Goal: Use online tool/utility: Utilize a website feature to perform a specific function

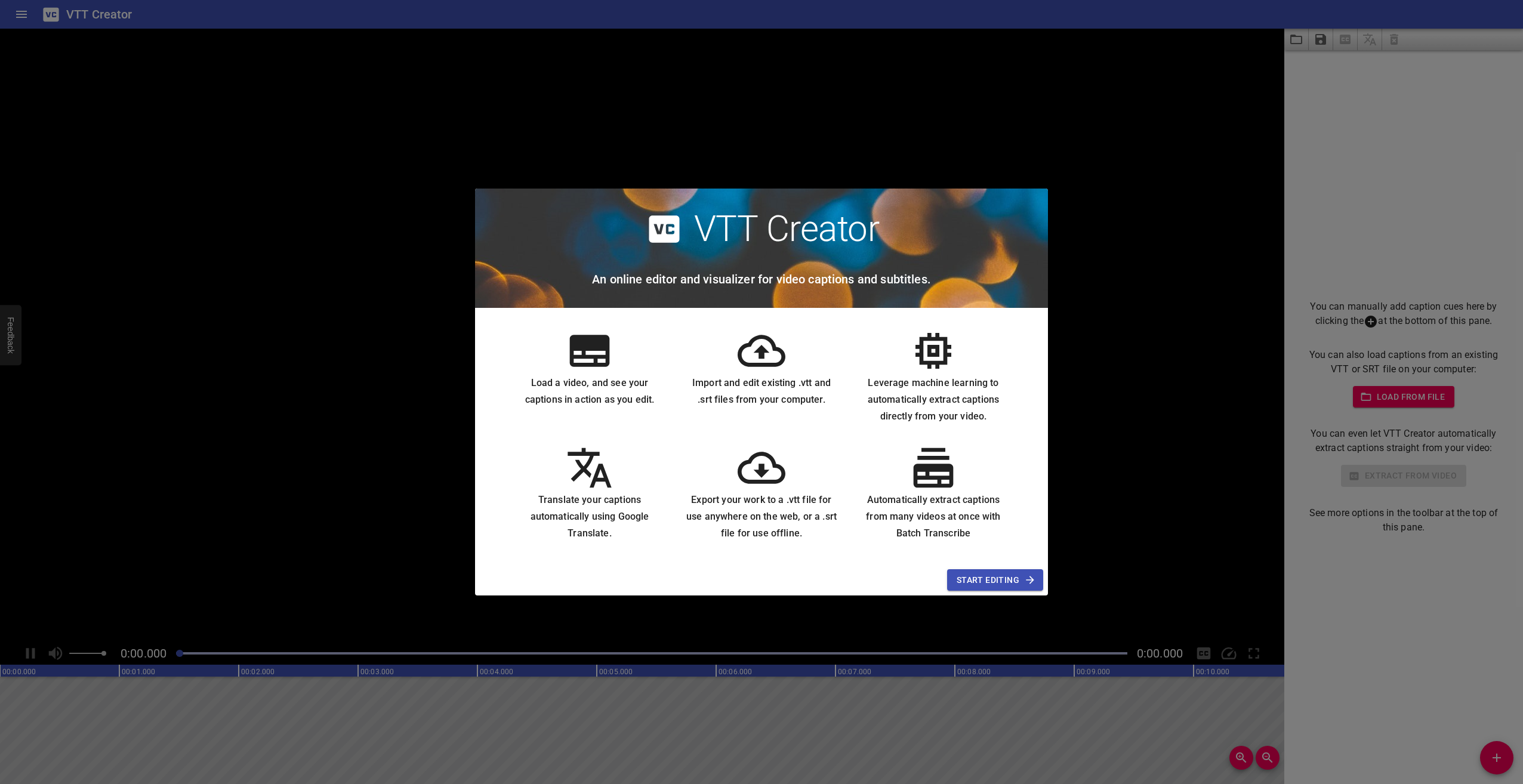
click at [1011, 580] on span "Start Editing" at bounding box center [995, 580] width 77 height 15
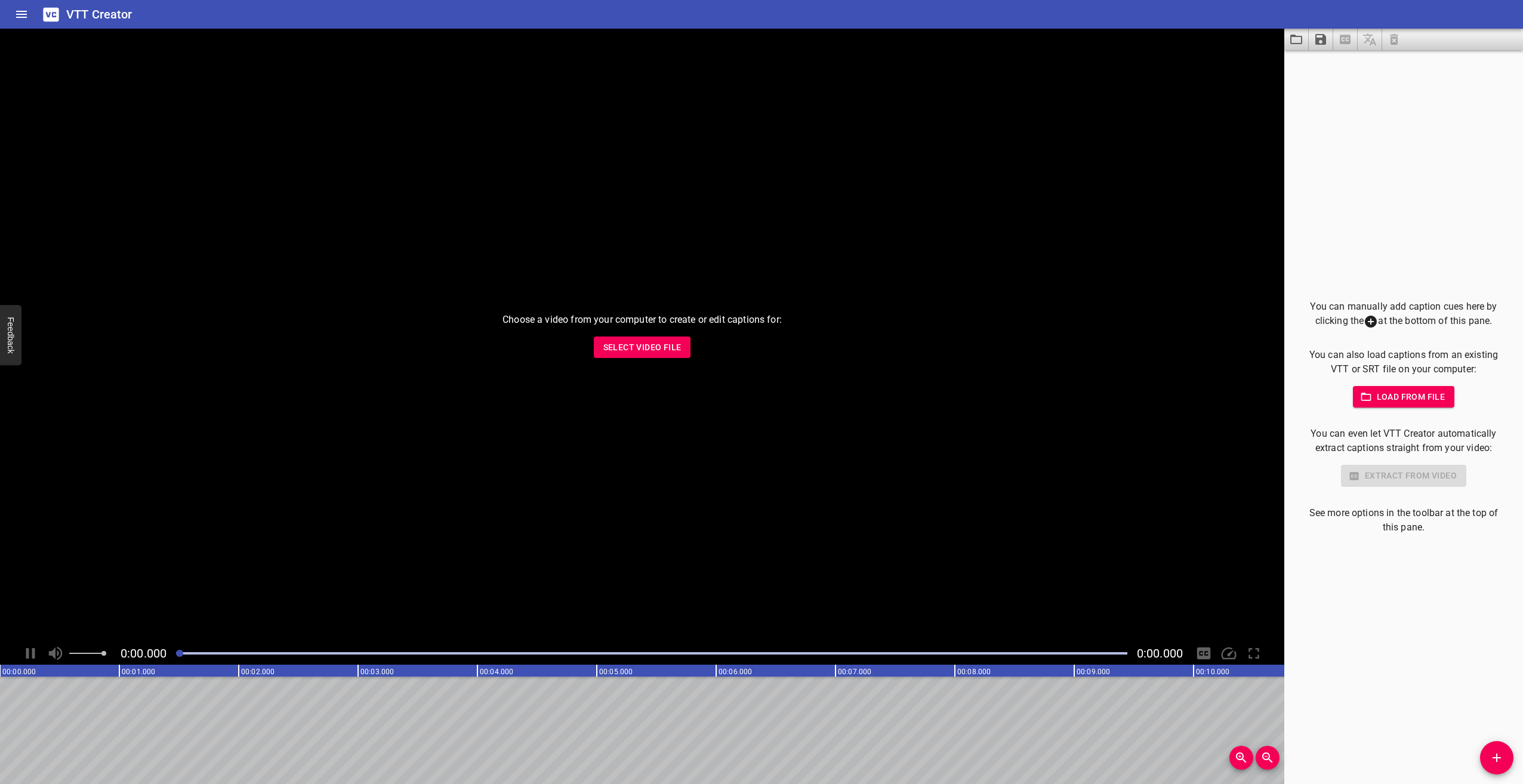
click at [634, 341] on span "Select Video File" at bounding box center [642, 347] width 78 height 15
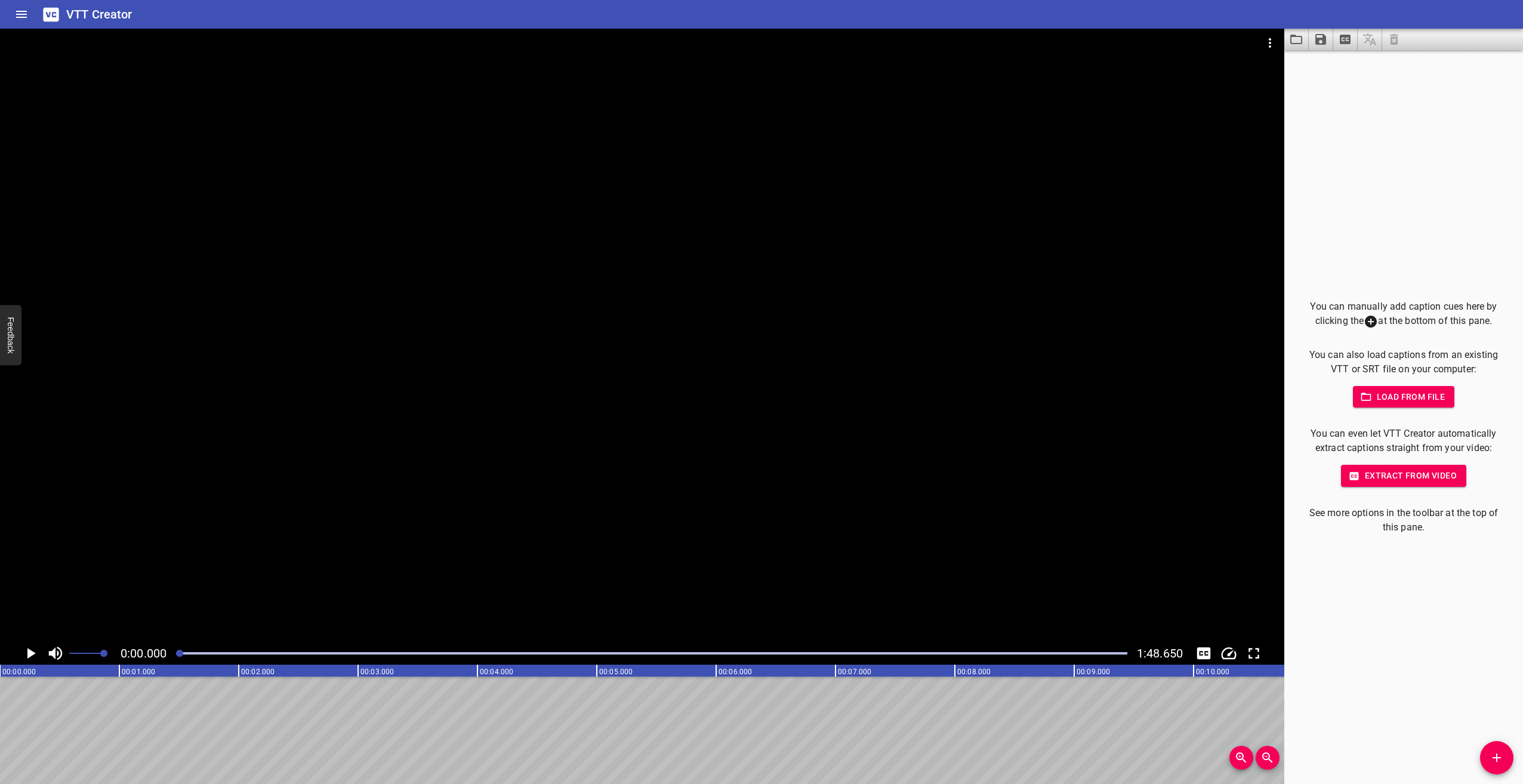
click at [1410, 471] on span "Extract from video" at bounding box center [1404, 476] width 106 height 15
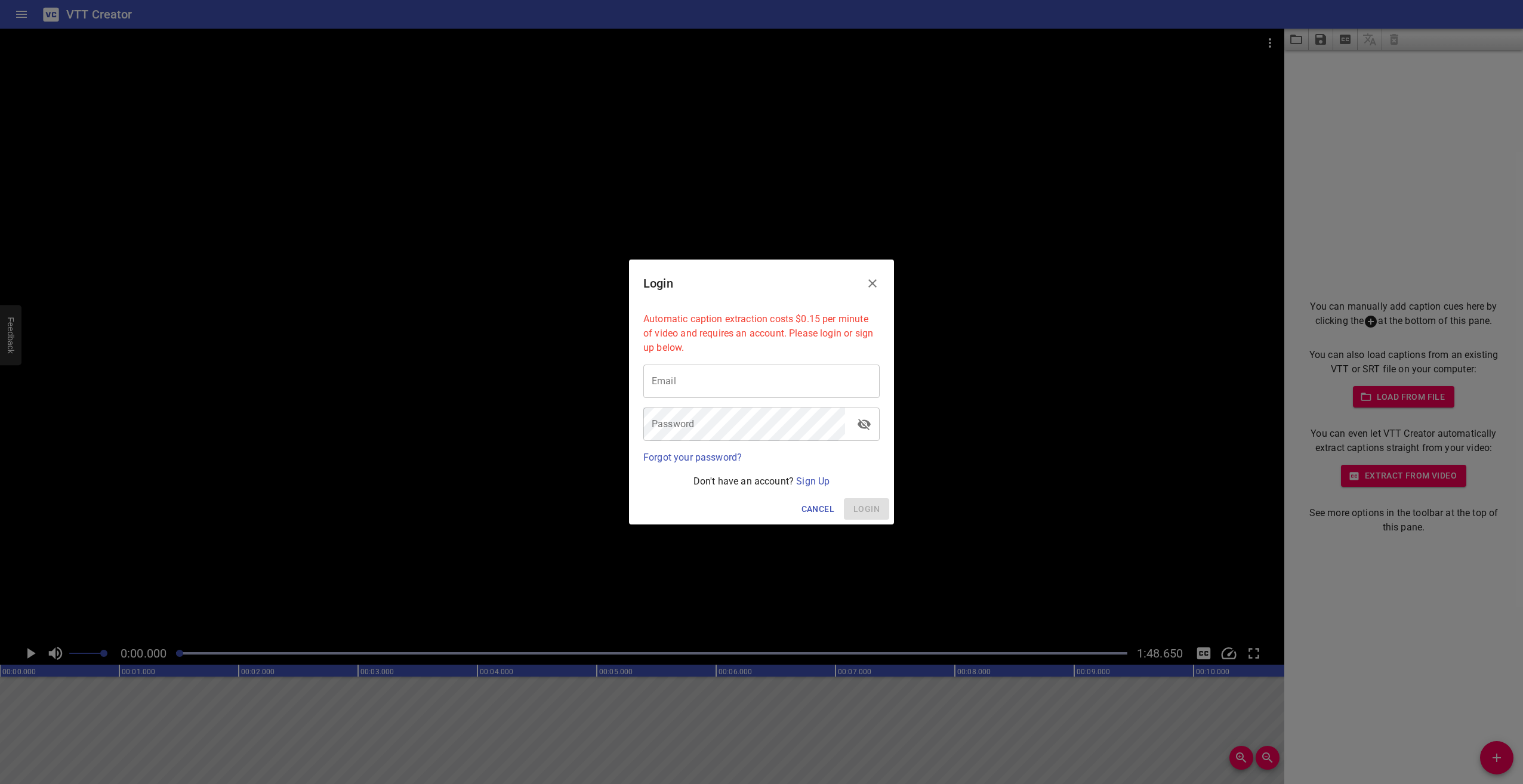
click at [879, 289] on icon "Close" at bounding box center [872, 283] width 14 height 14
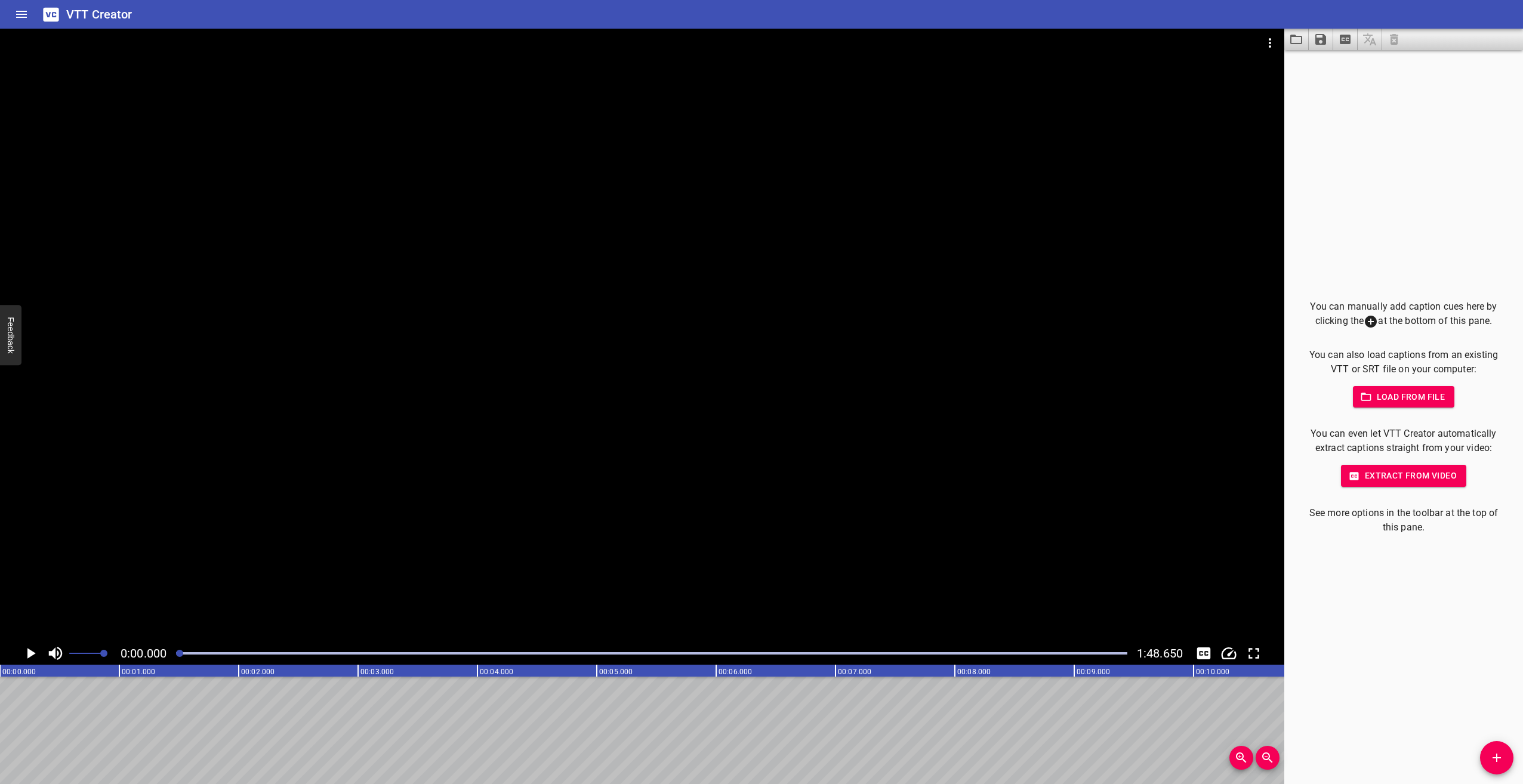
click at [36, 650] on icon "Play/Pause" at bounding box center [30, 653] width 18 height 18
click at [35, 650] on icon "Play/Pause" at bounding box center [30, 653] width 18 height 18
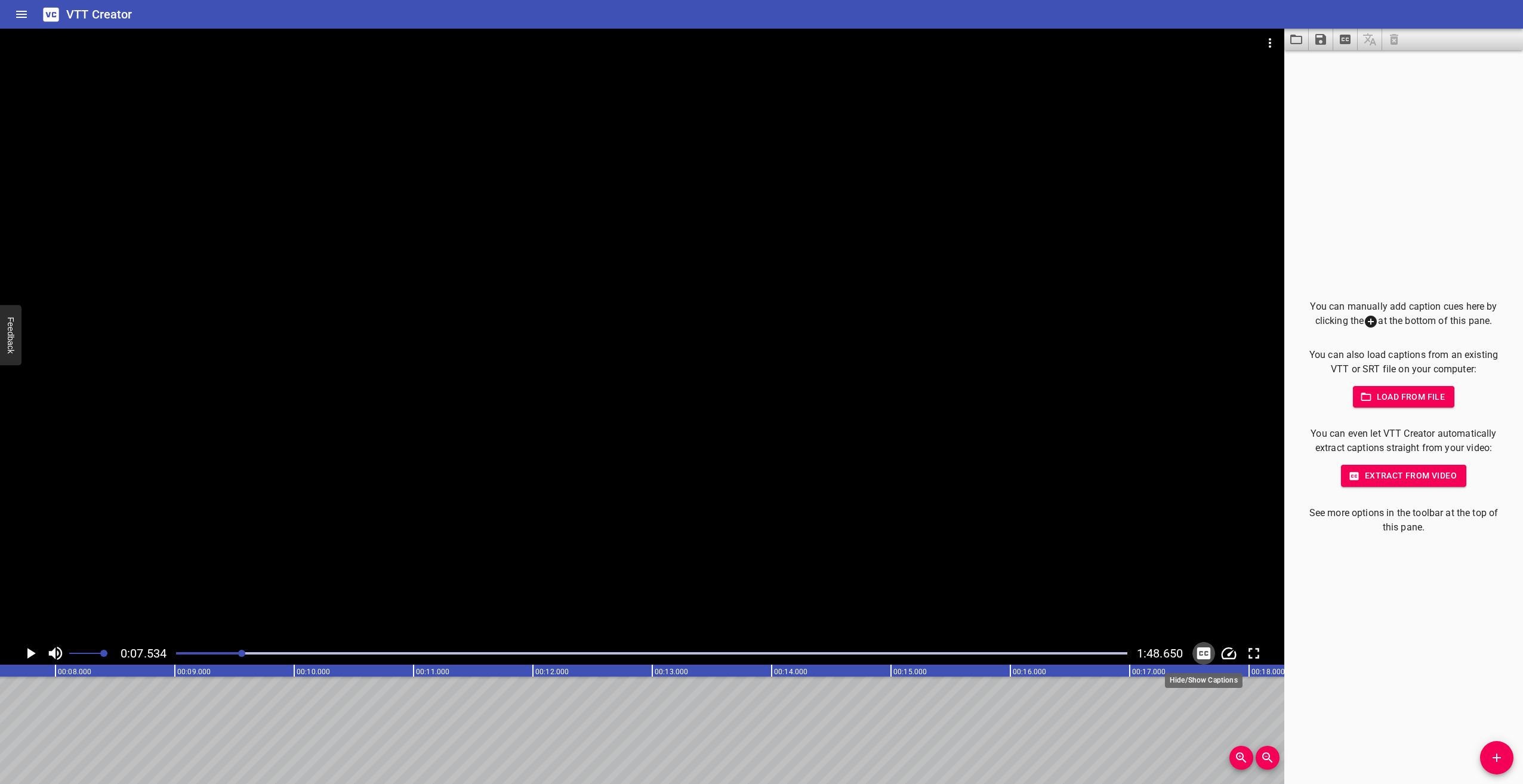
click at [1199, 654] on icon "Toggle captions" at bounding box center [1204, 654] width 14 height 12
click at [1202, 650] on icon "Toggle captions" at bounding box center [1204, 654] width 14 height 12
drag, startPoint x: 240, startPoint y: 650, endPoint x: 145, endPoint y: 658, distance: 95.3
click at [145, 658] on div "0:00.001 1:48.650" at bounding box center [642, 653] width 1285 height 23
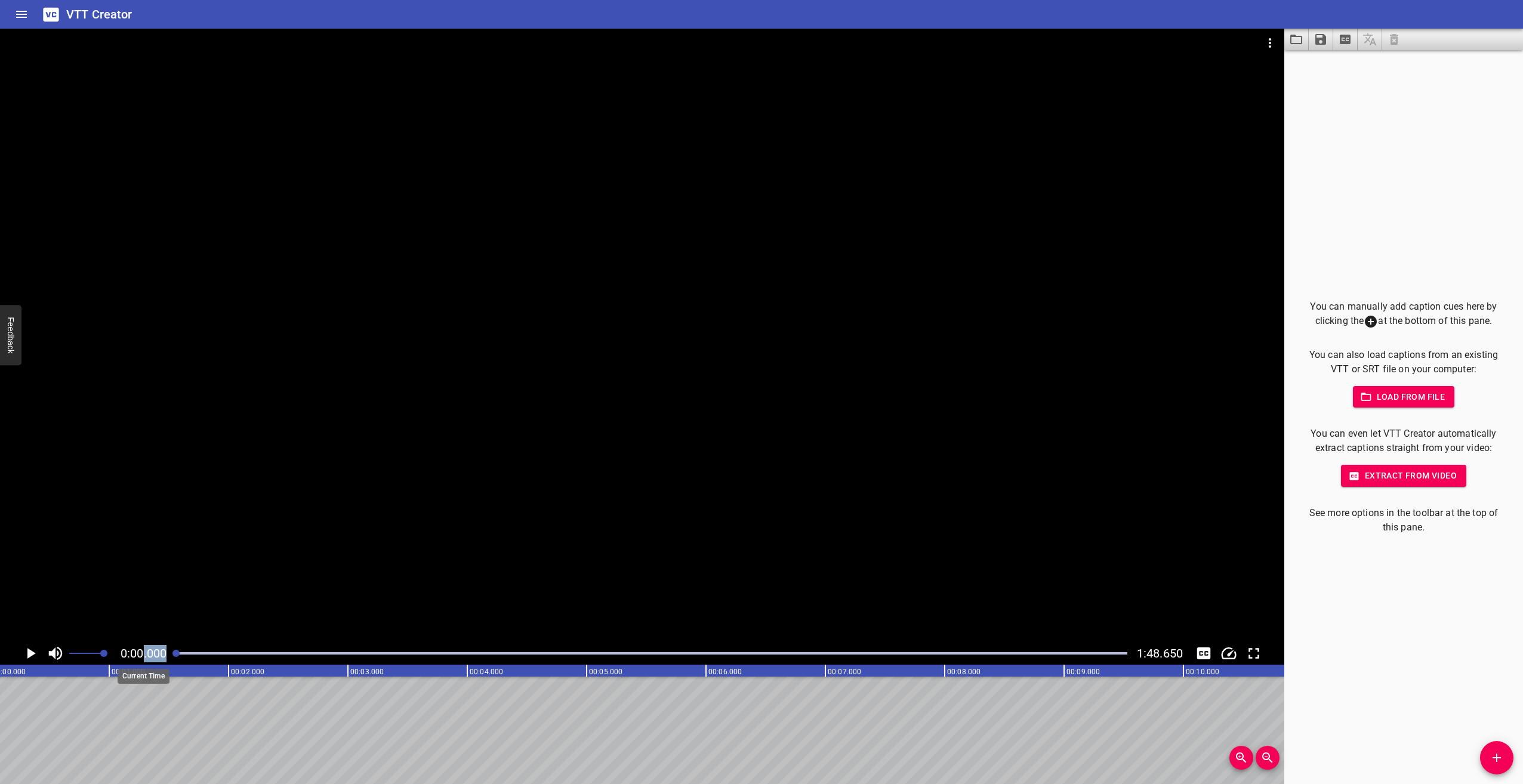
scroll to position [0, 0]
click at [27, 654] on icon "Play/Pause" at bounding box center [31, 653] width 9 height 10
click at [27, 654] on icon "Play/Pause" at bounding box center [31, 653] width 9 height 10
click at [1234, 649] on icon "Change Playback Speed" at bounding box center [1228, 653] width 18 height 18
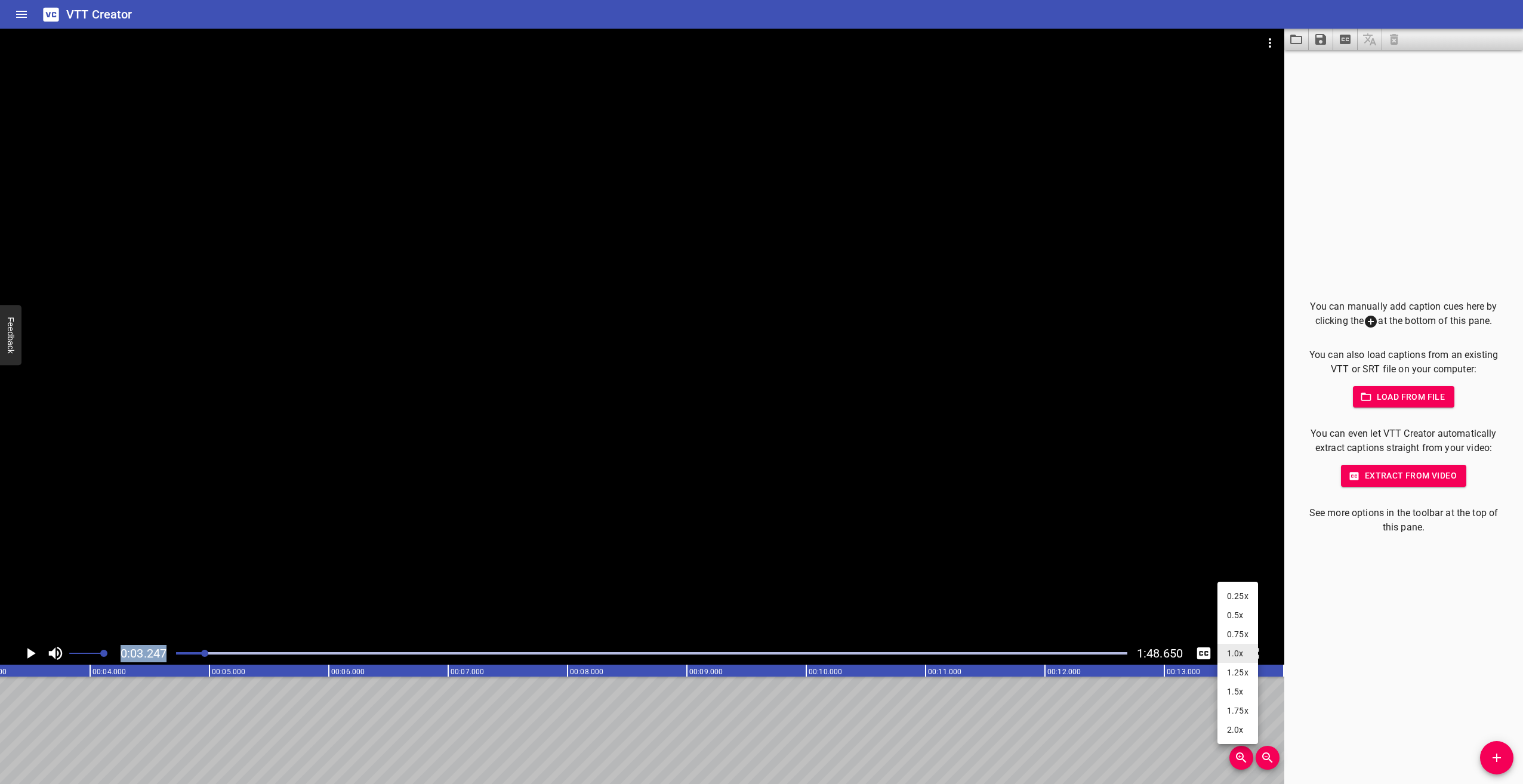
click at [1238, 637] on li "0.75x" at bounding box center [1238, 634] width 41 height 19
click at [29, 654] on icon "Play/Pause" at bounding box center [31, 653] width 9 height 10
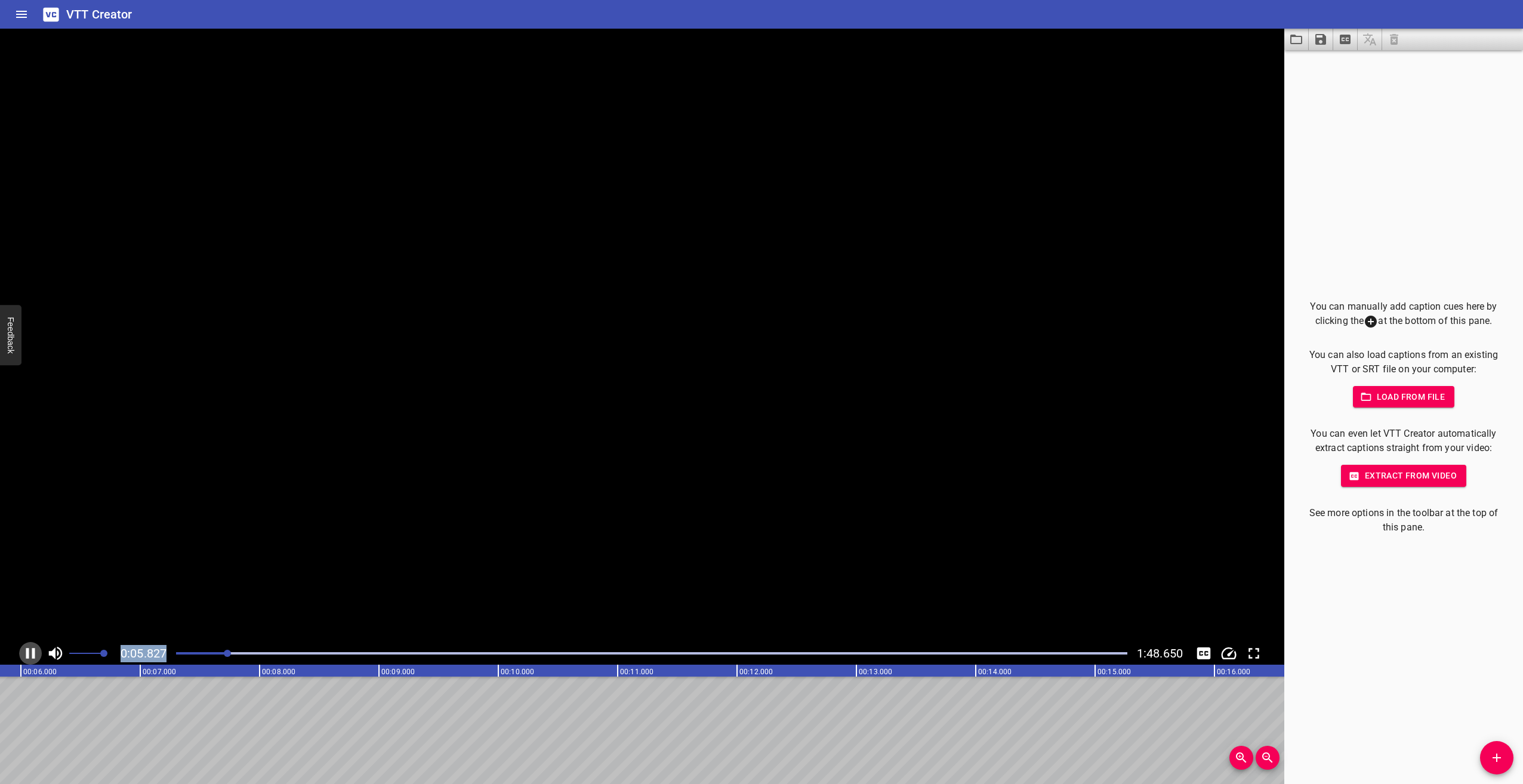
click at [29, 654] on icon "Play/Pause" at bounding box center [30, 653] width 18 height 18
drag, startPoint x: 228, startPoint y: 652, endPoint x: 216, endPoint y: 654, distance: 12.2
click at [216, 654] on div at bounding box center [215, 653] width 7 height 7
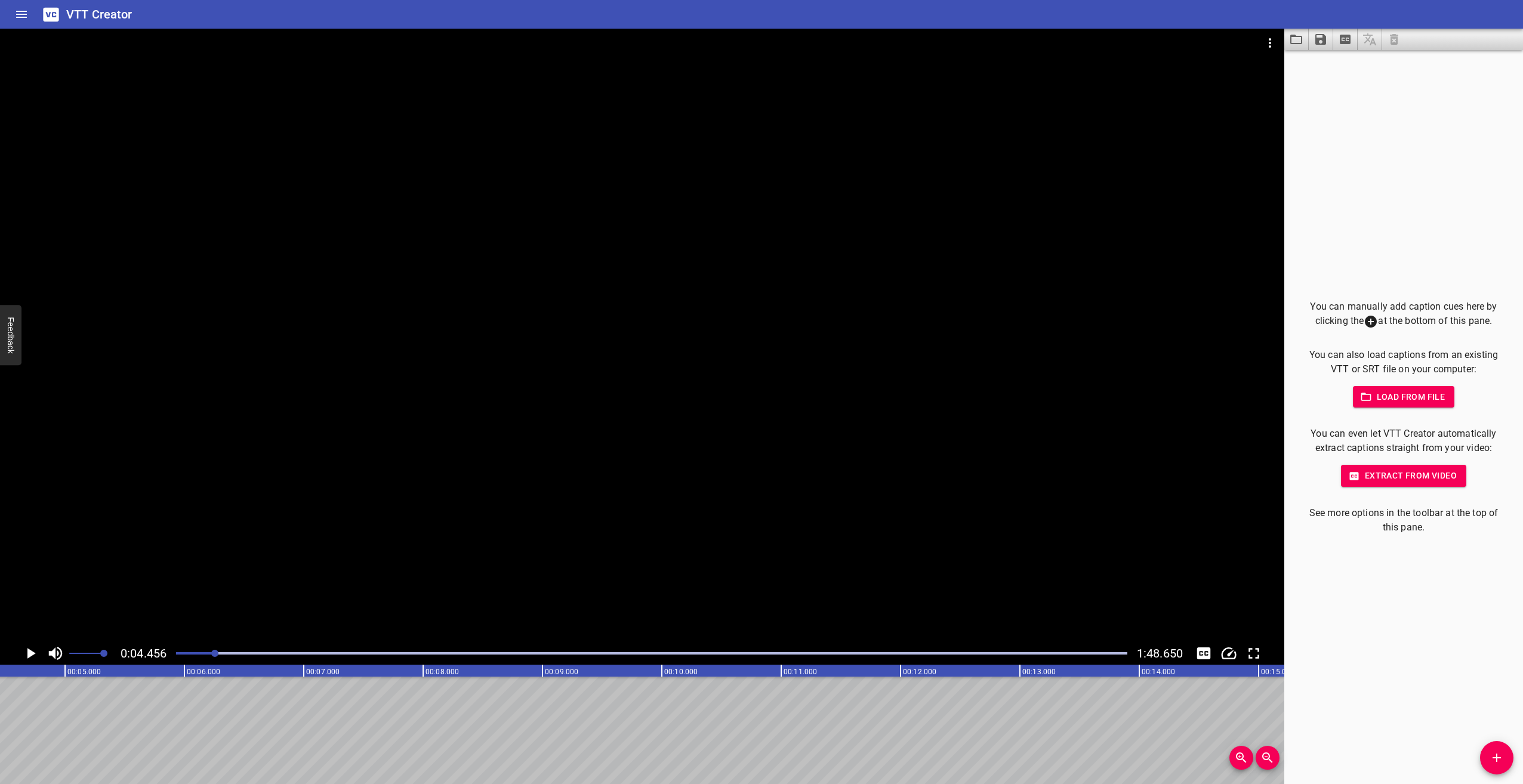
click at [206, 651] on div at bounding box center [652, 654] width 966 height 17
click at [29, 650] on icon "Play/Pause" at bounding box center [31, 653] width 9 height 10
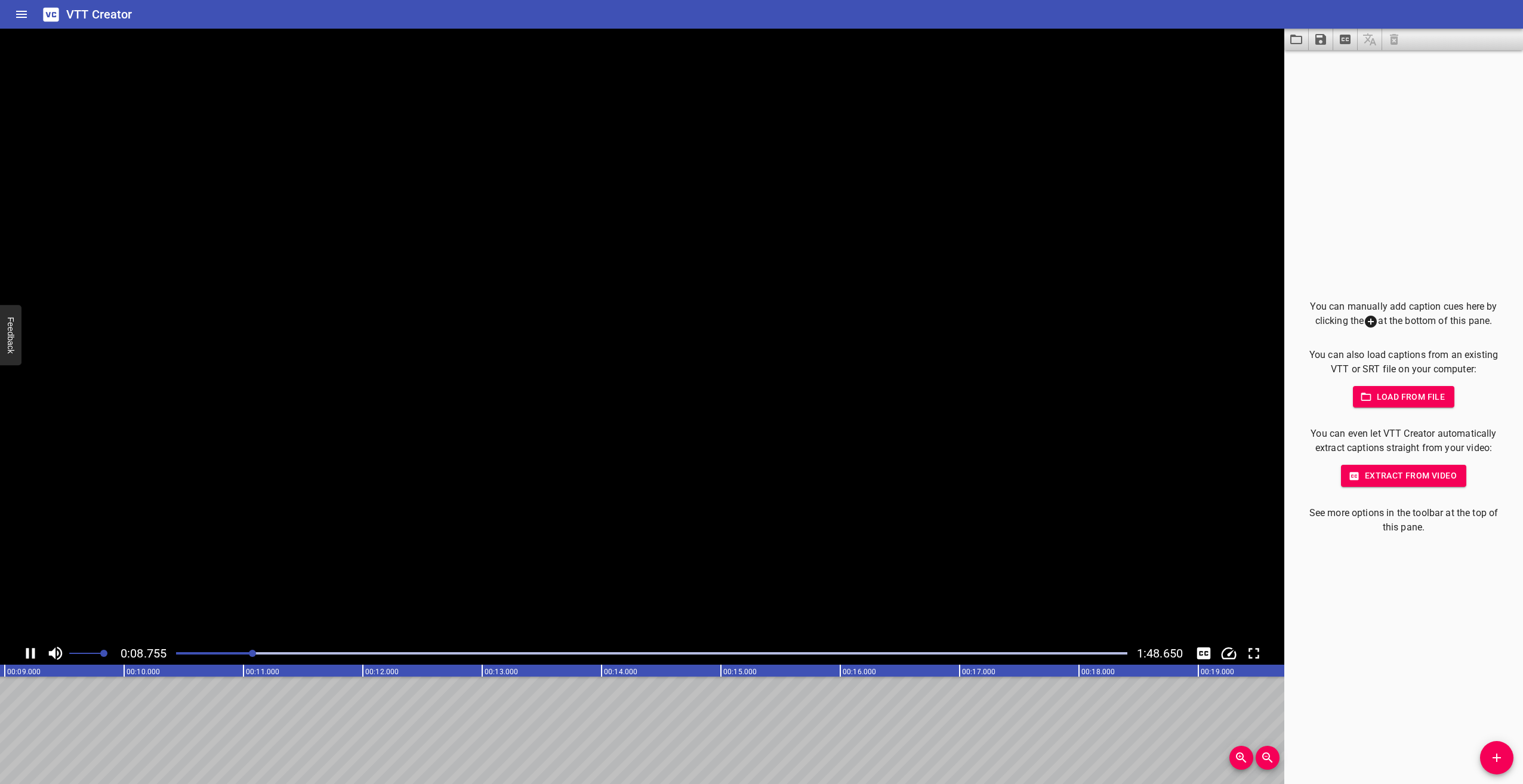
click at [28, 650] on icon "Play/Pause" at bounding box center [31, 653] width 9 height 10
click at [28, 650] on icon "Play/Pause" at bounding box center [31, 653] width 9 height 10
click at [28, 650] on icon "Play/Pause" at bounding box center [31, 653] width 9 height 10
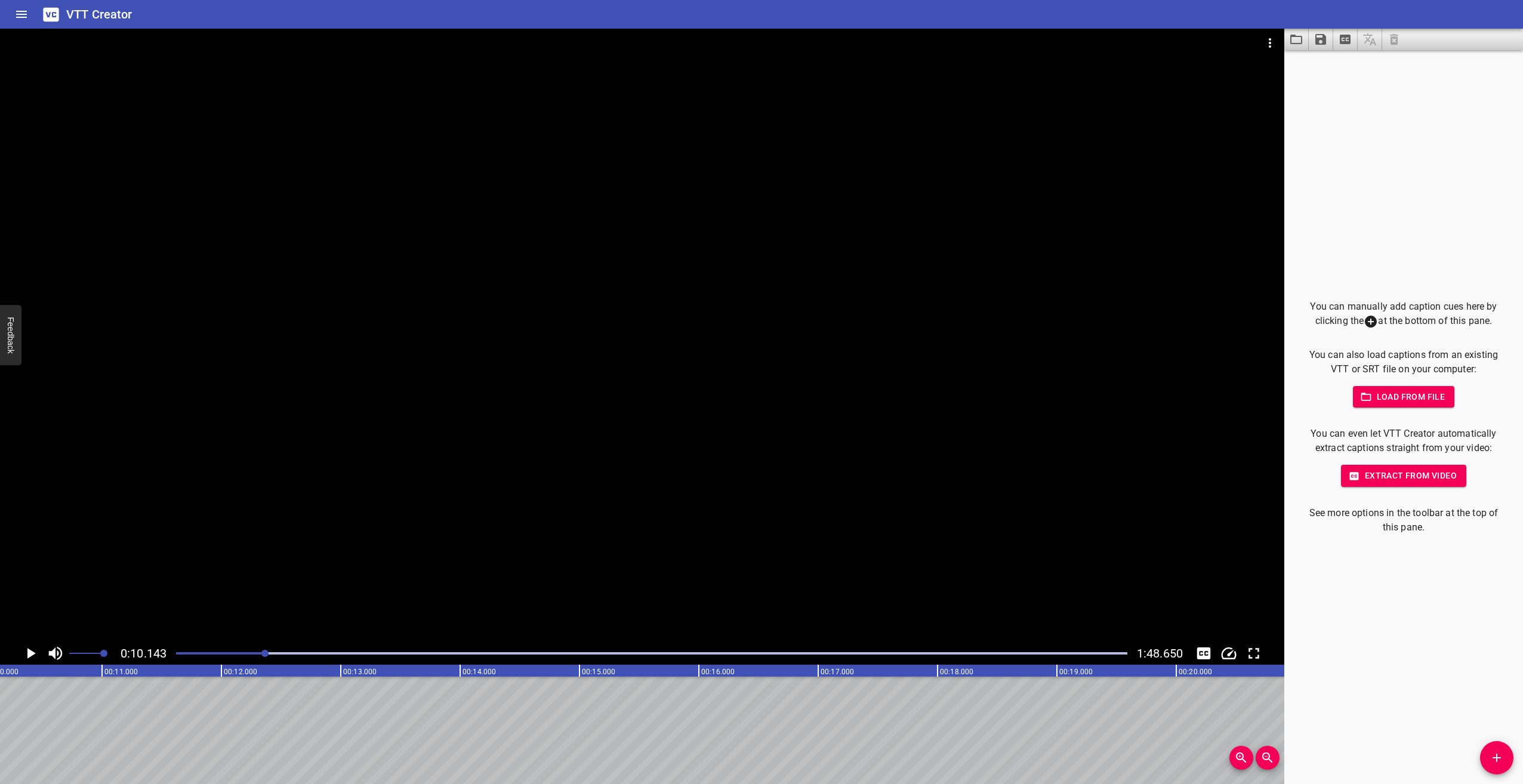
click at [205, 652] on div at bounding box center [652, 654] width 966 height 17
click at [29, 654] on icon "Play/Pause" at bounding box center [31, 653] width 9 height 10
click at [30, 654] on icon "Play/Pause" at bounding box center [30, 653] width 18 height 18
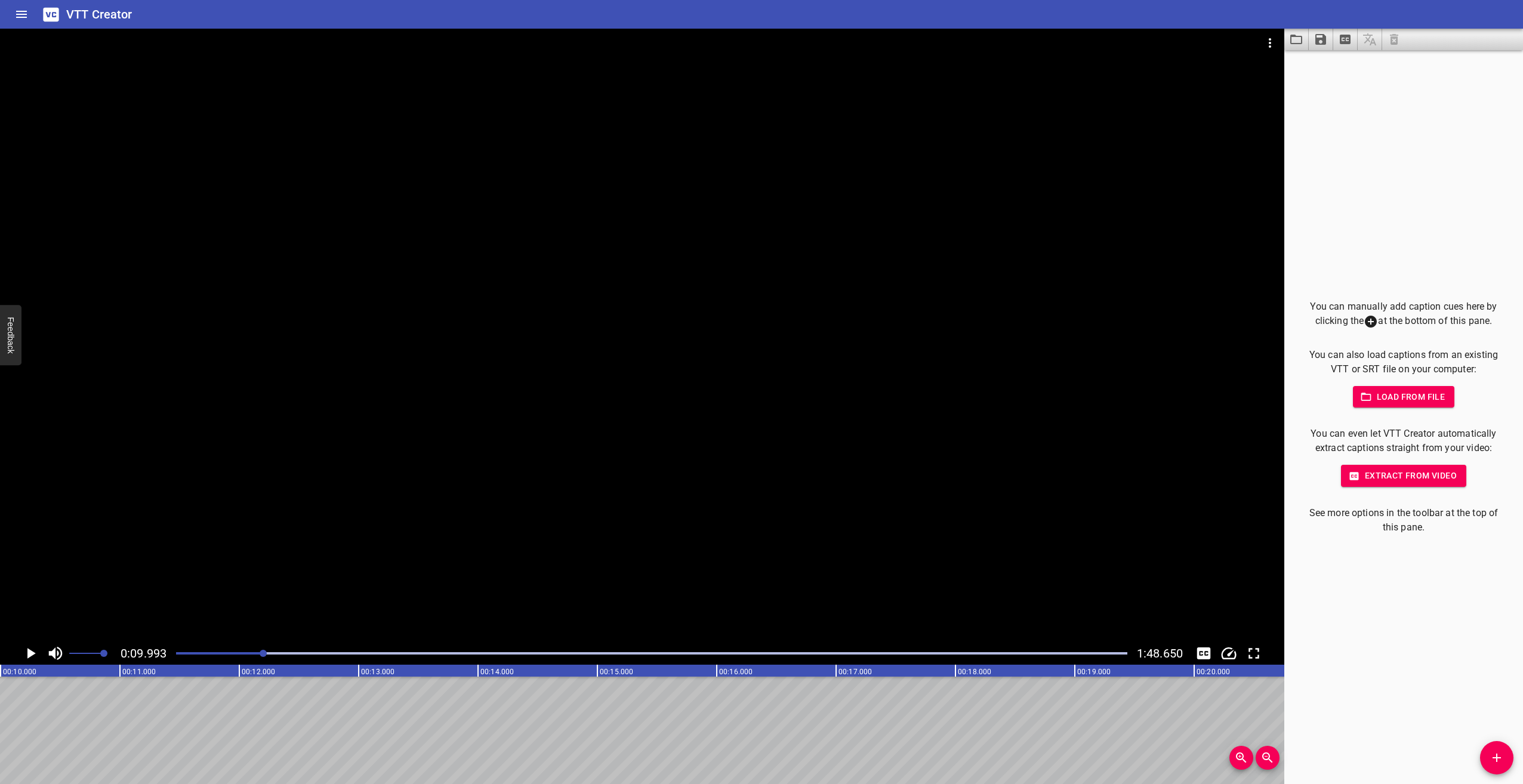
click at [25, 653] on icon "Play/Pause" at bounding box center [30, 653] width 18 height 18
click at [31, 654] on icon "Play/Pause" at bounding box center [31, 653] width 9 height 10
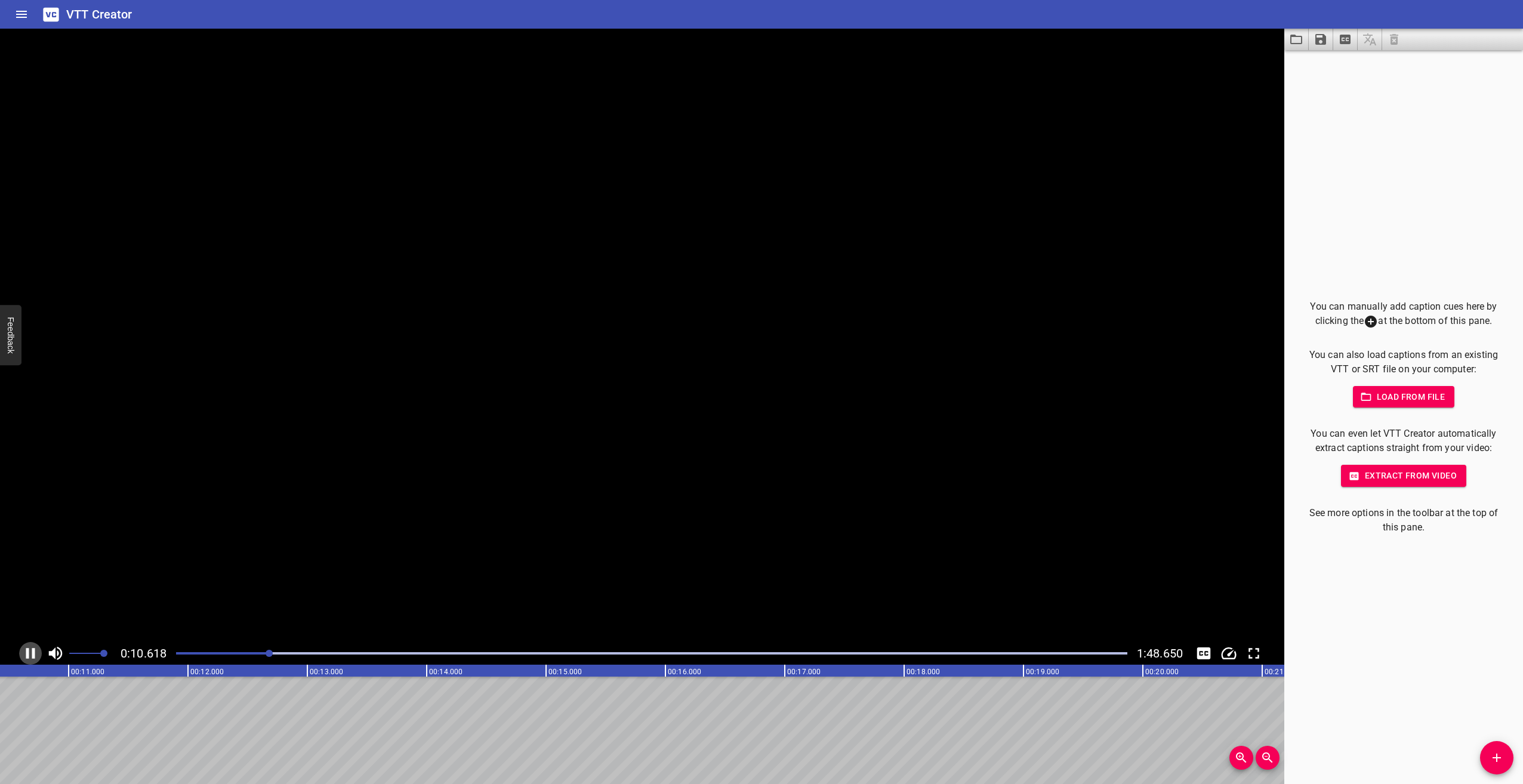
click at [31, 654] on icon "Play/Pause" at bounding box center [30, 653] width 18 height 18
click at [35, 650] on icon "Play/Pause" at bounding box center [30, 653] width 18 height 18
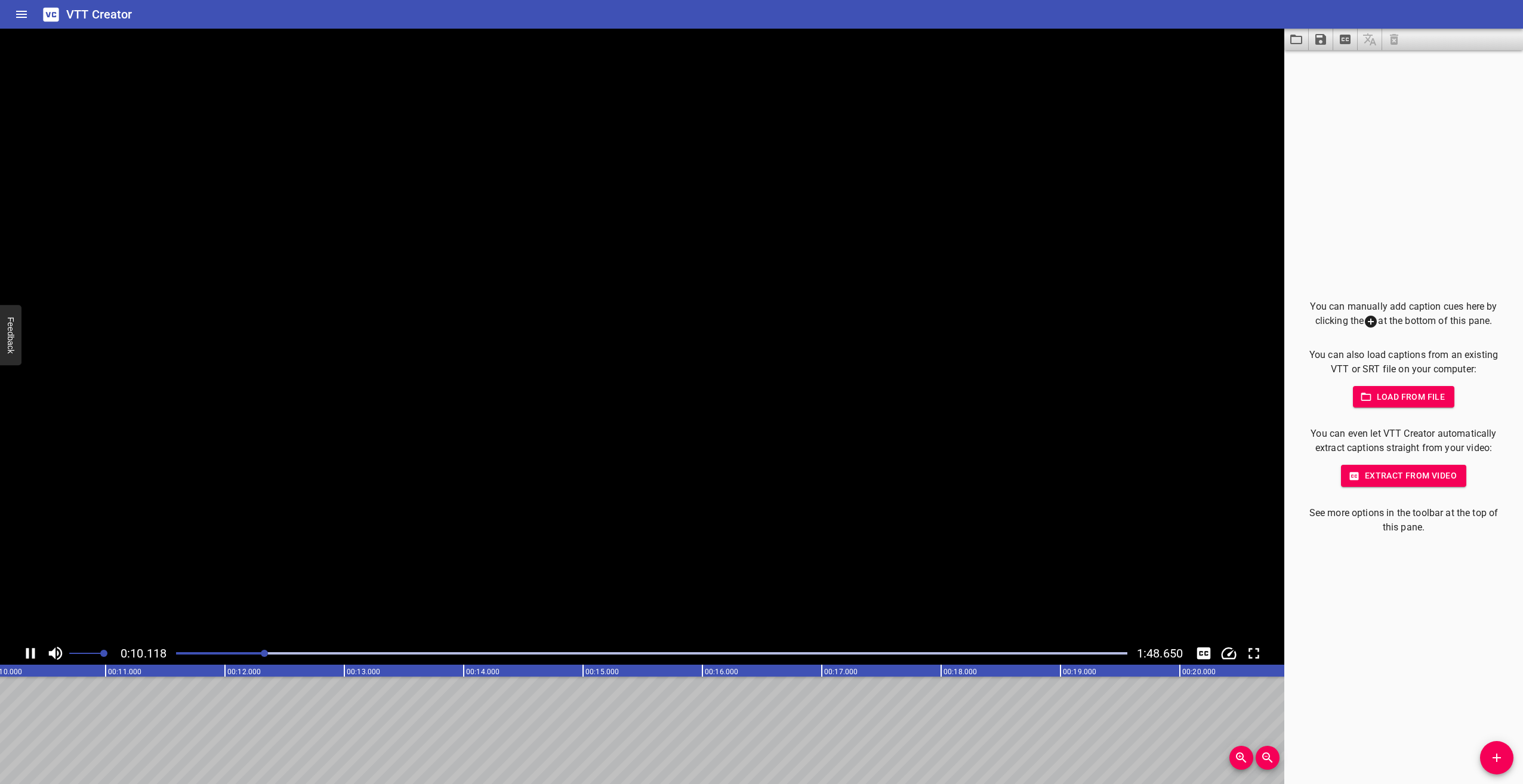
click at [35, 650] on icon "Play/Pause" at bounding box center [30, 653] width 18 height 18
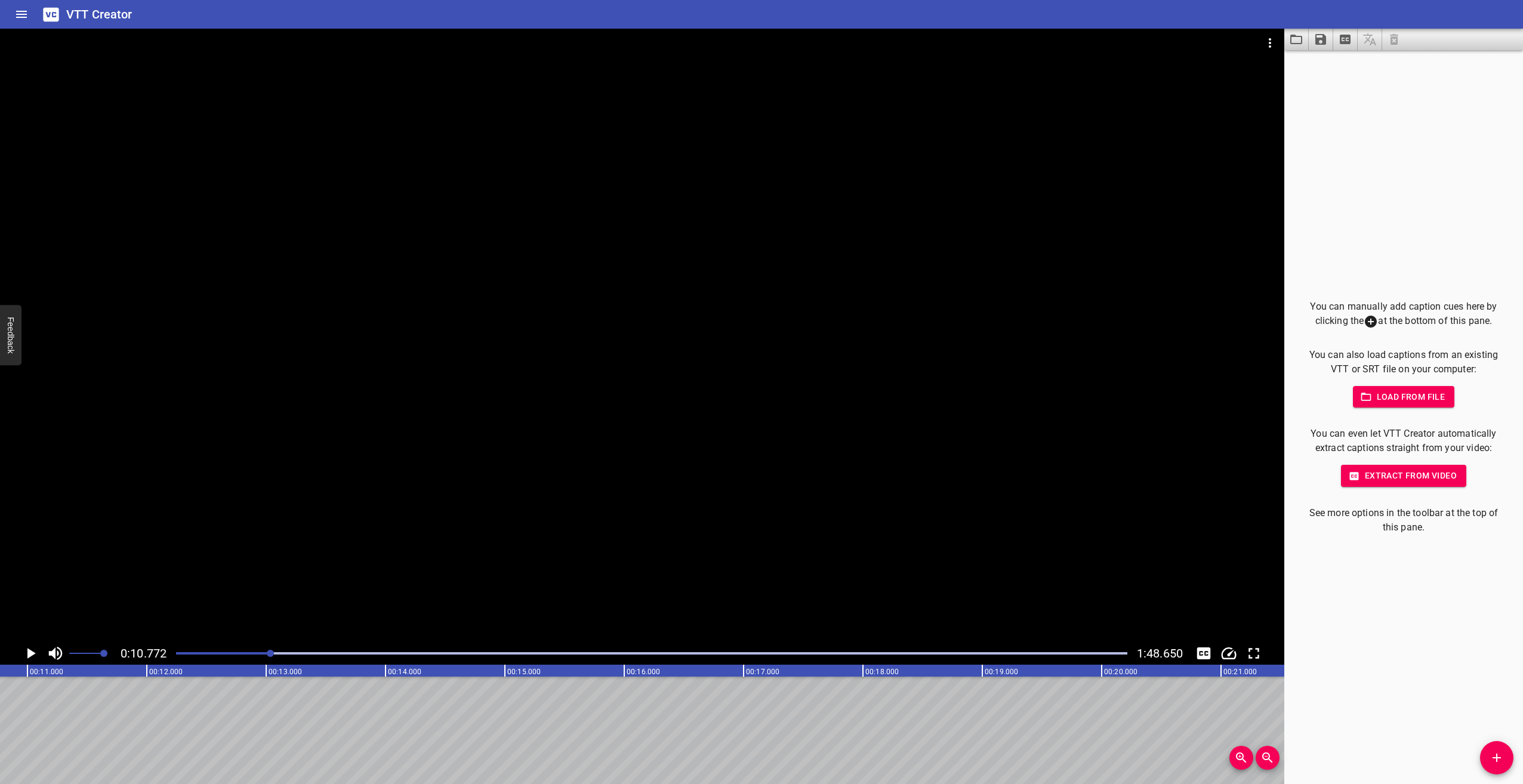
click at [28, 648] on icon "Play/Pause" at bounding box center [30, 653] width 18 height 18
click at [29, 654] on icon "Play/Pause" at bounding box center [31, 653] width 9 height 10
click at [29, 654] on icon "Play/Pause" at bounding box center [31, 653] width 9 height 10
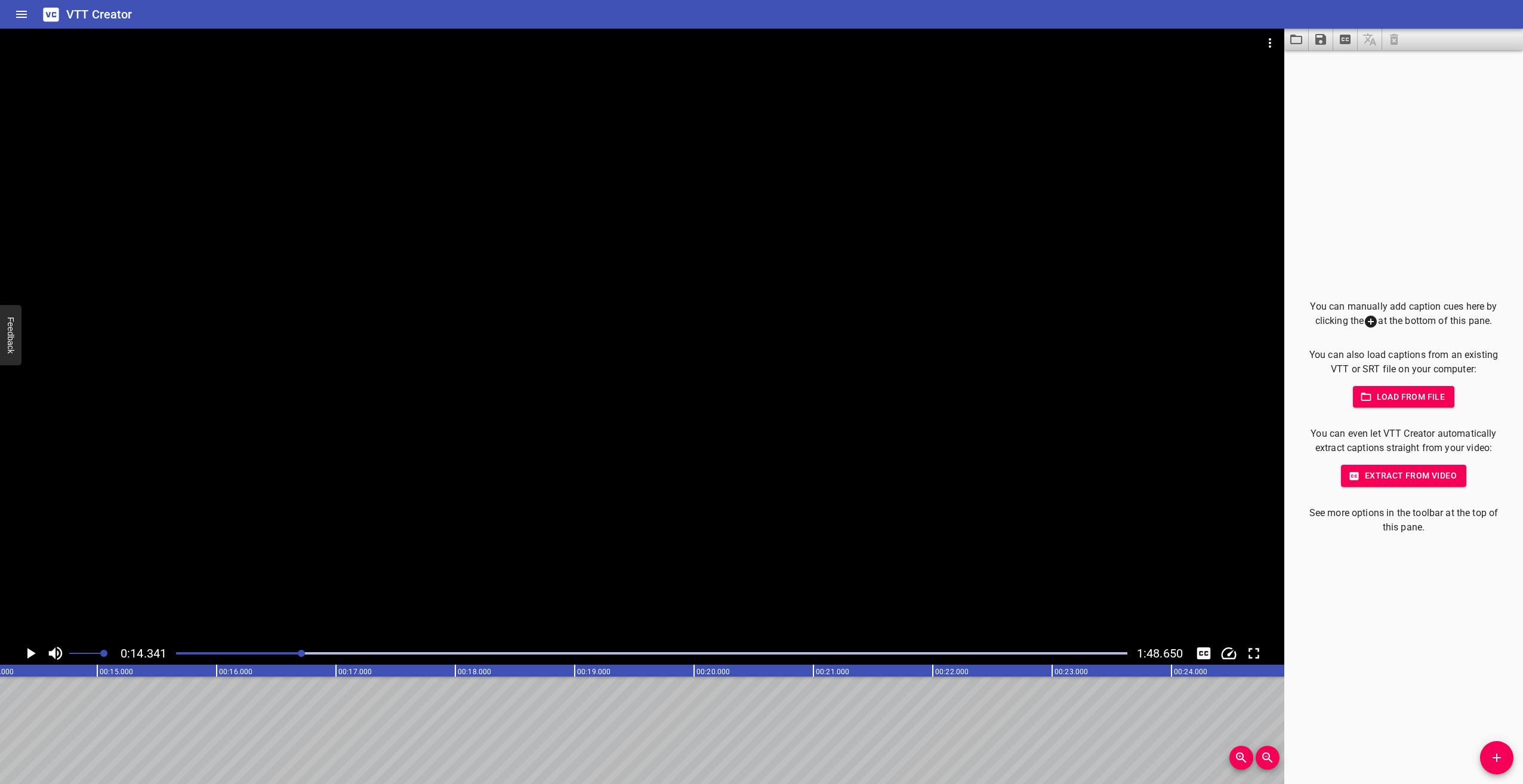
scroll to position [0, 1712]
click at [27, 650] on icon "Play/Pause" at bounding box center [30, 653] width 18 height 18
click at [27, 650] on icon "Play/Pause" at bounding box center [31, 653] width 9 height 10
click at [30, 645] on icon "Play/Pause" at bounding box center [30, 653] width 18 height 18
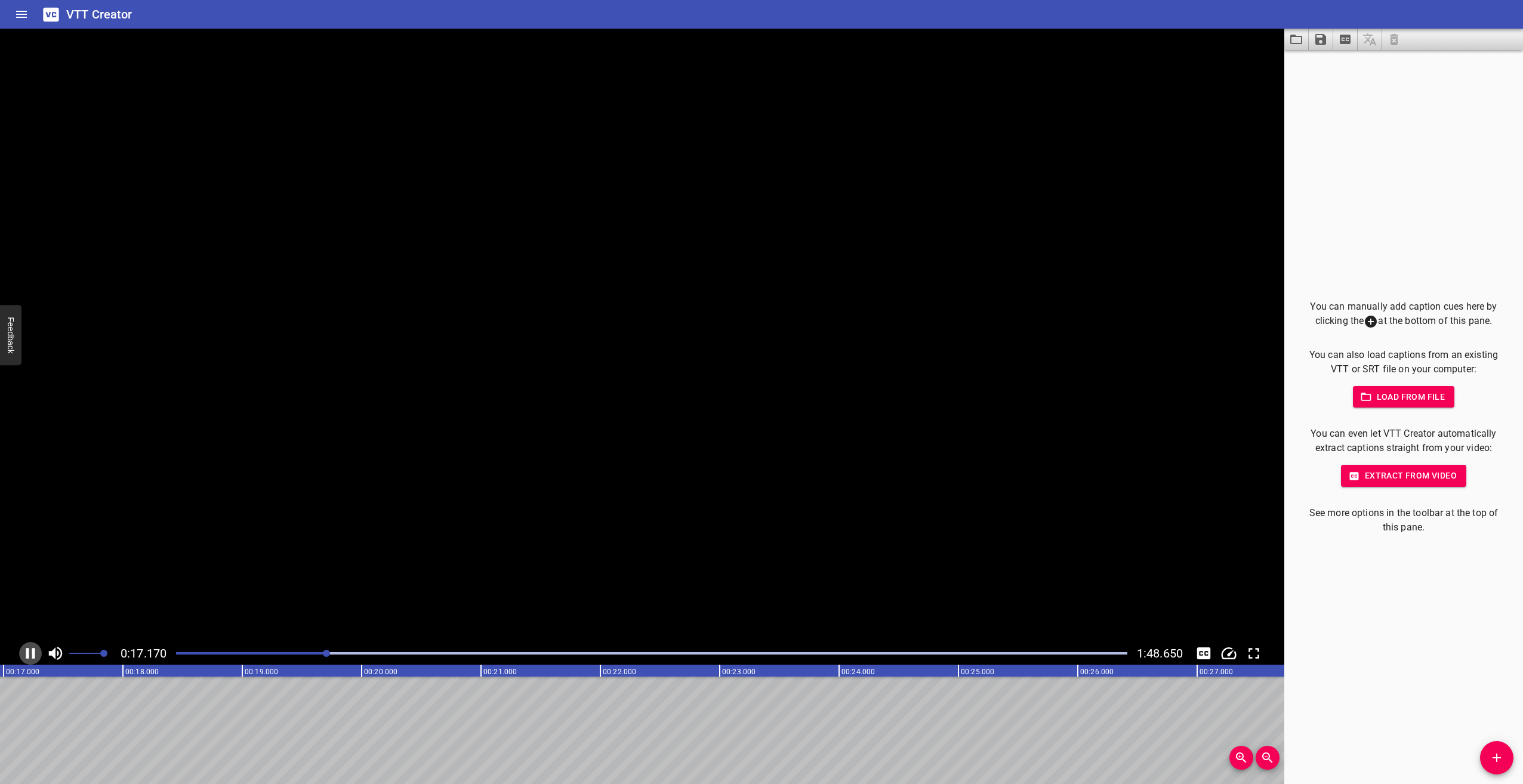
click at [31, 648] on icon "Play/Pause" at bounding box center [30, 653] width 18 height 18
click at [27, 648] on icon "Play/Pause" at bounding box center [30, 653] width 18 height 18
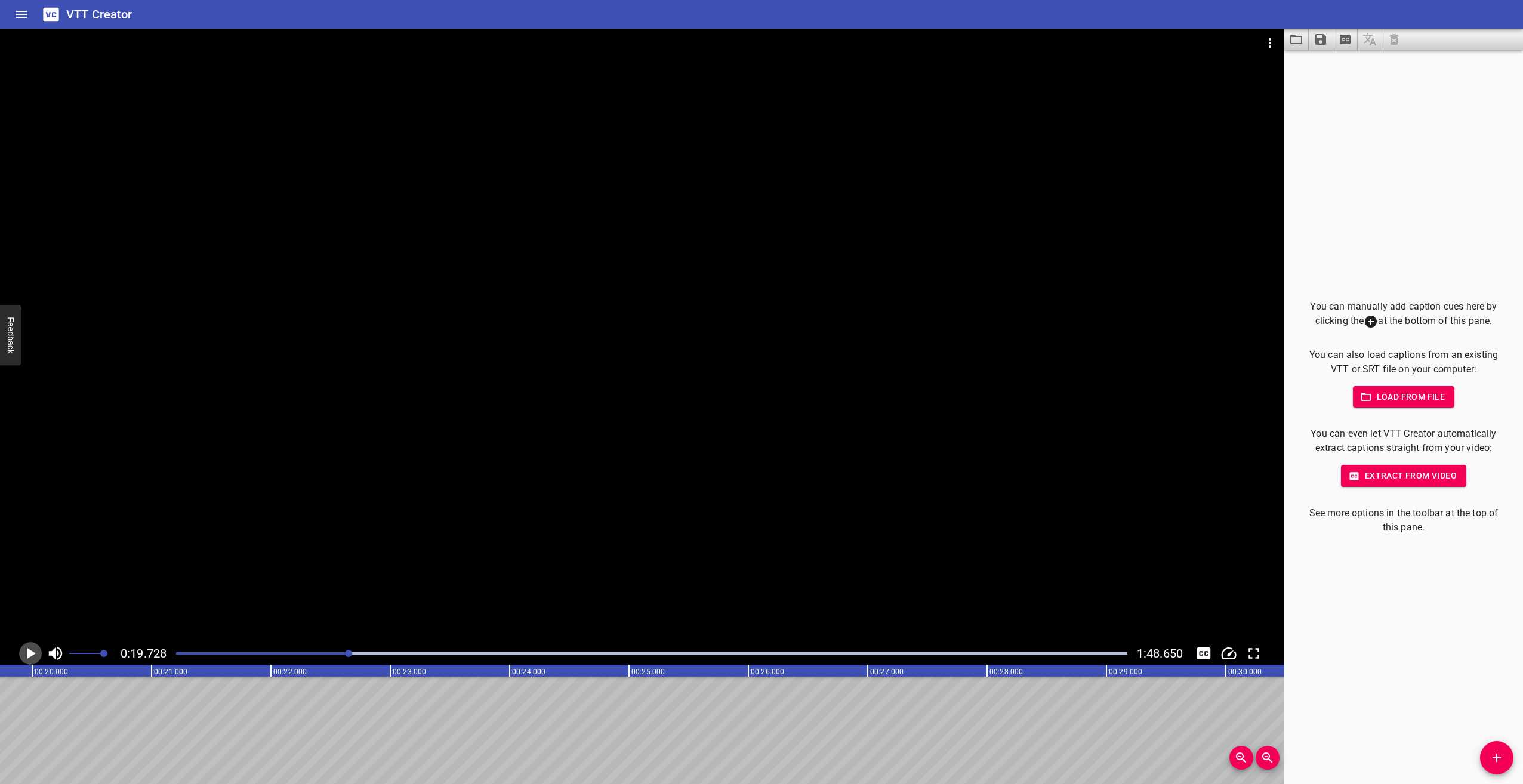
click at [31, 656] on icon "Play/Pause" at bounding box center [31, 653] width 9 height 10
click at [31, 656] on icon "Play/Pause" at bounding box center [30, 653] width 18 height 18
drag, startPoint x: 349, startPoint y: 652, endPoint x: 342, endPoint y: 652, distance: 7.0
click at [349, 652] on div at bounding box center [652, 654] width 966 height 17
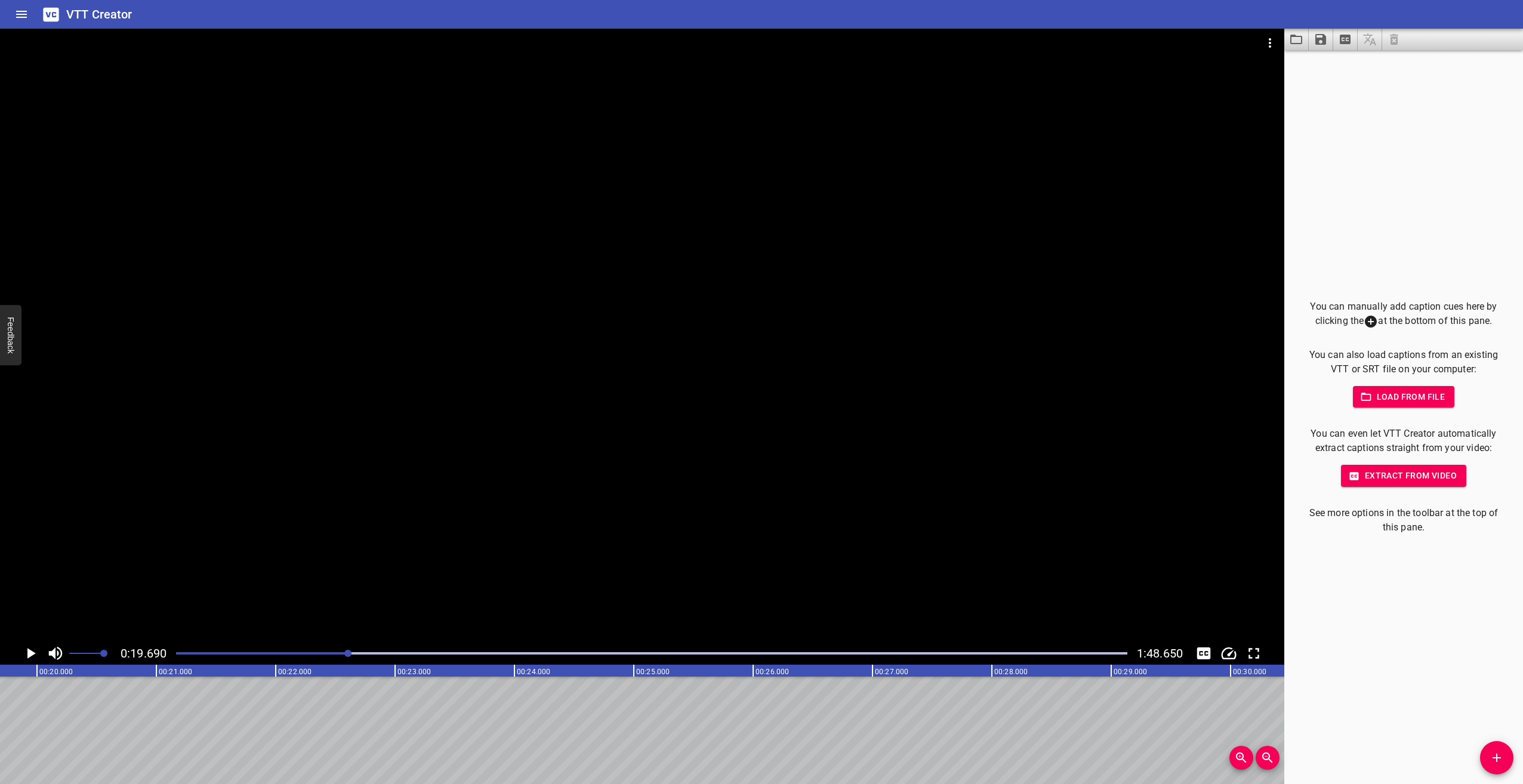
click at [31, 651] on icon "Play/Pause" at bounding box center [31, 653] width 9 height 10
click at [31, 651] on icon "Play/Pause" at bounding box center [30, 653] width 18 height 18
click at [31, 649] on icon "Play/Pause" at bounding box center [30, 653] width 18 height 18
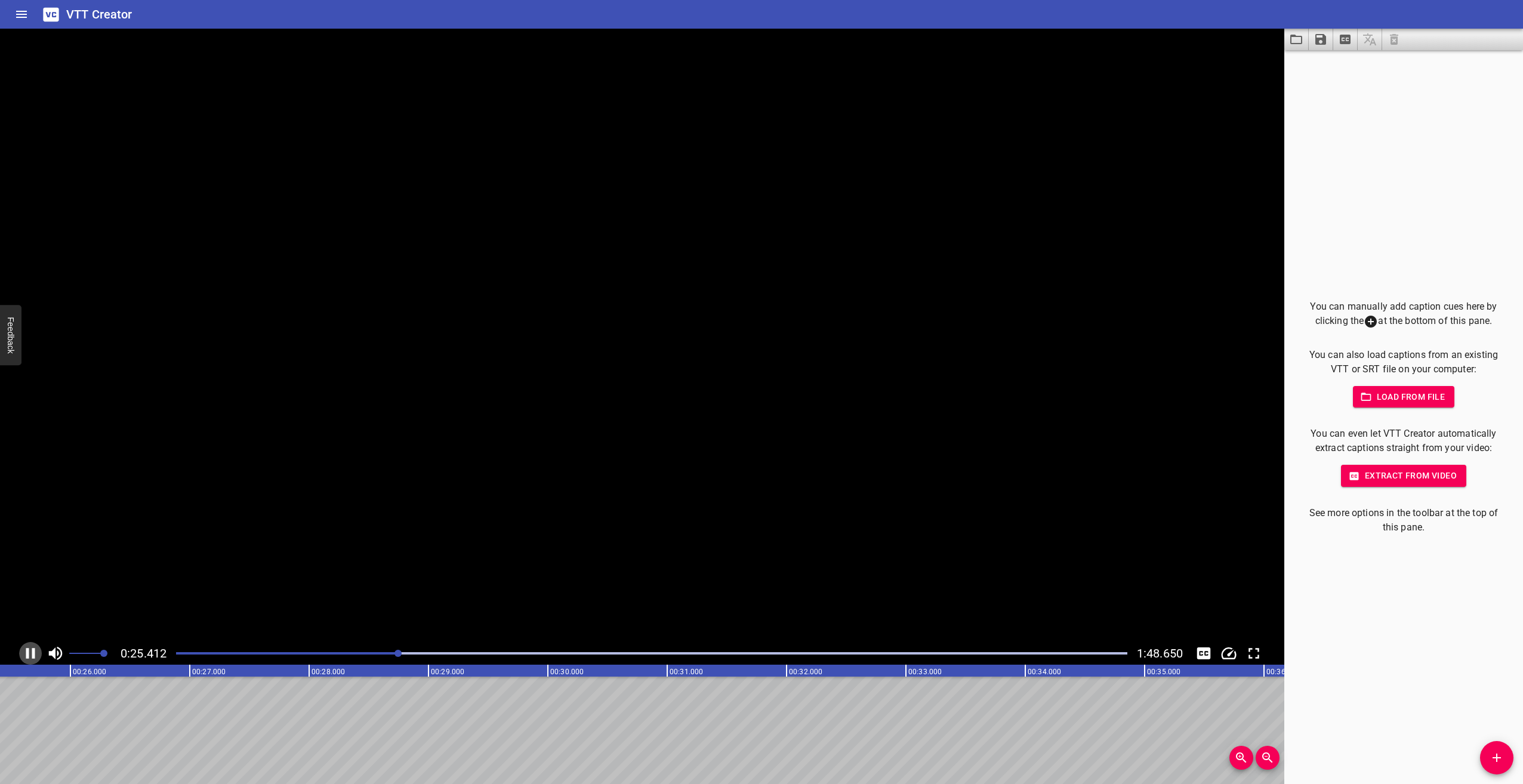
scroll to position [0, 3049]
click at [31, 649] on icon "Play/Pause" at bounding box center [30, 653] width 18 height 18
click at [29, 649] on icon "Play/Pause" at bounding box center [30, 653] width 18 height 18
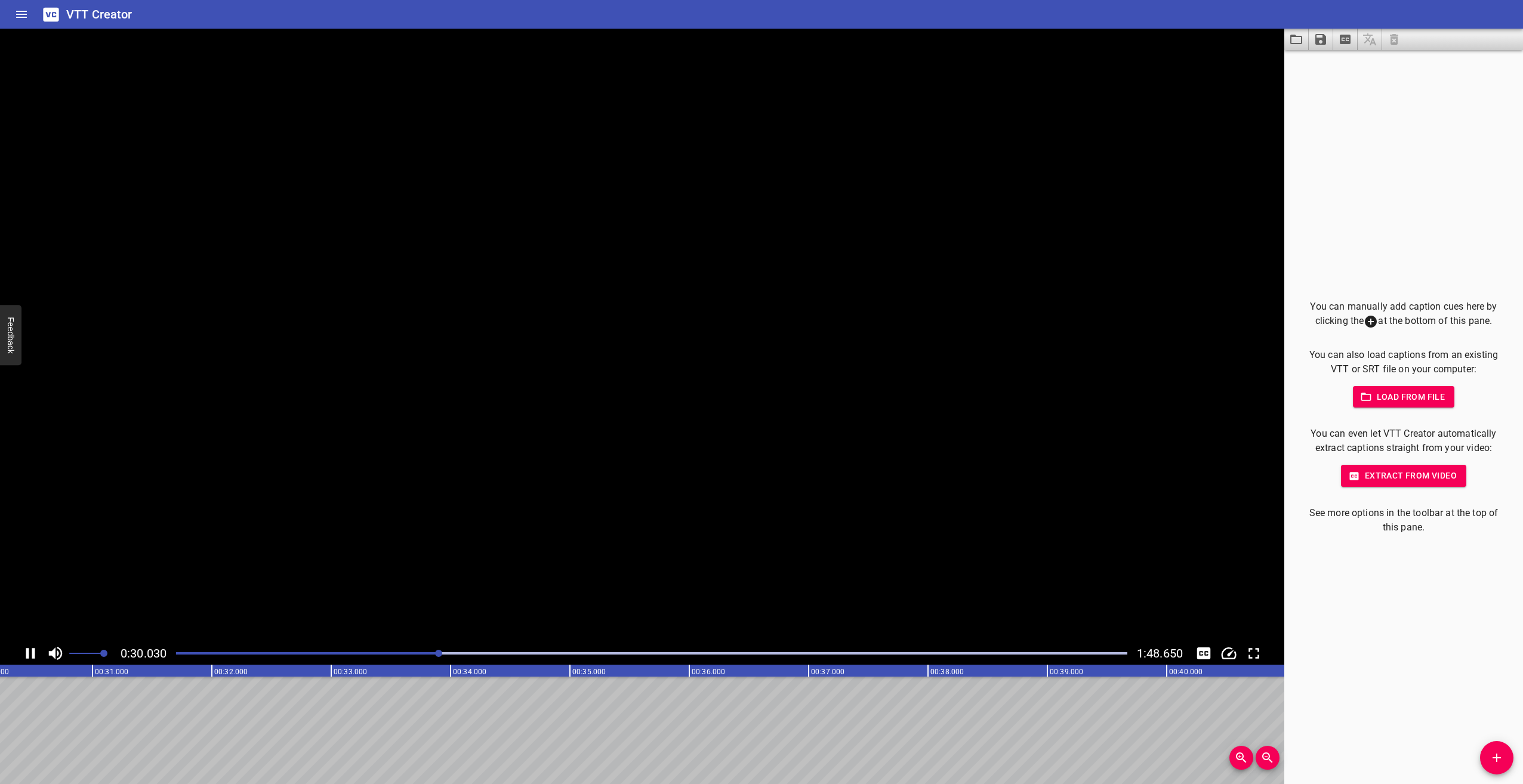
click at [29, 649] on icon "Play/Pause" at bounding box center [30, 653] width 18 height 18
click at [26, 650] on icon "Play/Pause" at bounding box center [30, 653] width 18 height 18
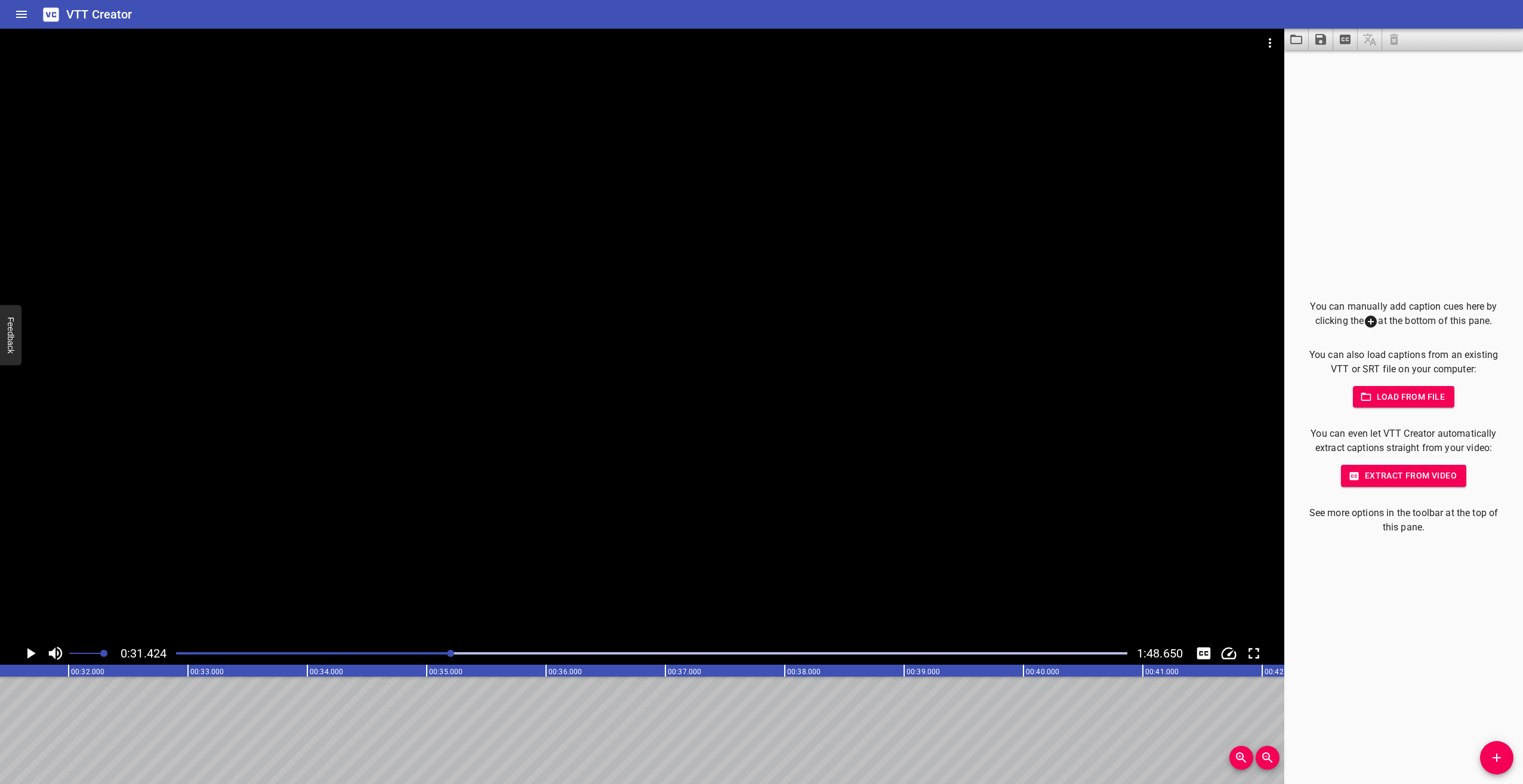
click at [28, 649] on icon "Play/Pause" at bounding box center [31, 653] width 9 height 10
click at [29, 649] on icon "Play/Pause" at bounding box center [31, 653] width 9 height 10
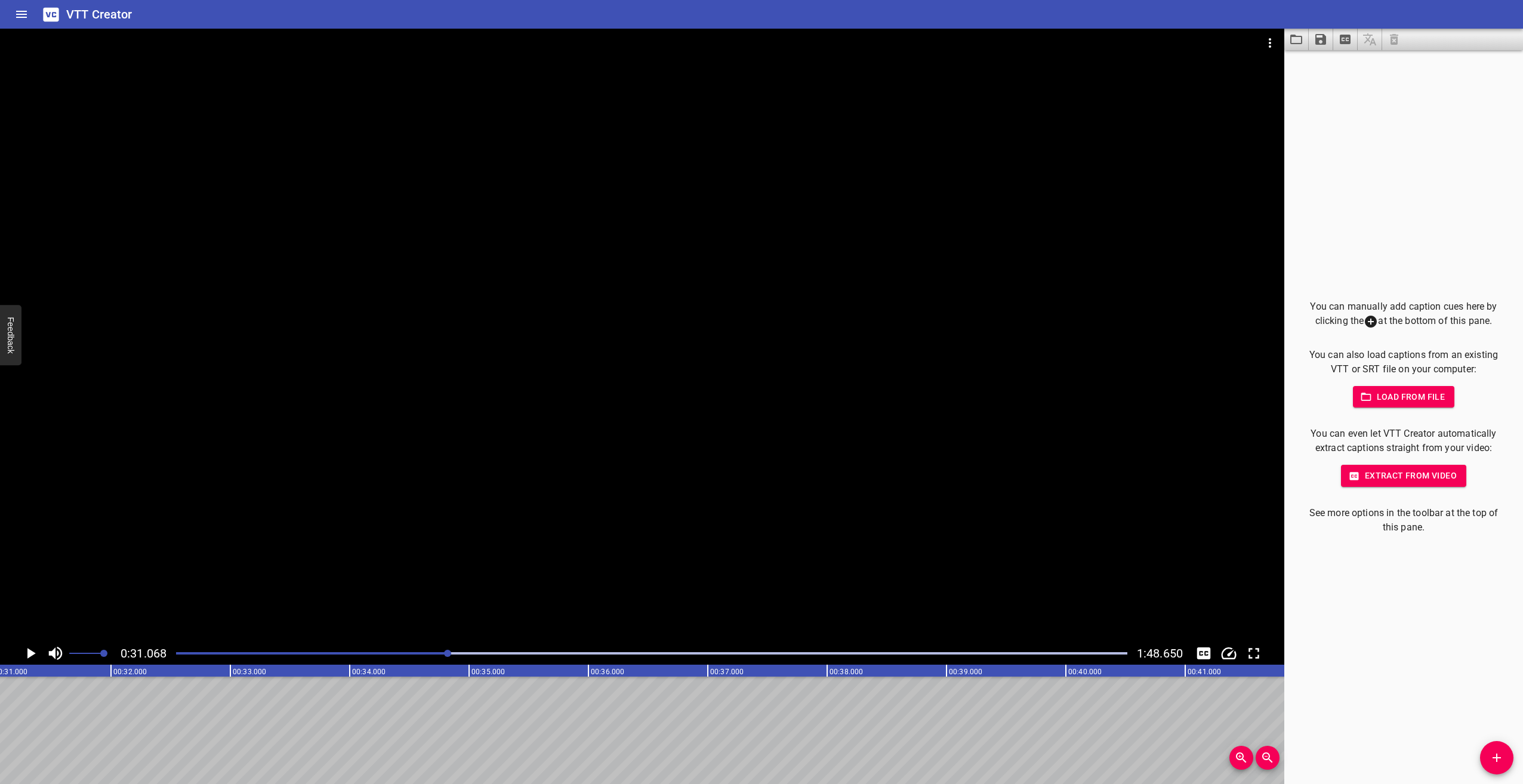
click at [25, 648] on icon "Play/Pause" at bounding box center [30, 653] width 18 height 18
click at [29, 649] on icon "Play/Pause" at bounding box center [30, 653] width 18 height 18
click at [29, 649] on icon "Play/Pause" at bounding box center [31, 653] width 9 height 10
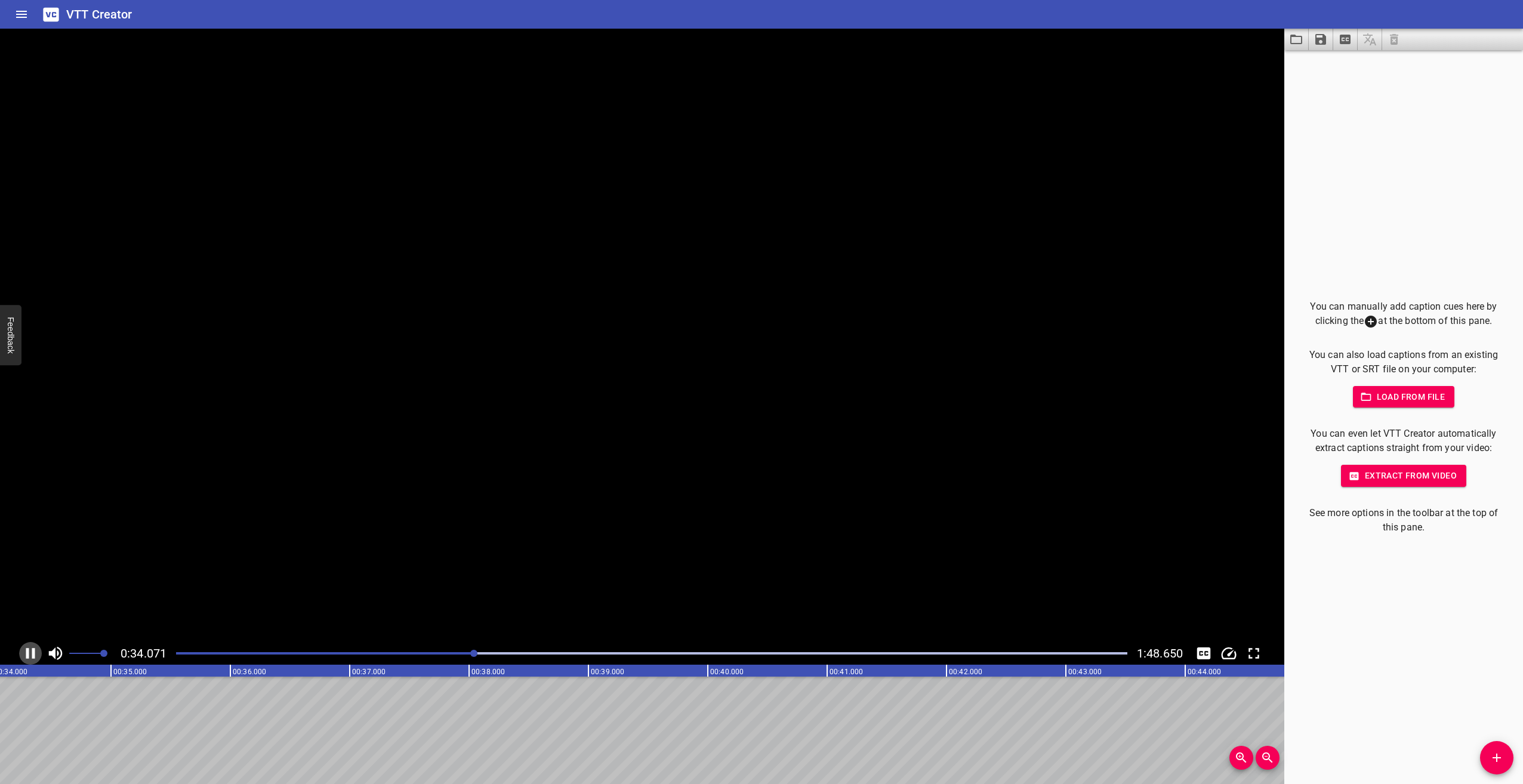
scroll to position [0, 4086]
click at [31, 649] on icon "Play/Pause" at bounding box center [30, 653] width 18 height 18
click at [30, 652] on icon "Play/Pause" at bounding box center [31, 653] width 9 height 10
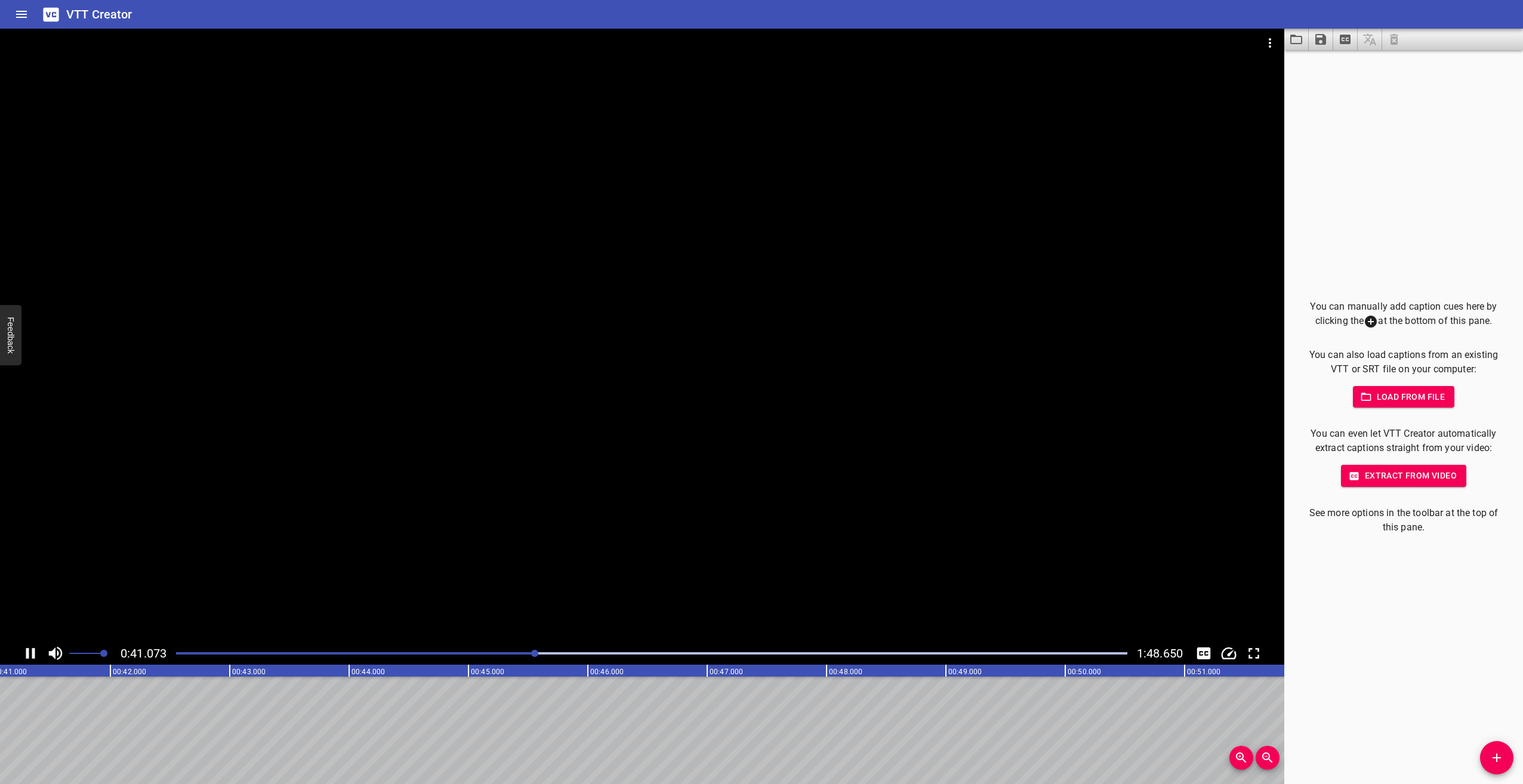
click at [521, 654] on div "Play progress" at bounding box center [60, 654] width 952 height 3
click at [479, 652] on div "Play progress" at bounding box center [54, 654] width 952 height 3
click at [27, 649] on icon "Play/Pause" at bounding box center [31, 653] width 9 height 10
drag, startPoint x: 492, startPoint y: 650, endPoint x: 483, endPoint y: 650, distance: 9.0
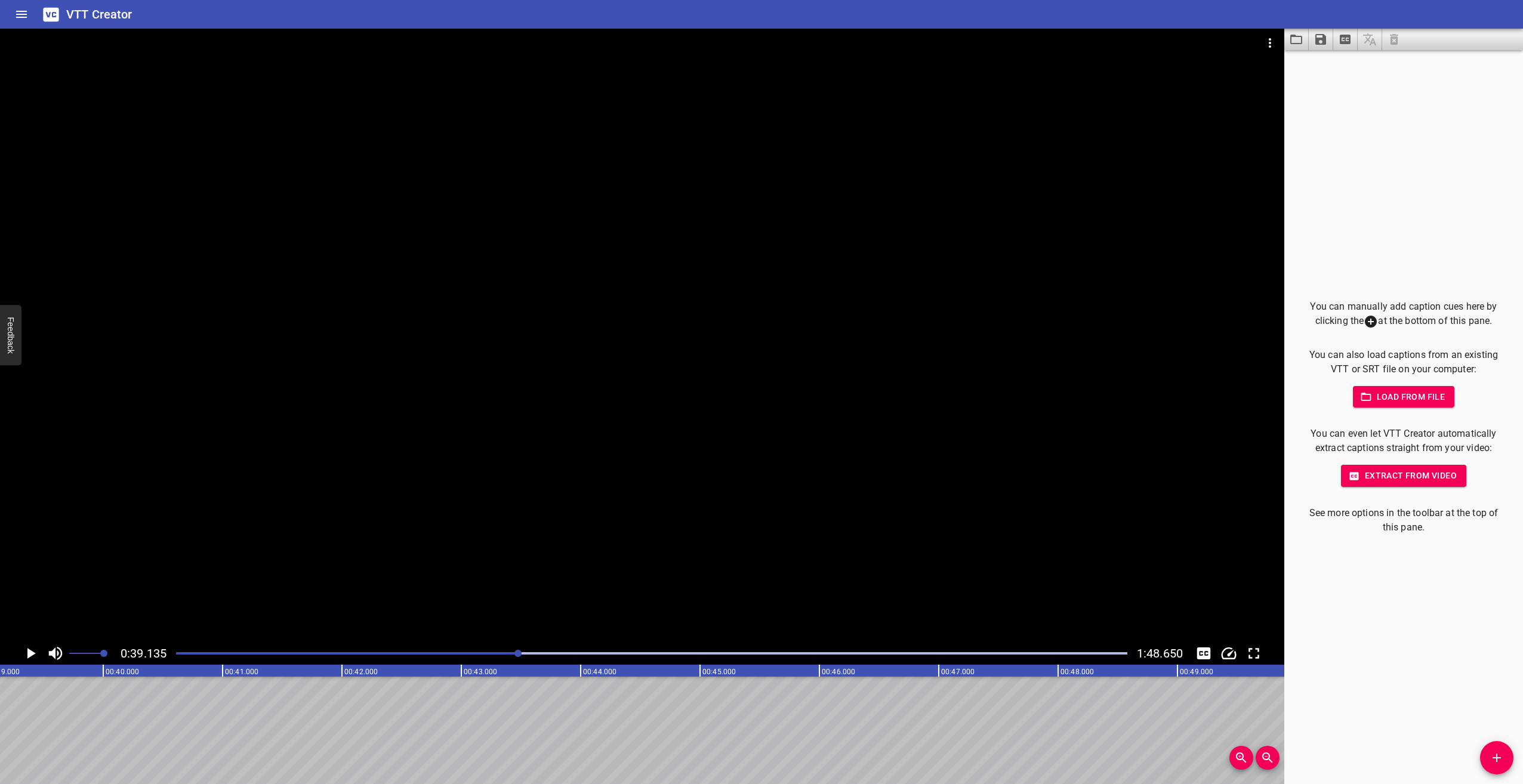
click at [492, 650] on div at bounding box center [652, 654] width 966 height 17
click at [33, 650] on icon "Play/Pause" at bounding box center [30, 653] width 18 height 18
click at [33, 650] on icon "Play/Pause" at bounding box center [31, 653] width 9 height 10
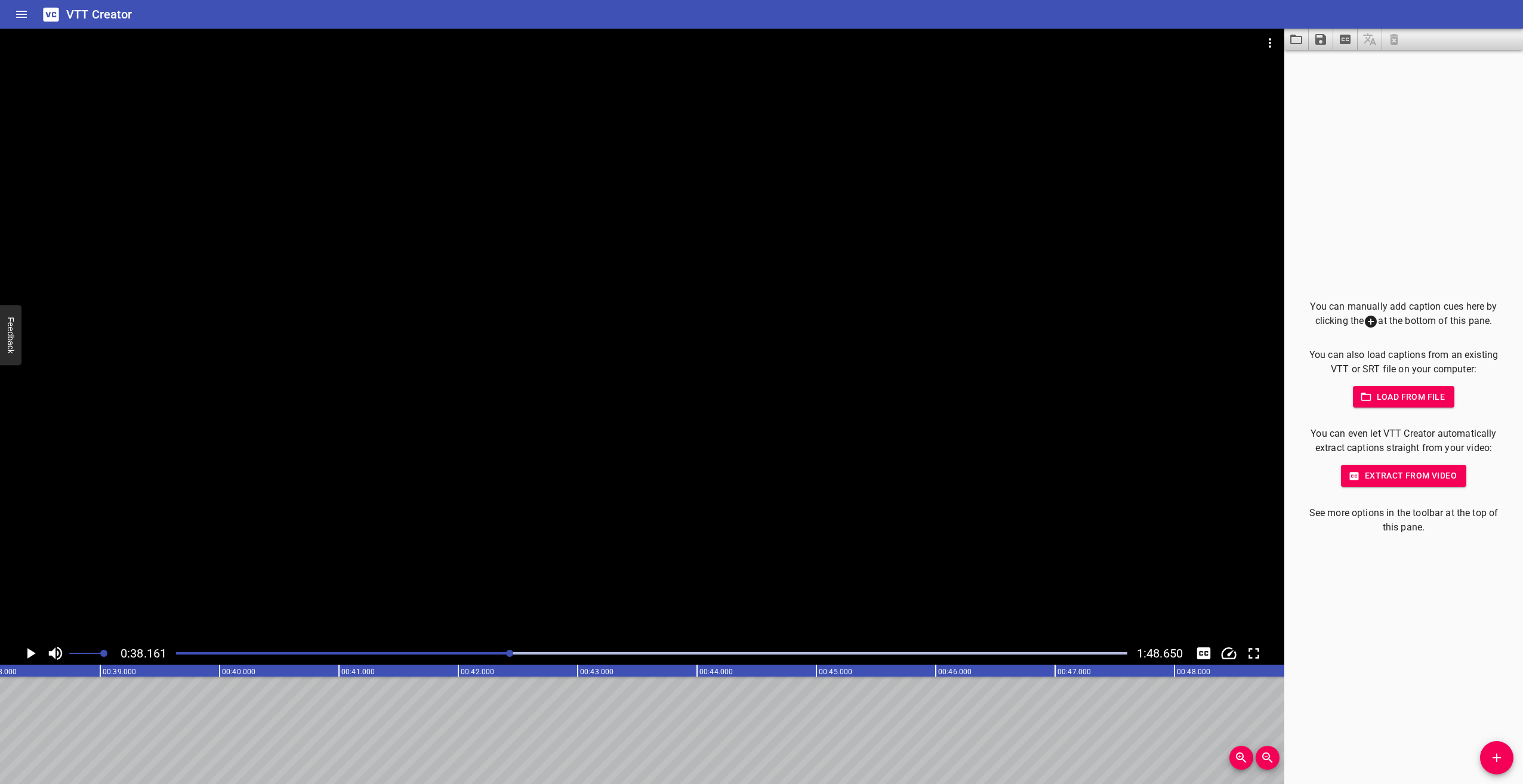
click at [33, 650] on icon "Play/Pause" at bounding box center [30, 653] width 18 height 18
click at [33, 650] on icon "Play/Pause" at bounding box center [31, 653] width 9 height 10
click at [33, 650] on icon "Play/Pause" at bounding box center [30, 653] width 18 height 18
click at [33, 650] on icon "Play/Pause" at bounding box center [31, 653] width 9 height 10
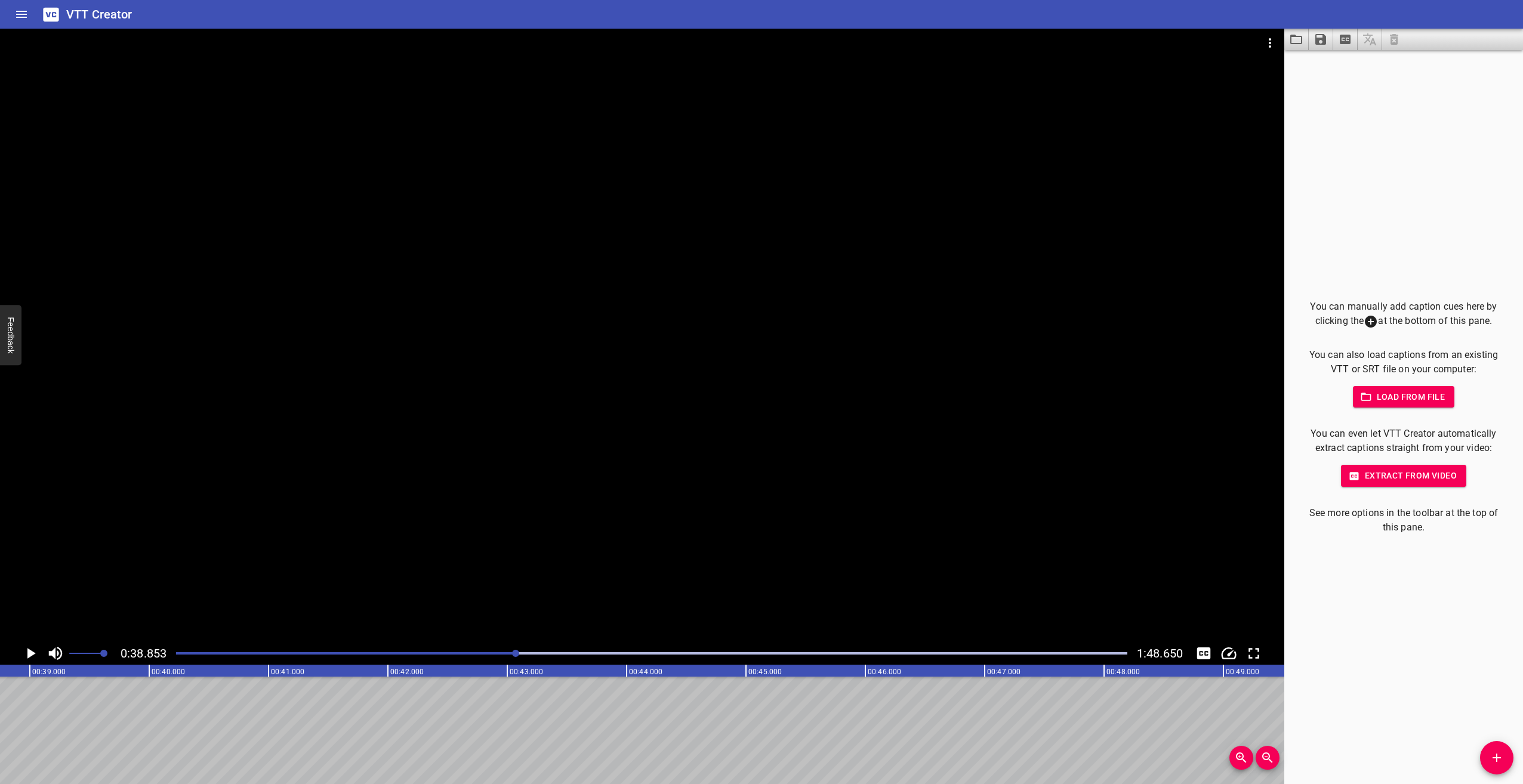
scroll to position [0, 4638]
click at [31, 650] on icon "Play/Pause" at bounding box center [30, 653] width 18 height 18
click at [26, 652] on icon "Play/Pause" at bounding box center [30, 653] width 18 height 18
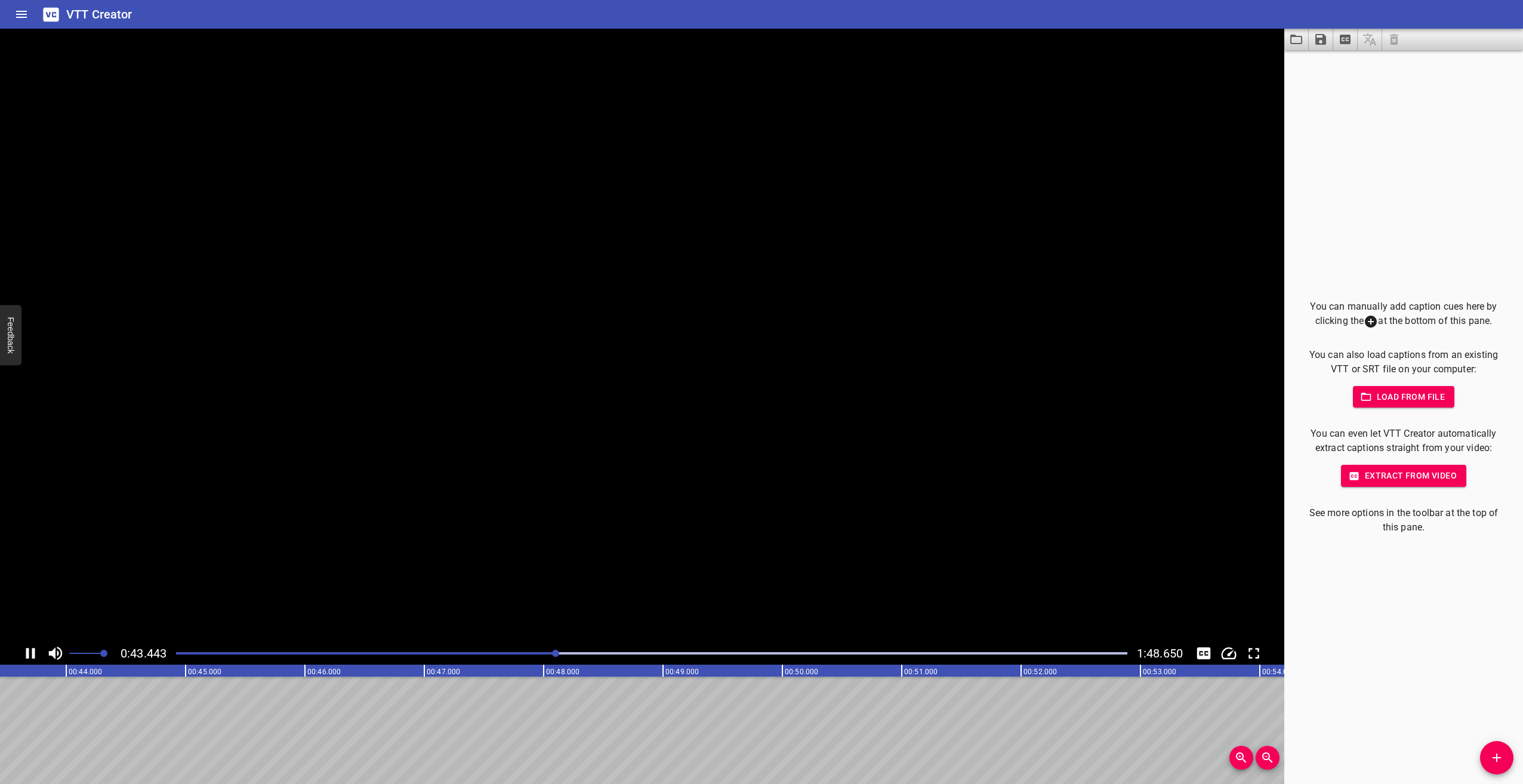
click at [26, 652] on icon "Play/Pause" at bounding box center [31, 653] width 9 height 10
click at [31, 649] on icon "Play/Pause" at bounding box center [30, 653] width 18 height 18
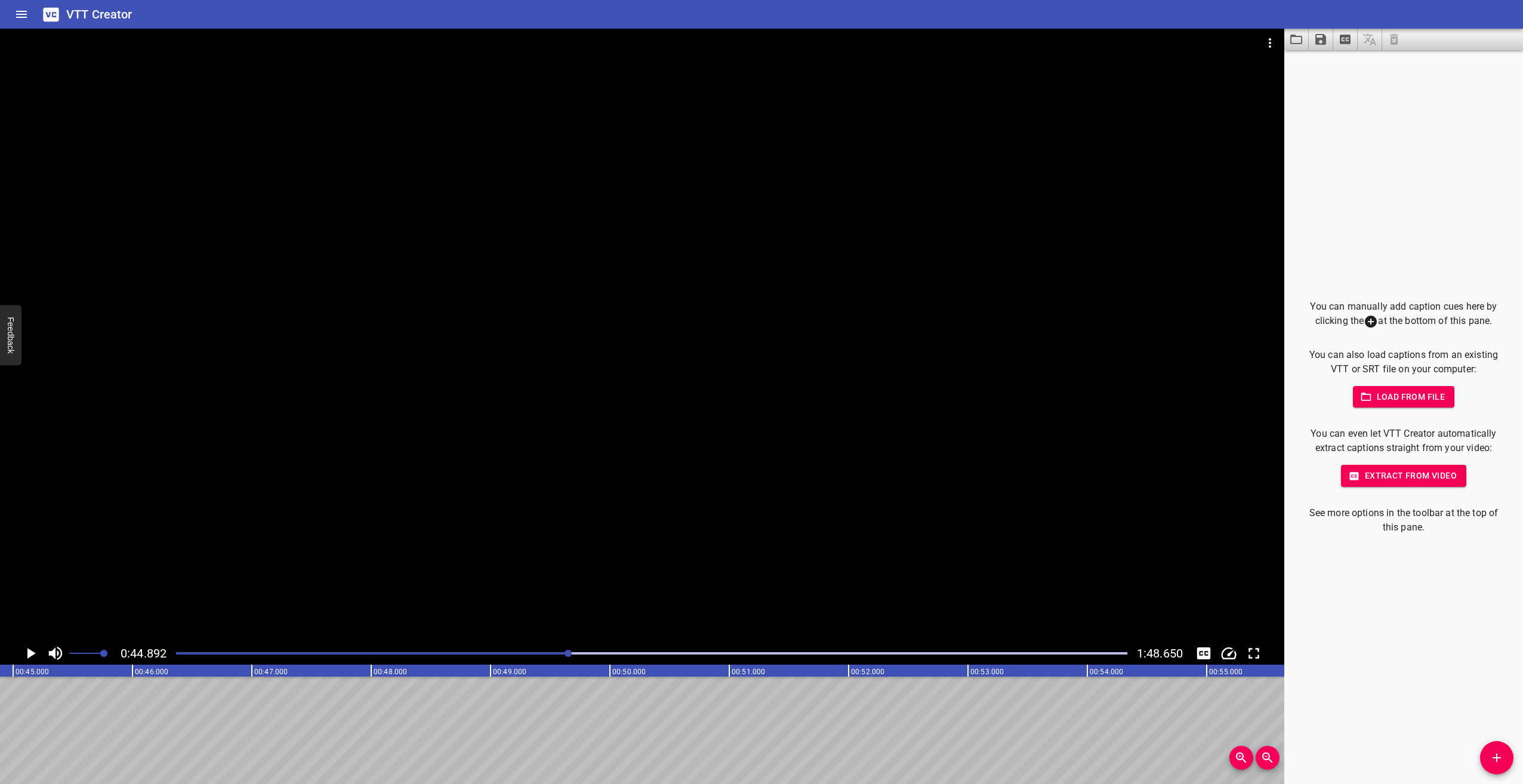
click at [31, 649] on icon "Play/Pause" at bounding box center [30, 653] width 18 height 18
click at [29, 650] on icon "Play/Pause" at bounding box center [31, 653] width 9 height 10
click at [29, 650] on icon "Play/Pause" at bounding box center [30, 653] width 18 height 18
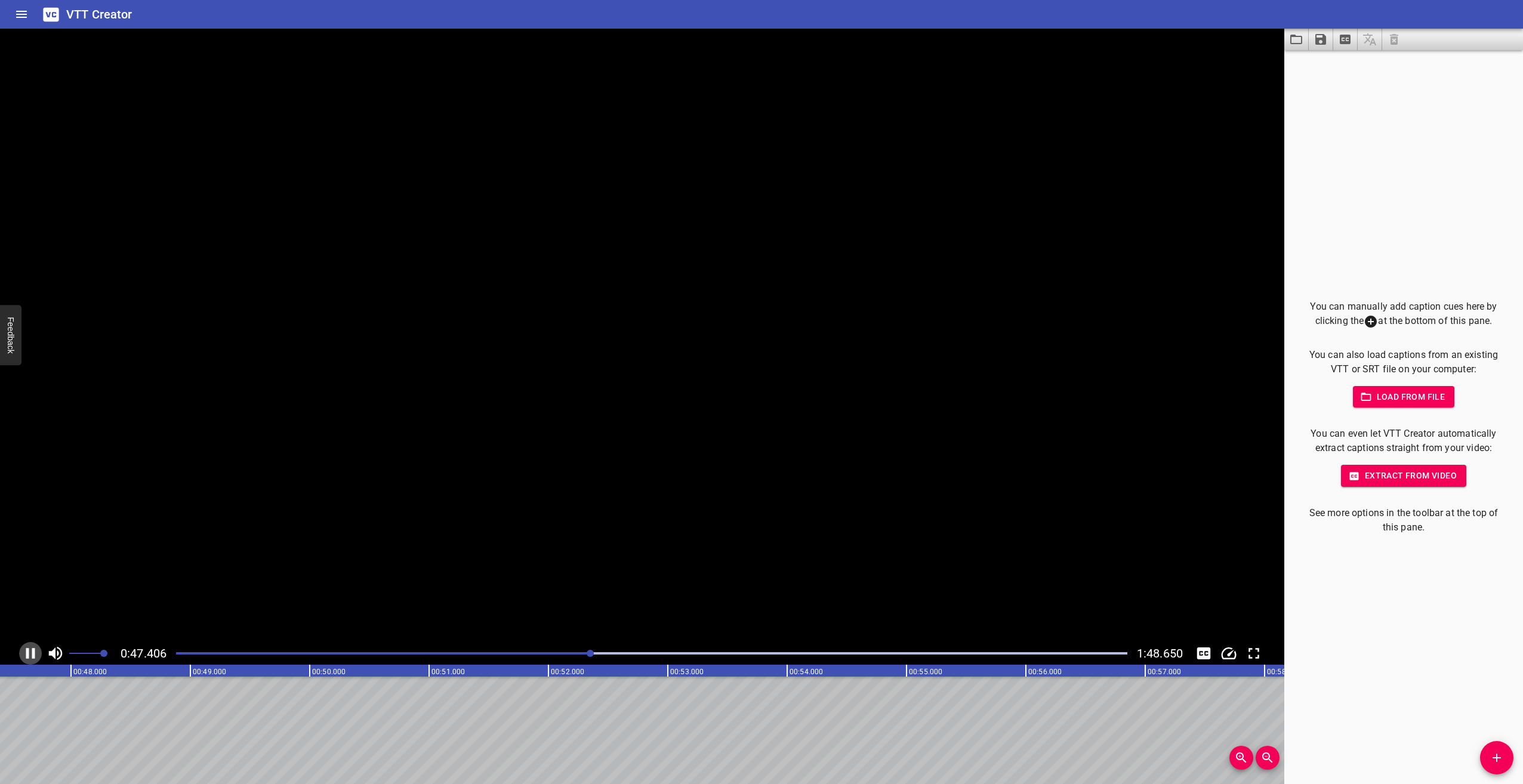
scroll to position [0, 5678]
click at [29, 652] on icon "Play/Pause" at bounding box center [31, 653] width 9 height 10
click at [29, 652] on icon "Play/Pause" at bounding box center [31, 653] width 9 height 10
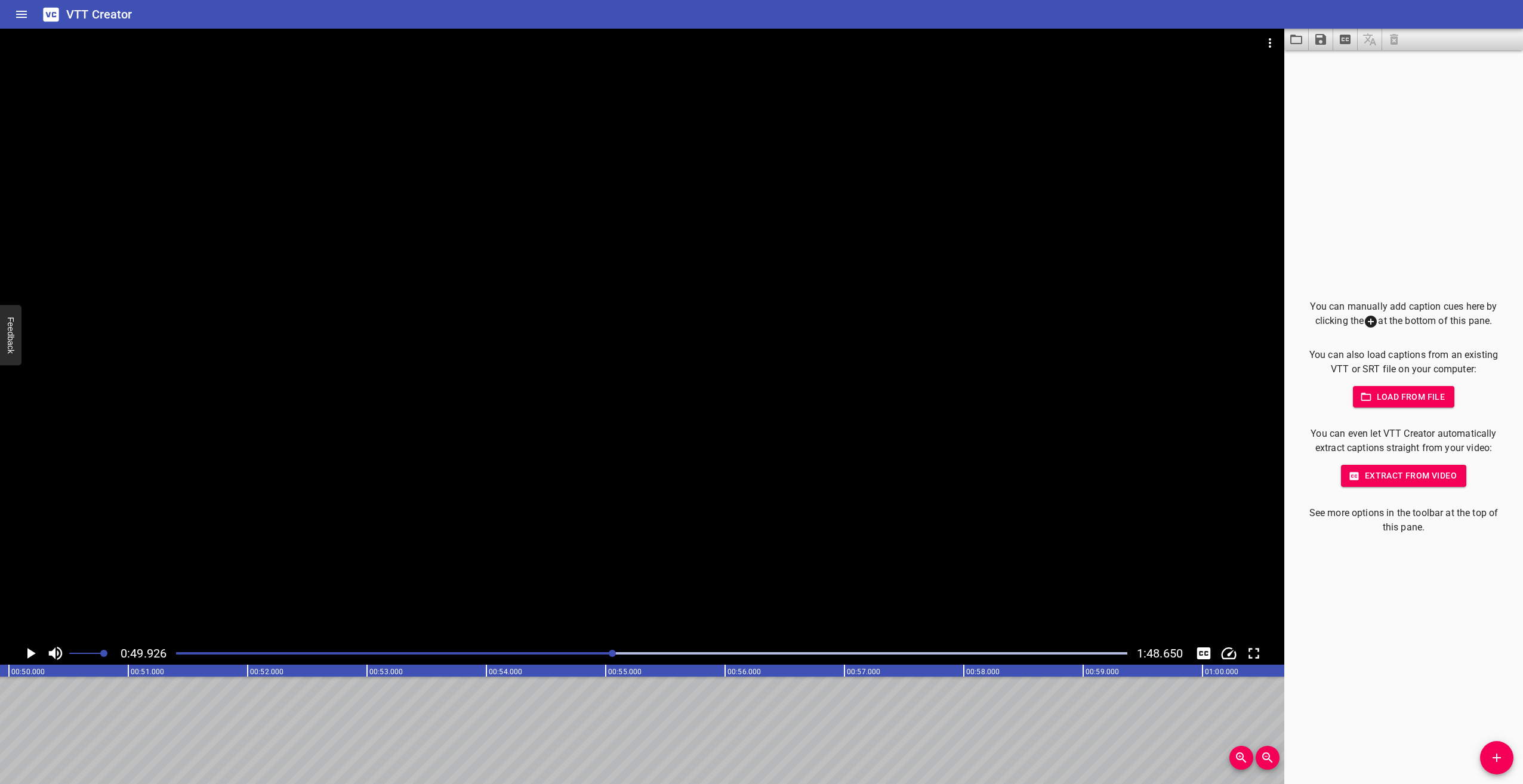
click at [31, 645] on icon "Play/Pause" at bounding box center [30, 653] width 18 height 18
click at [37, 650] on icon "Play/Pause" at bounding box center [30, 653] width 18 height 18
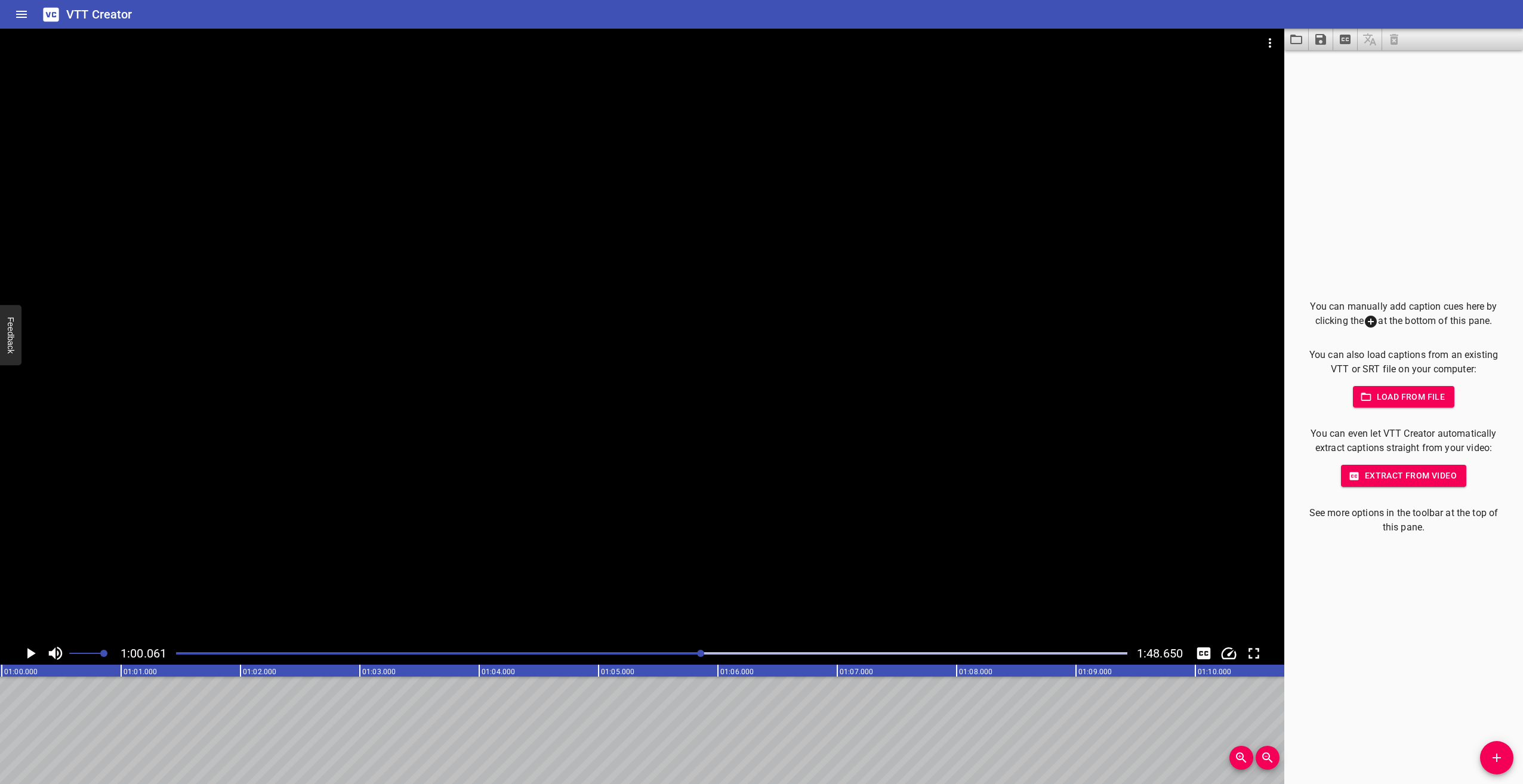
scroll to position [0, 7170]
click at [25, 654] on icon "Play/Pause" at bounding box center [30, 653] width 18 height 18
click at [33, 650] on icon "Play/Pause" at bounding box center [30, 653] width 18 height 18
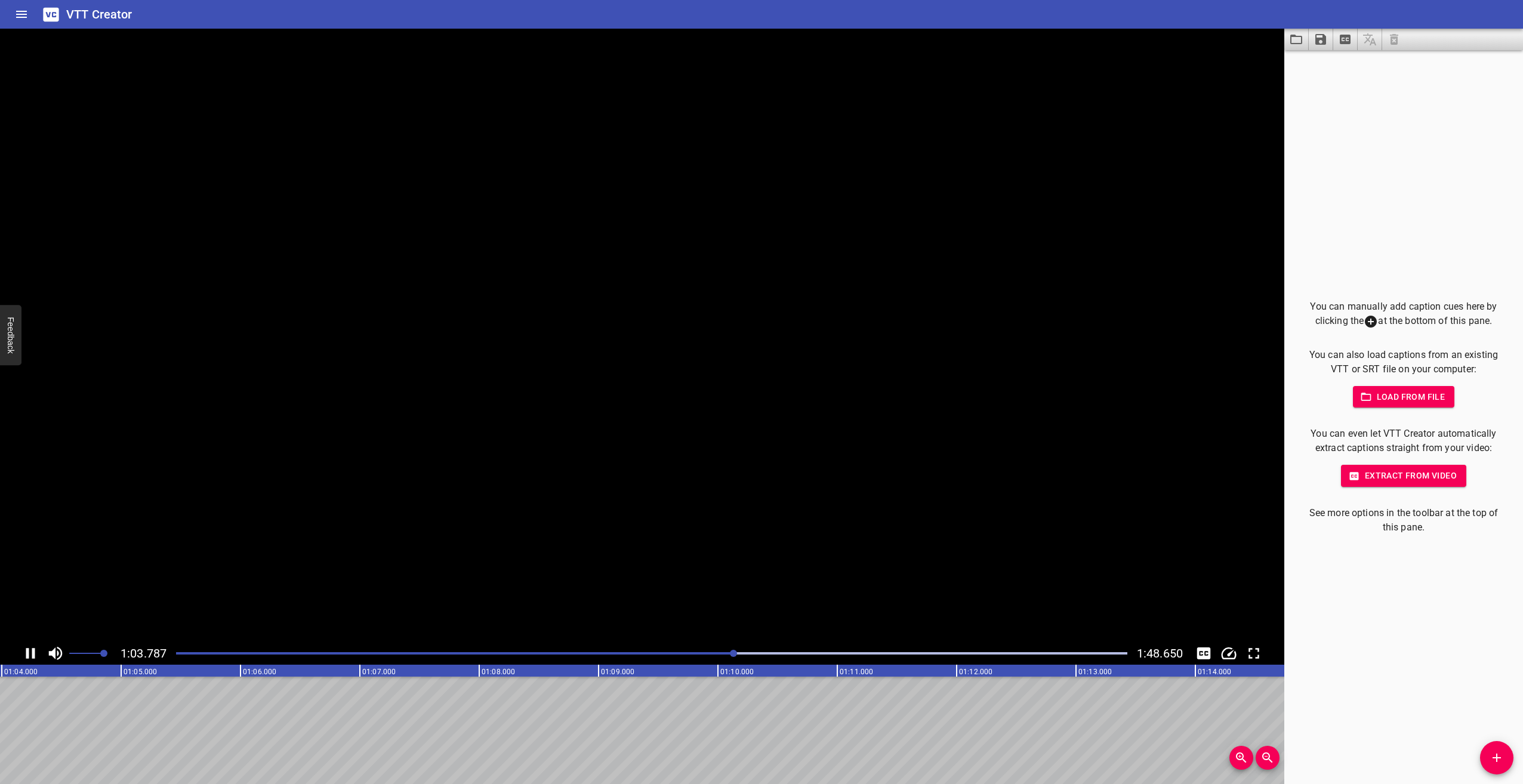
click at [33, 650] on icon "Play/Pause" at bounding box center [31, 653] width 9 height 10
click at [715, 654] on div "Play progress" at bounding box center [262, 654] width 952 height 3
click at [29, 649] on icon "Play/Pause" at bounding box center [30, 653] width 18 height 18
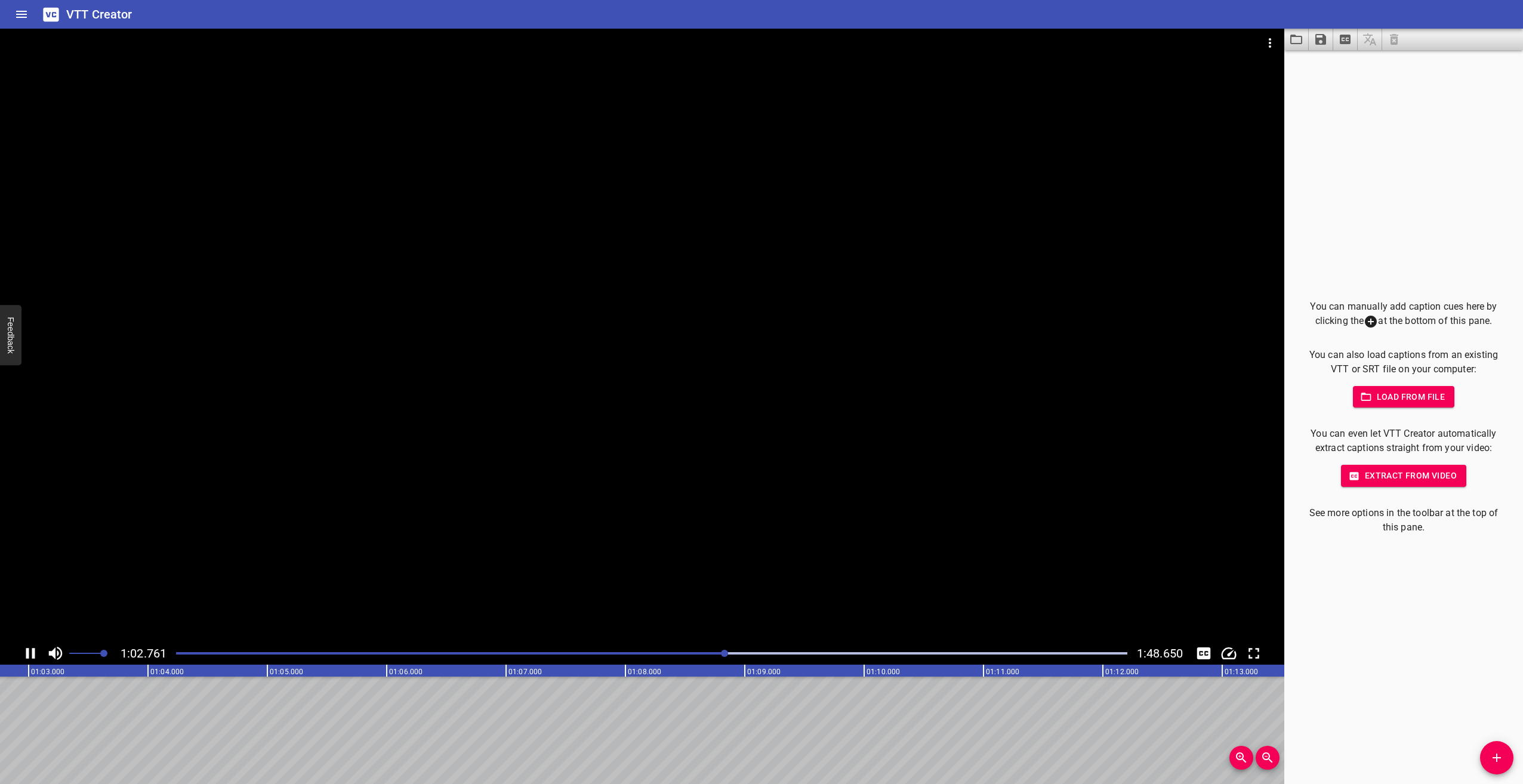
click at [679, 654] on div "Play progress" at bounding box center [250, 654] width 952 height 3
click at [29, 649] on icon "Play/Pause" at bounding box center [30, 653] width 18 height 18
click at [32, 647] on icon "Play/Pause" at bounding box center [30, 653] width 18 height 18
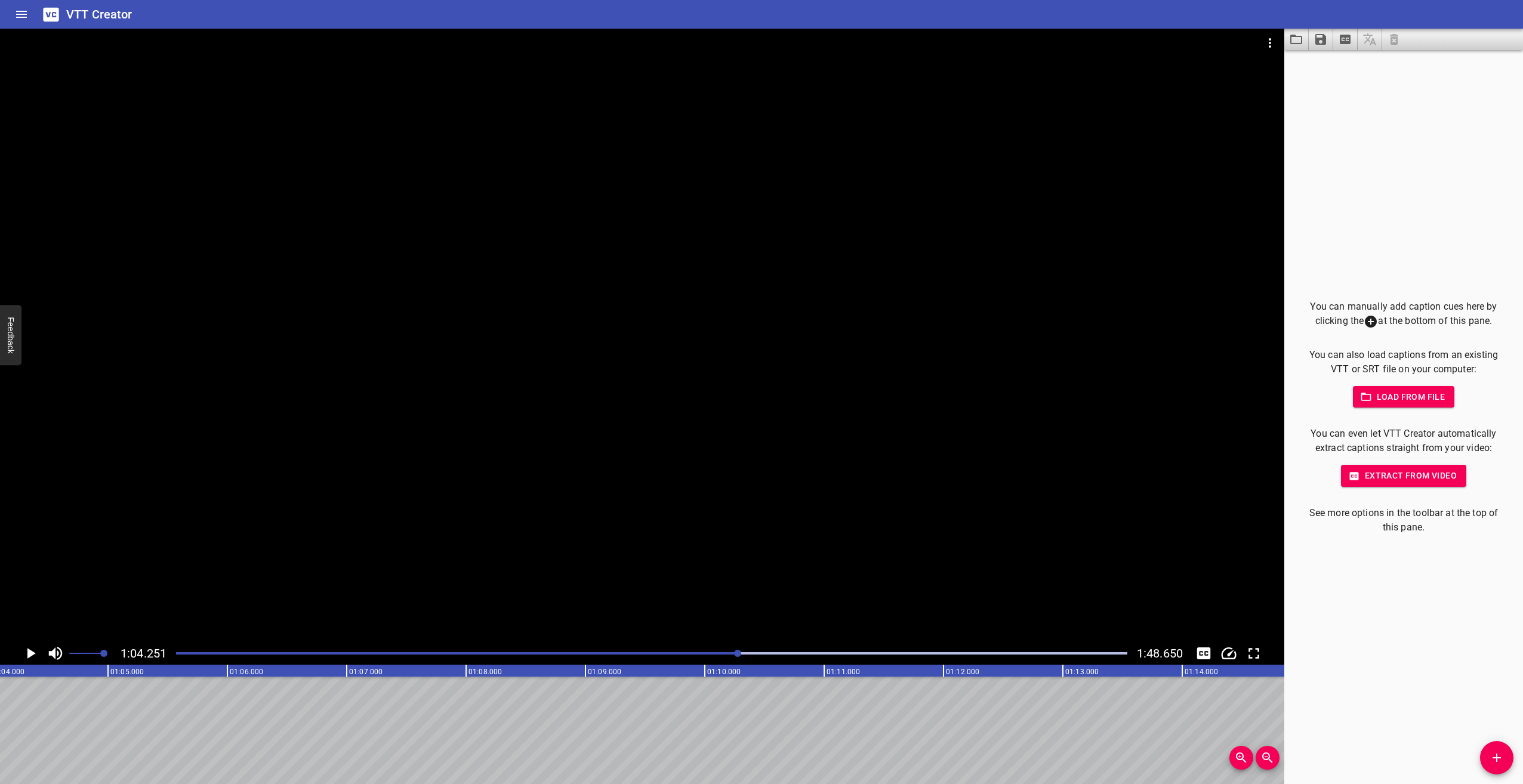
scroll to position [0, 7670]
click at [30, 642] on button "Play/Pause" at bounding box center [30, 653] width 23 height 23
click at [29, 647] on icon "Play/Pause" at bounding box center [30, 653] width 18 height 18
click at [721, 654] on div "Play progress" at bounding box center [272, 654] width 952 height 3
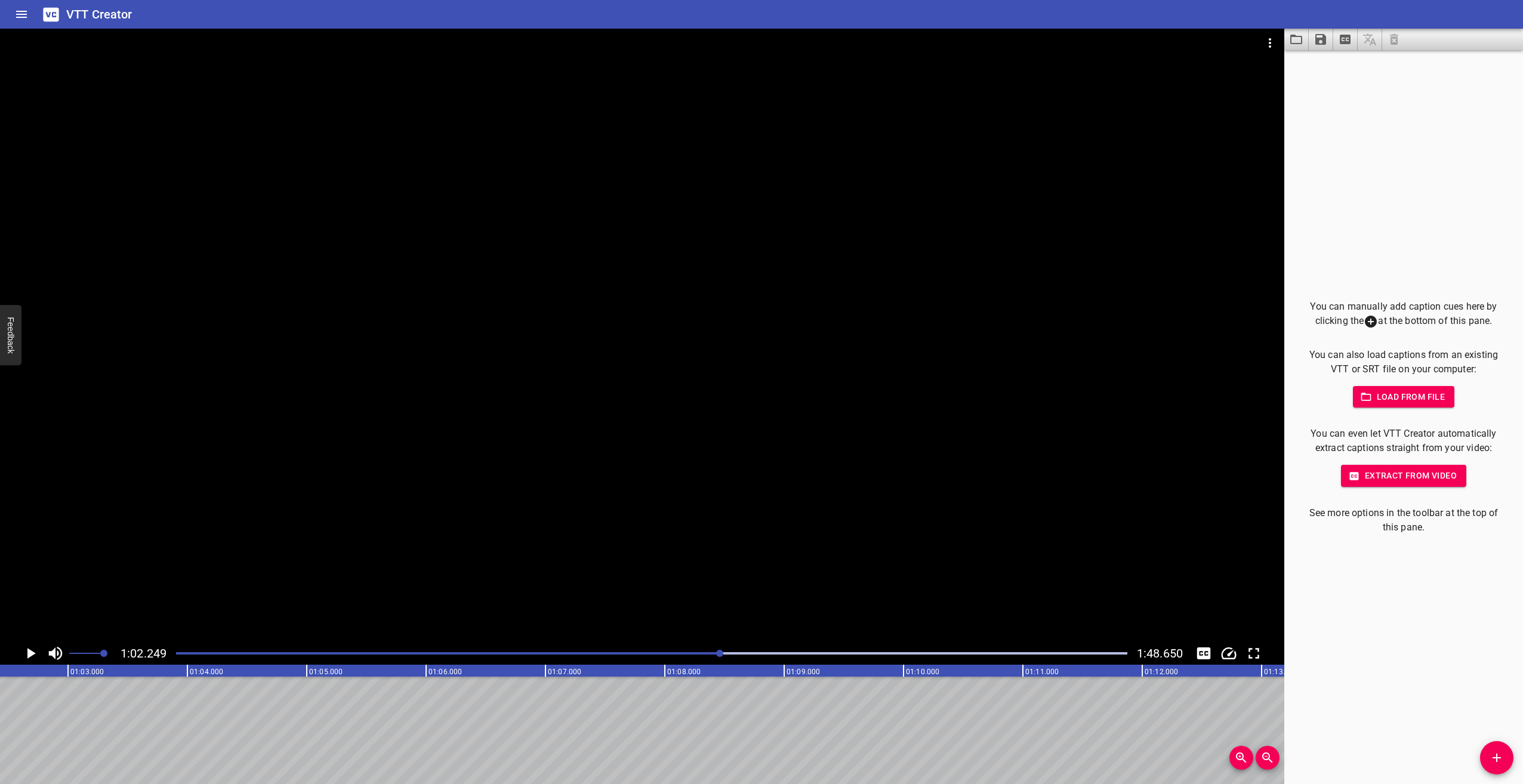
scroll to position [0, 7431]
click at [28, 648] on icon "Play/Pause" at bounding box center [30, 653] width 18 height 18
click at [29, 648] on icon "Play/Pause" at bounding box center [30, 653] width 18 height 18
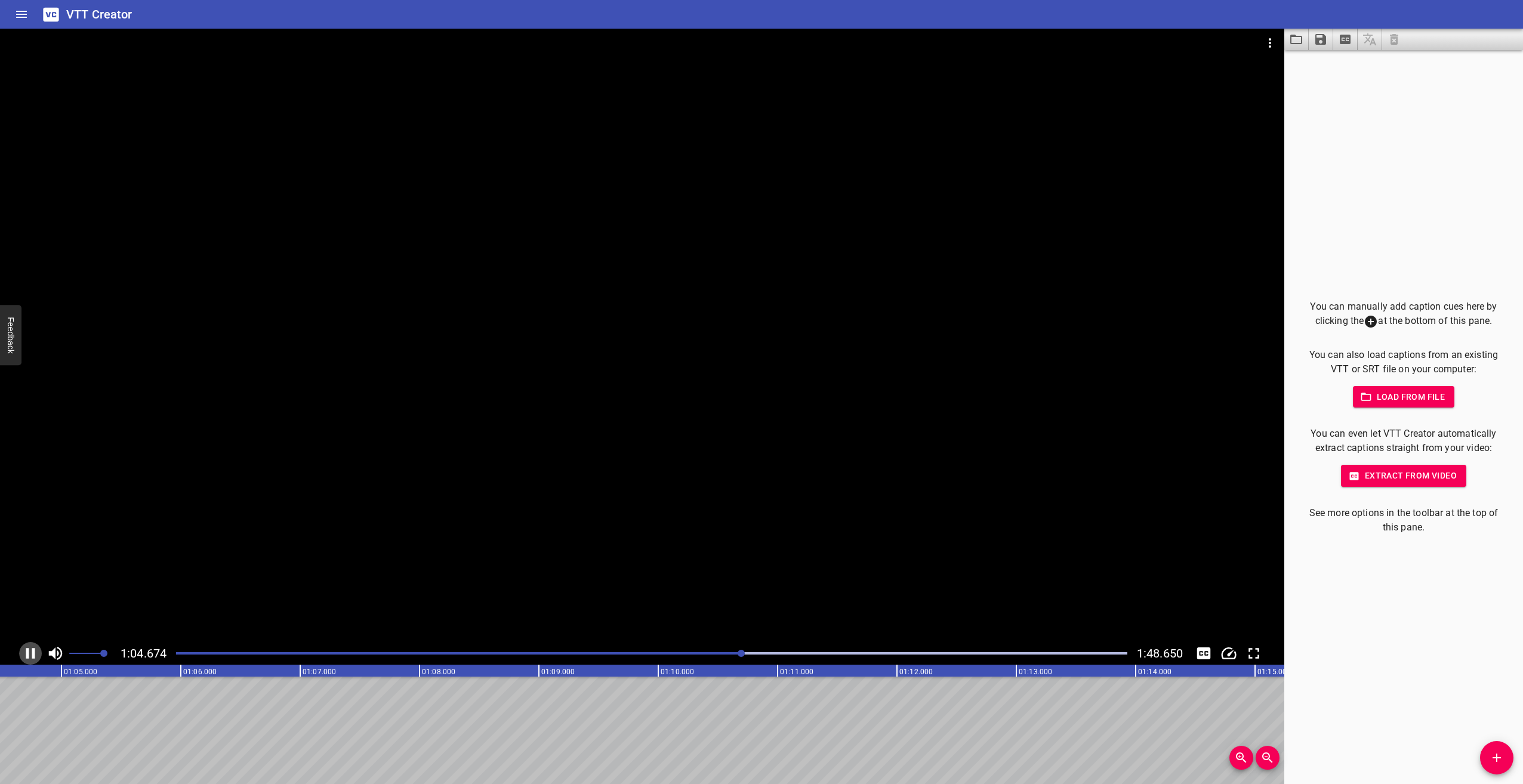
scroll to position [0, 7722]
click at [30, 653] on icon "Play/Pause" at bounding box center [31, 653] width 9 height 10
click at [30, 653] on icon "Play/Pause" at bounding box center [30, 653] width 18 height 18
click at [32, 650] on icon "Play/Pause" at bounding box center [30, 653] width 18 height 18
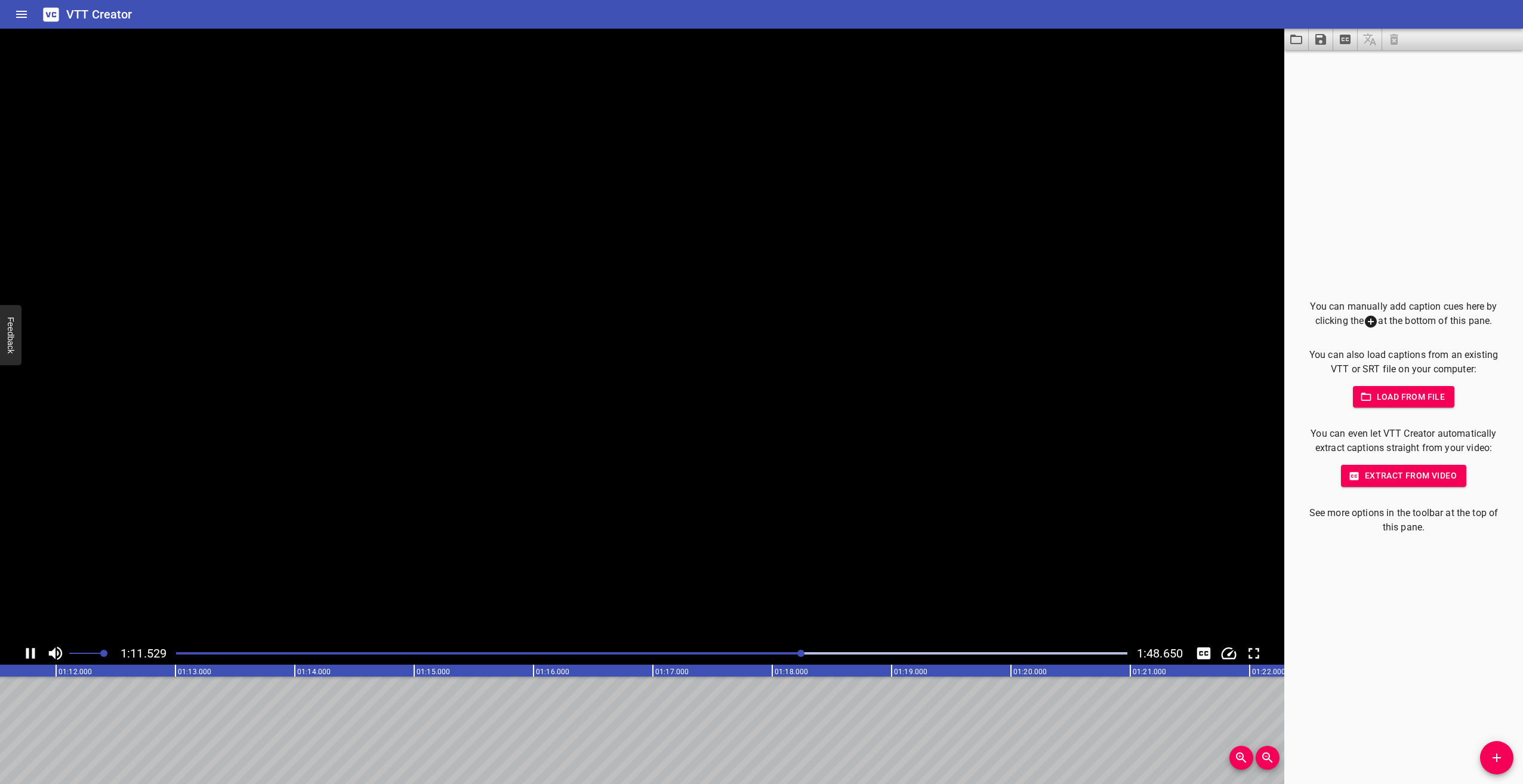
click at [32, 650] on icon "Play/Pause" at bounding box center [31, 653] width 9 height 10
click at [793, 650] on div at bounding box center [652, 654] width 966 height 17
click at [29, 651] on icon "Play/Pause" at bounding box center [31, 653] width 9 height 10
click at [29, 651] on icon "Play/Pause" at bounding box center [30, 653] width 18 height 18
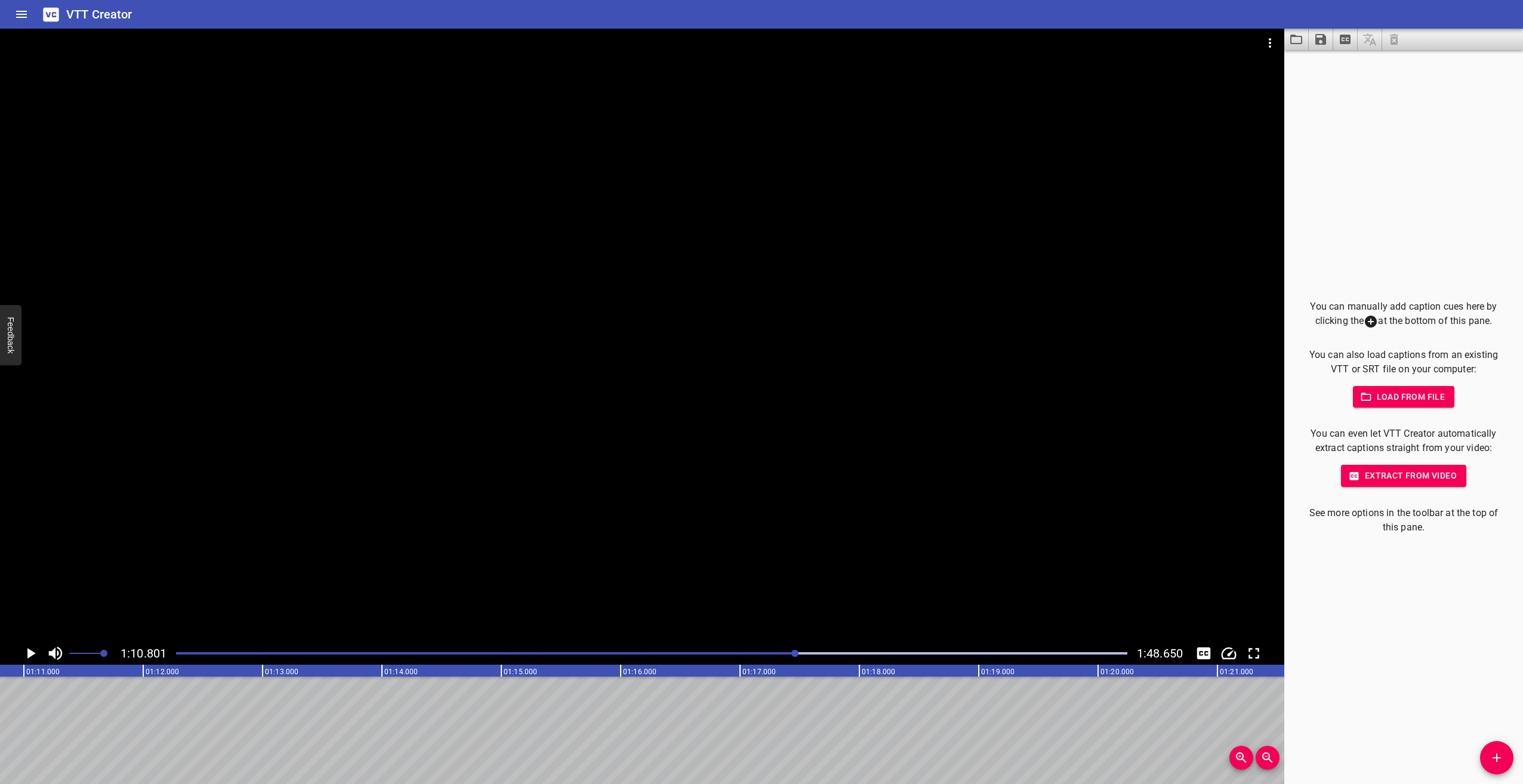
click at [29, 651] on icon "Play/Pause" at bounding box center [31, 653] width 9 height 10
click at [29, 651] on icon "Play/Pause" at bounding box center [30, 653] width 18 height 18
click at [29, 651] on icon "Play/Pause" at bounding box center [31, 653] width 9 height 10
click at [29, 651] on icon "Play/Pause" at bounding box center [30, 653] width 18 height 18
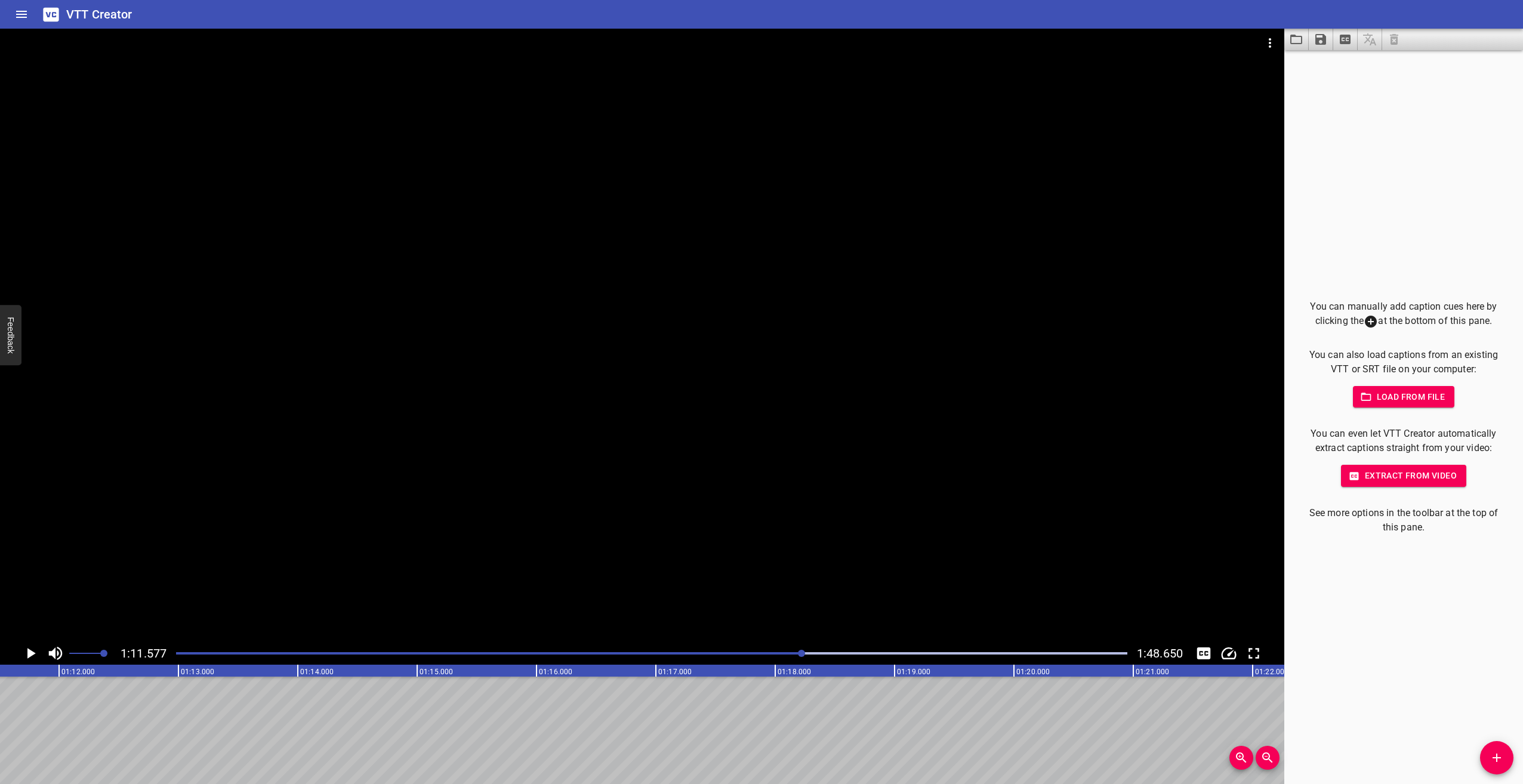
scroll to position [0, 8544]
click at [29, 647] on icon "Play/Pause" at bounding box center [30, 653] width 18 height 18
click at [809, 650] on div at bounding box center [652, 654] width 966 height 17
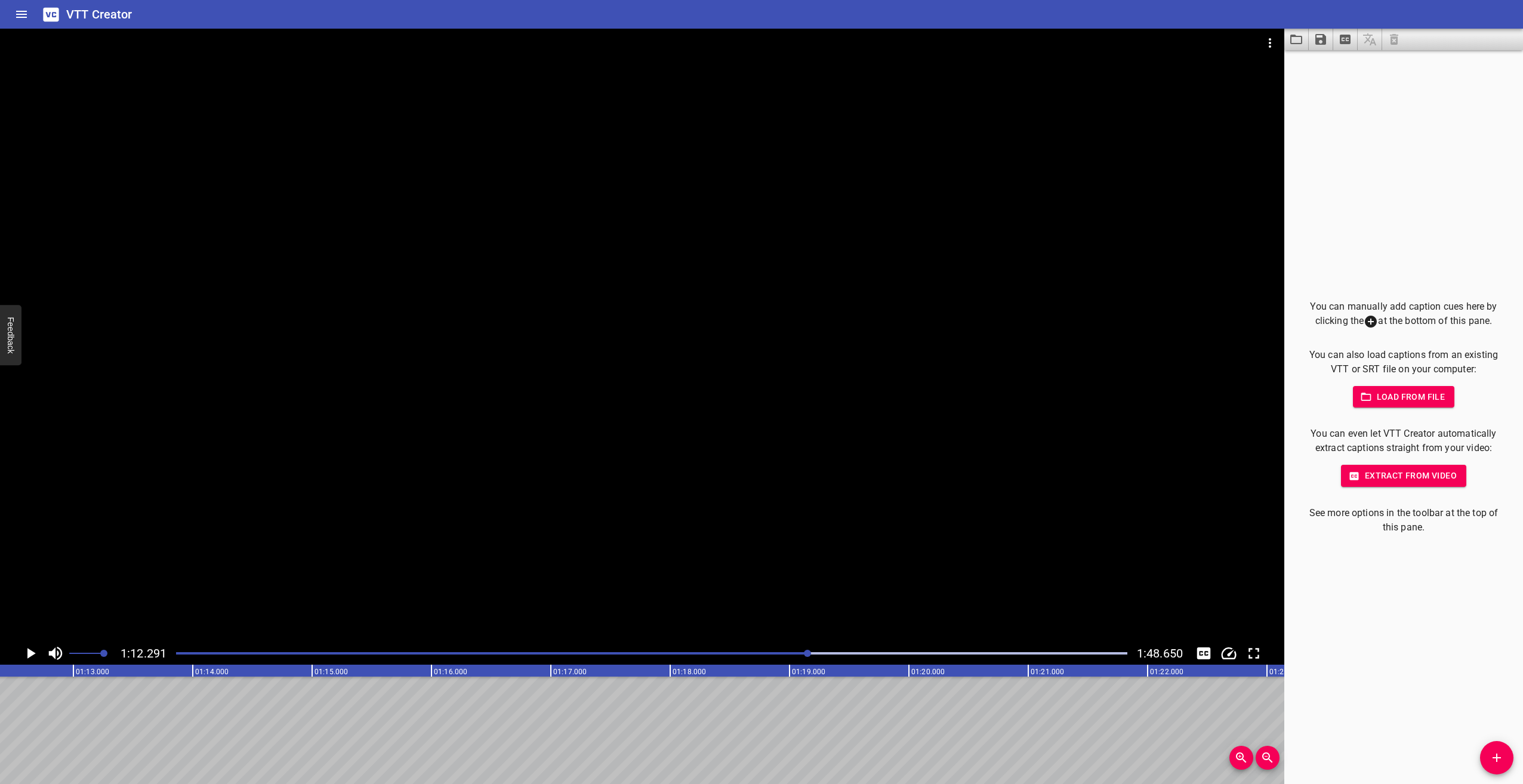
scroll to position [0, 8630]
click at [32, 649] on icon "Play/Pause" at bounding box center [30, 653] width 18 height 18
click at [26, 650] on icon "Play/Pause" at bounding box center [30, 653] width 18 height 18
click at [28, 654] on icon "Play/Pause" at bounding box center [31, 653] width 9 height 10
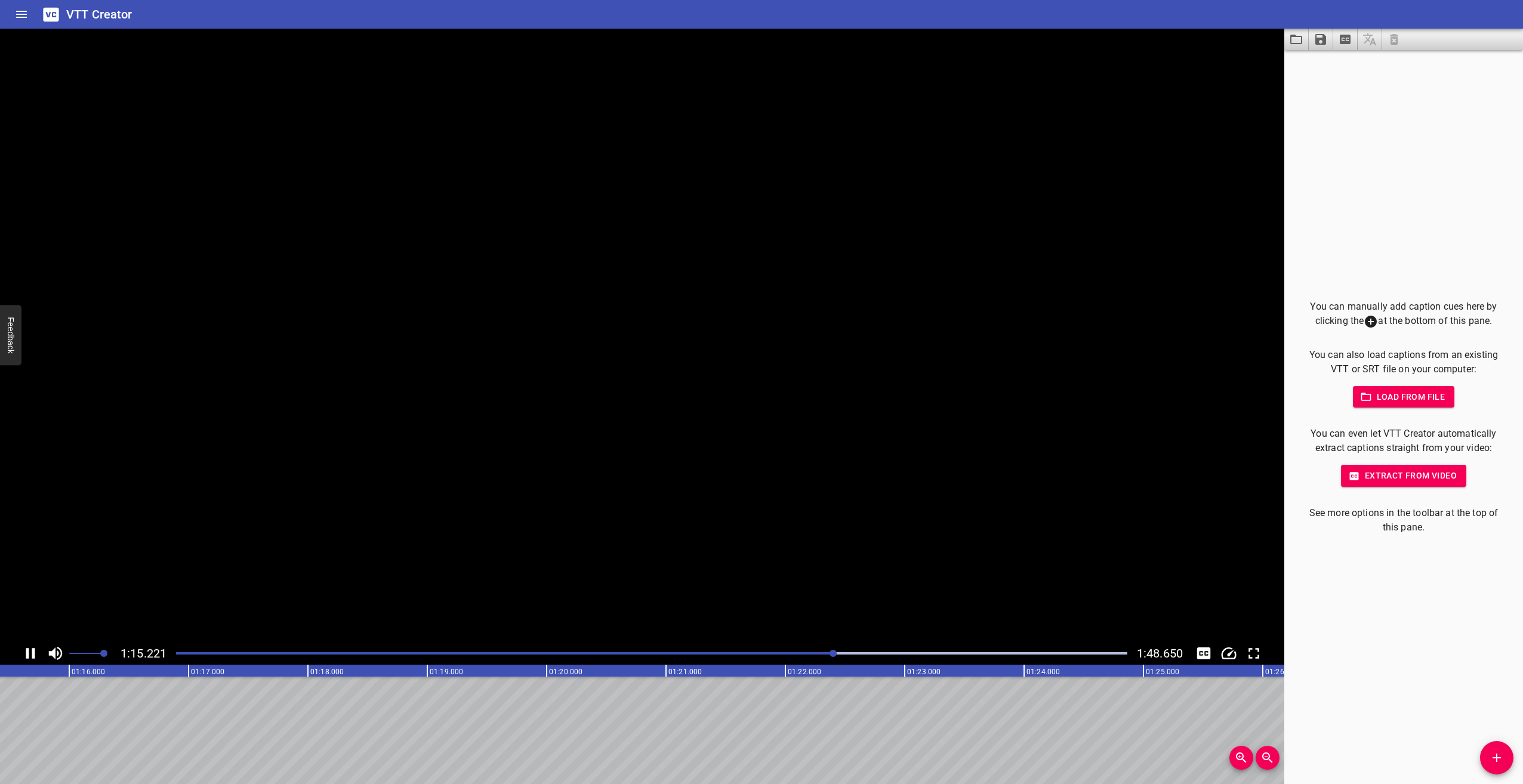
click at [28, 654] on icon "Play/Pause" at bounding box center [31, 653] width 9 height 10
click at [824, 655] on div at bounding box center [652, 654] width 966 height 17
click at [29, 648] on icon "Play/Pause" at bounding box center [30, 653] width 18 height 18
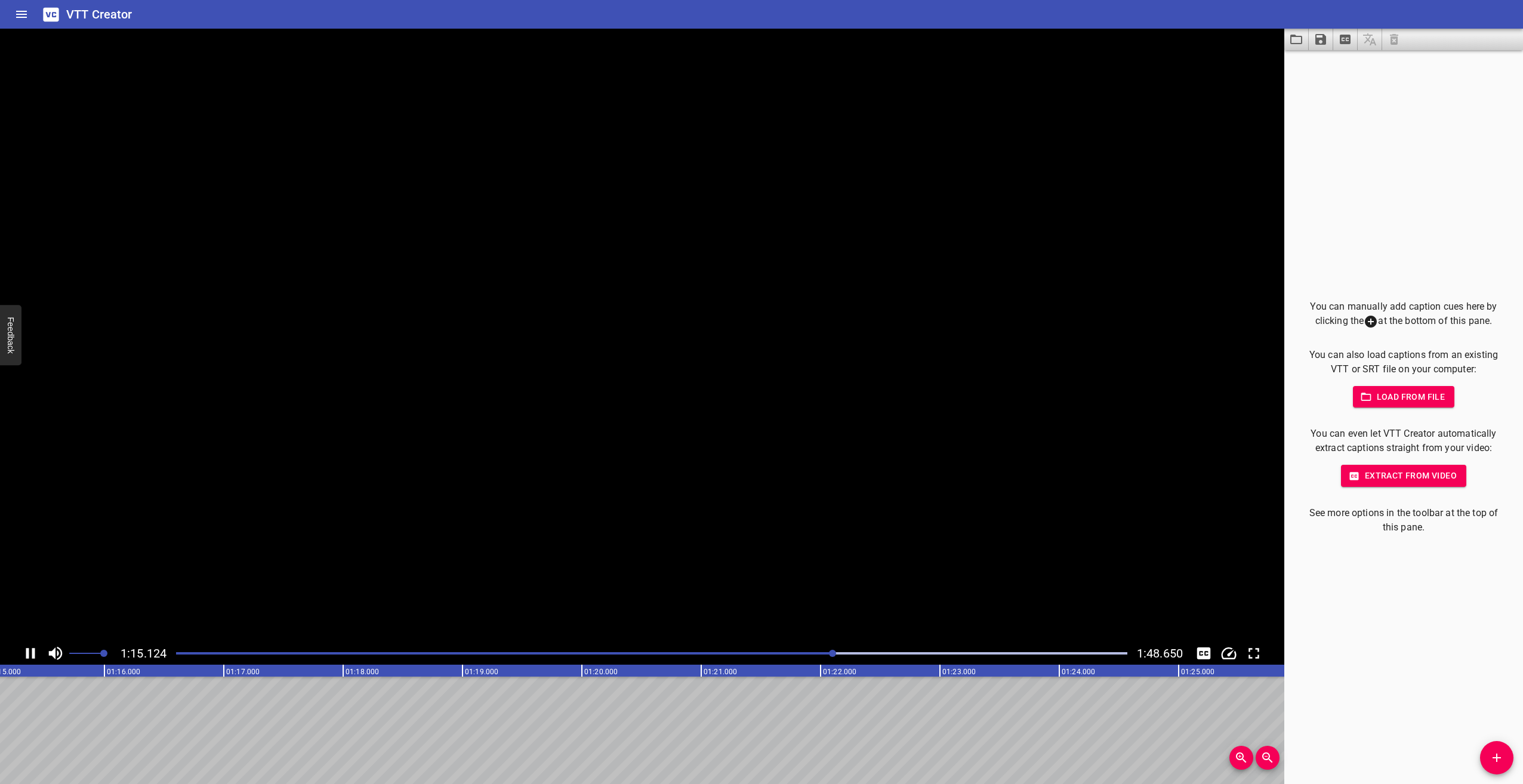
click at [29, 648] on icon "Play/Pause" at bounding box center [30, 653] width 18 height 18
click at [29, 652] on icon "Play/Pause" at bounding box center [31, 653] width 9 height 10
click at [29, 652] on icon "Play/Pause" at bounding box center [31, 653] width 9 height 10
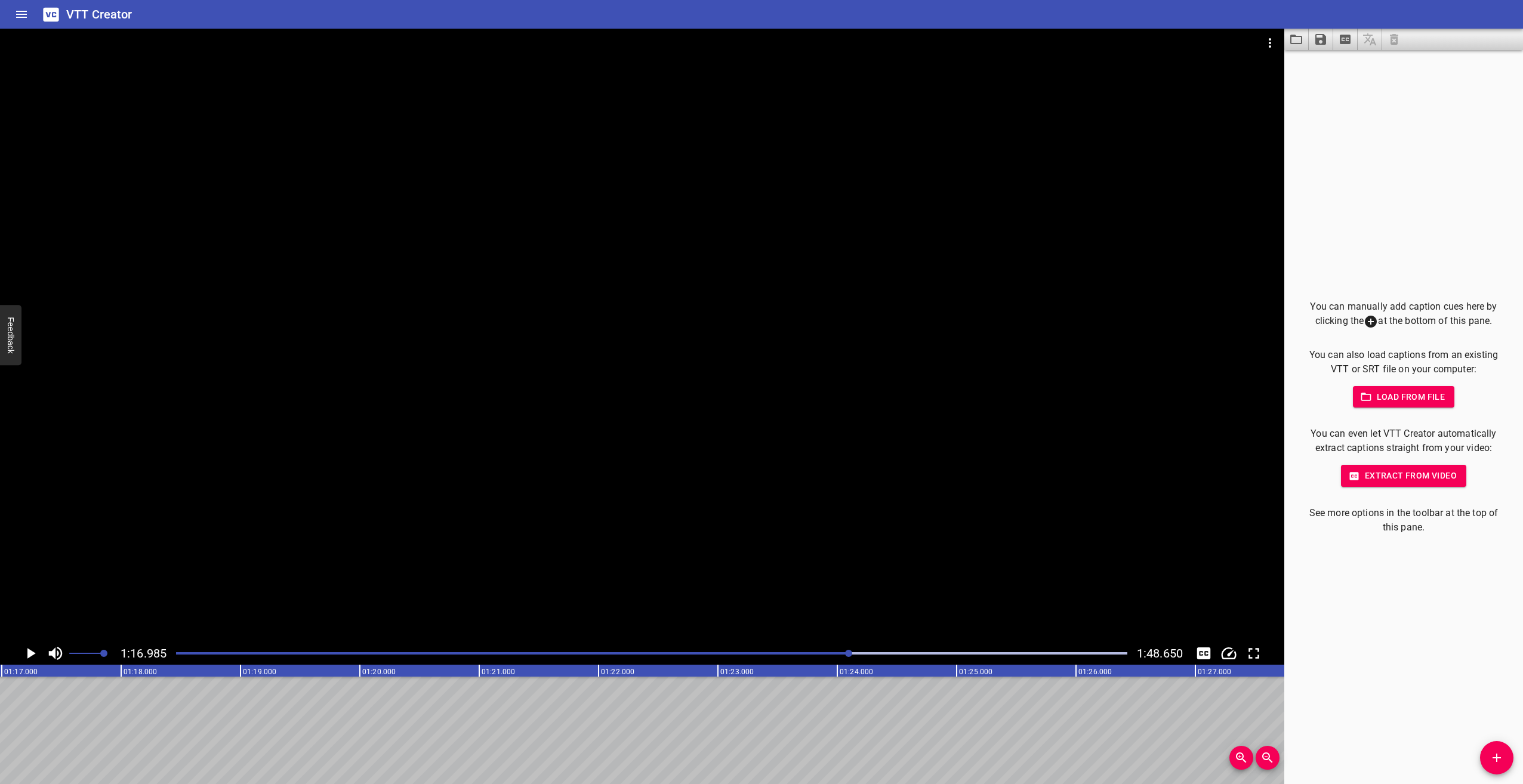
click at [25, 650] on icon "Play/Pause" at bounding box center [30, 653] width 18 height 18
click at [829, 654] on div "Play progress" at bounding box center [378, 654] width 952 height 3
click at [27, 654] on icon "Play/Pause" at bounding box center [30, 653] width 18 height 18
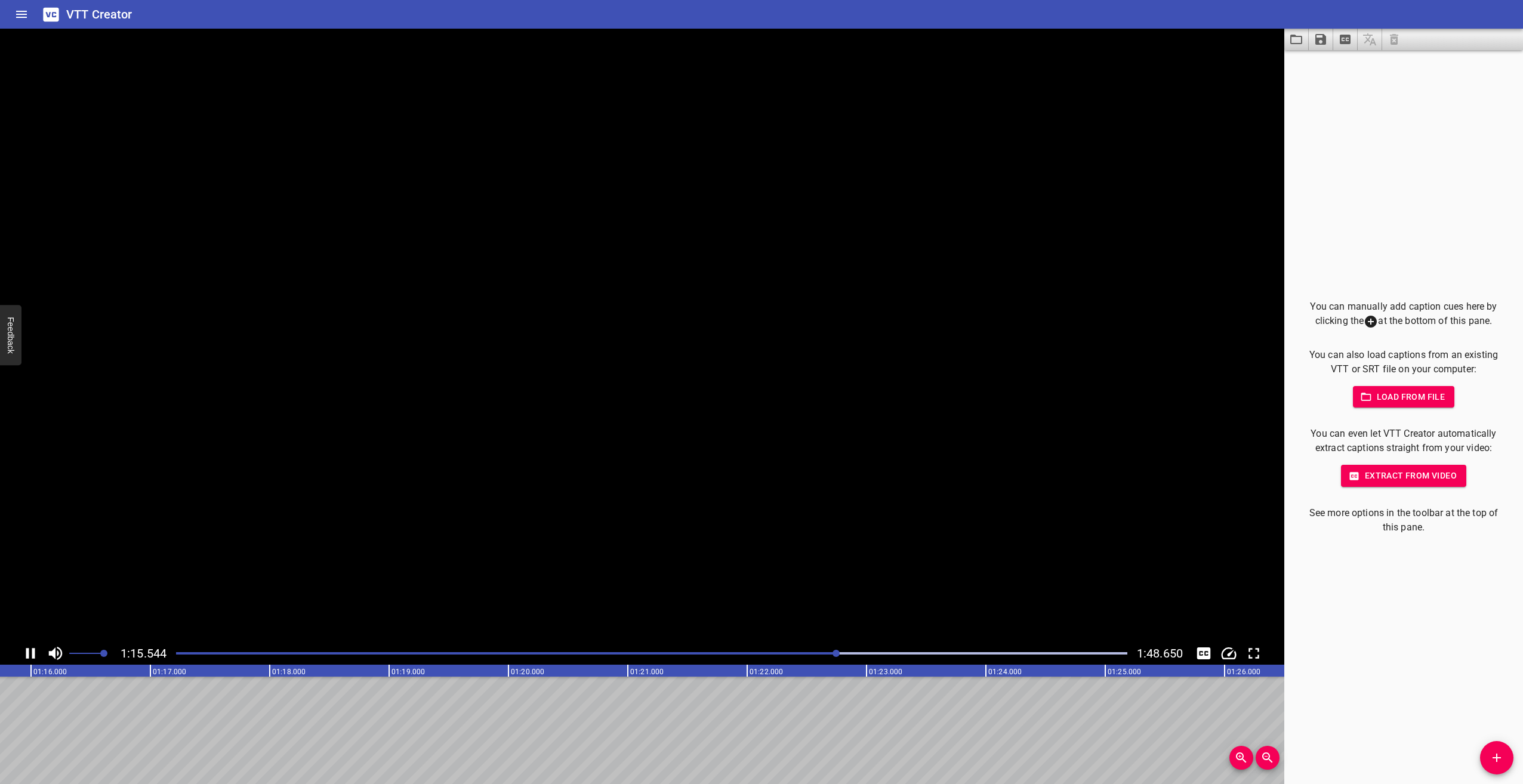
click at [27, 654] on icon "Play/Pause" at bounding box center [31, 653] width 9 height 10
click at [27, 654] on icon "Play/Pause" at bounding box center [30, 653] width 18 height 18
click at [27, 654] on icon "Play/Pause" at bounding box center [31, 653] width 9 height 10
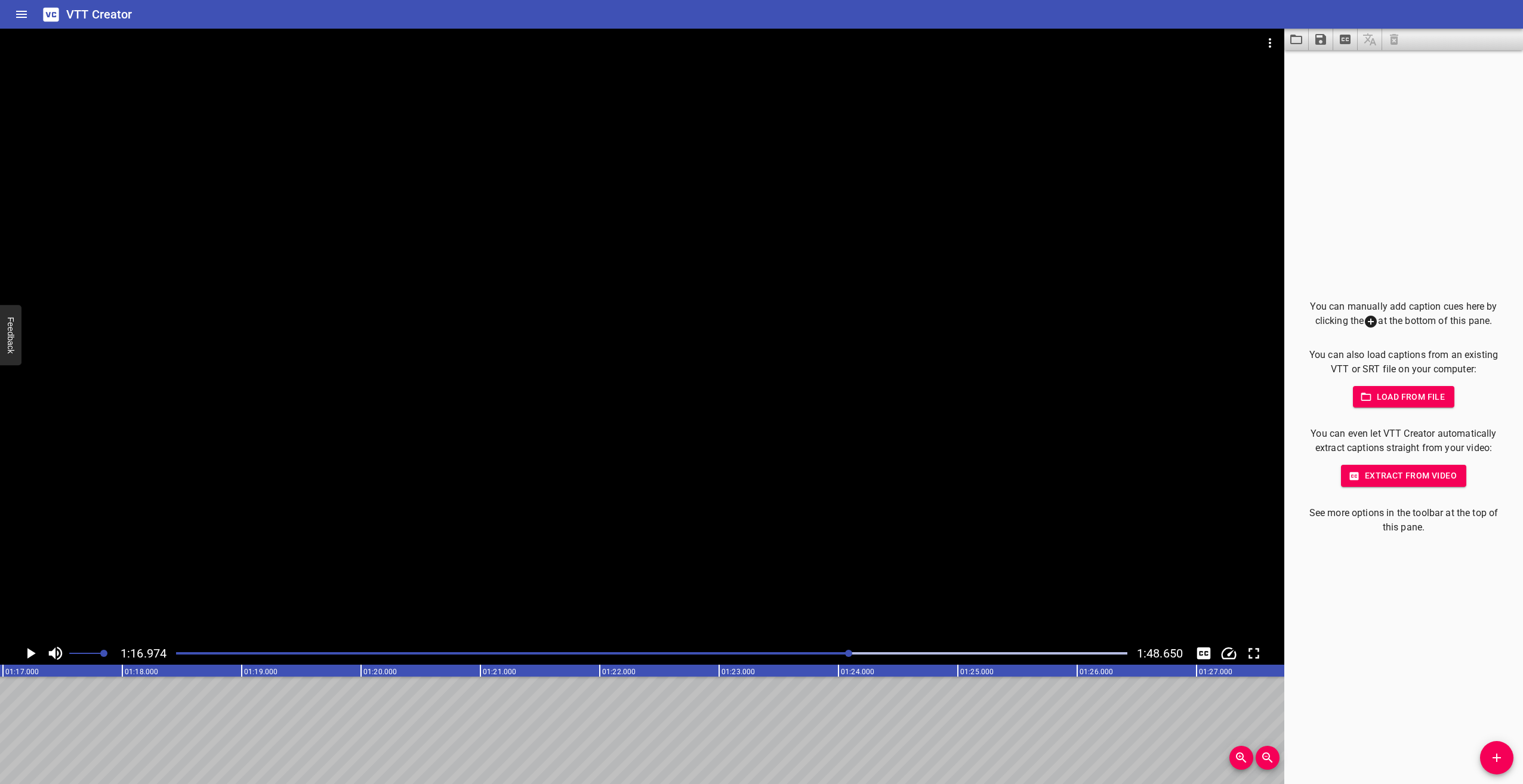
click at [31, 649] on icon "Play/Pause" at bounding box center [30, 653] width 18 height 18
click at [840, 649] on div at bounding box center [652, 654] width 966 height 17
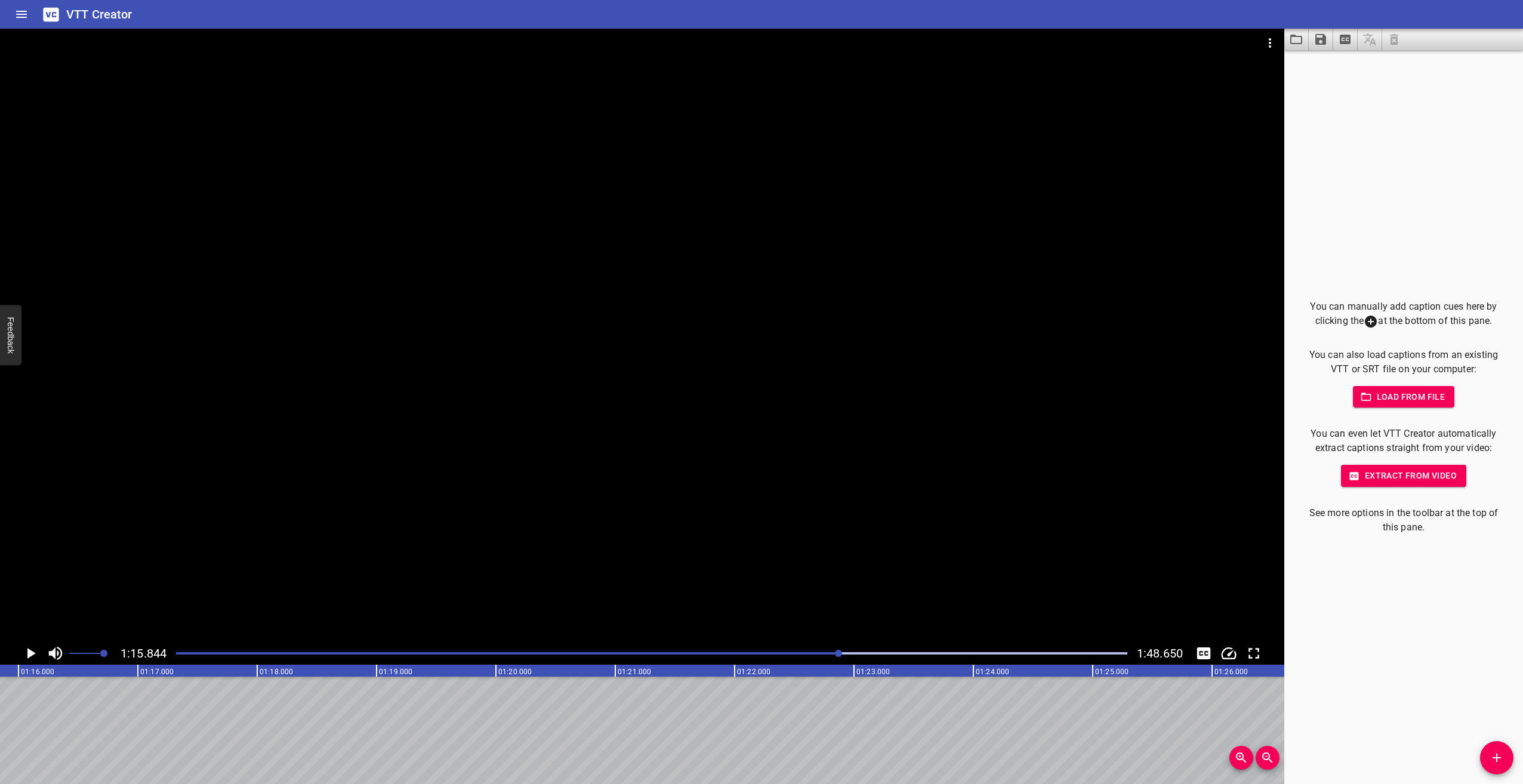
click at [35, 650] on icon "Play/Pause" at bounding box center [30, 653] width 18 height 18
click at [25, 652] on icon "Play/Pause" at bounding box center [30, 653] width 18 height 18
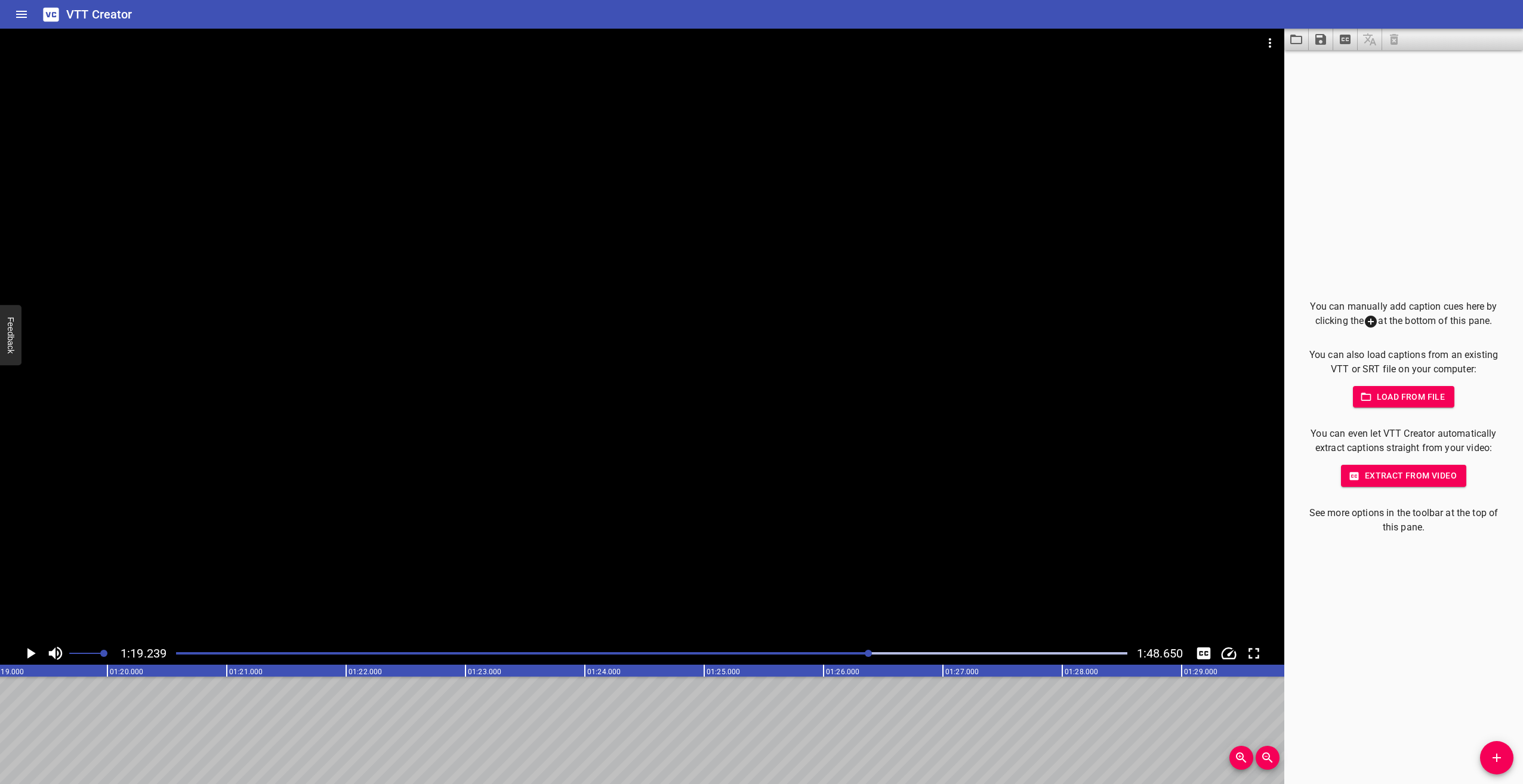
scroll to position [0, 9459]
click at [32, 649] on icon "Play/Pause" at bounding box center [30, 653] width 18 height 18
click at [32, 649] on icon "Play/Pause" at bounding box center [31, 653] width 9 height 10
click at [26, 649] on icon "Play/Pause" at bounding box center [30, 653] width 18 height 18
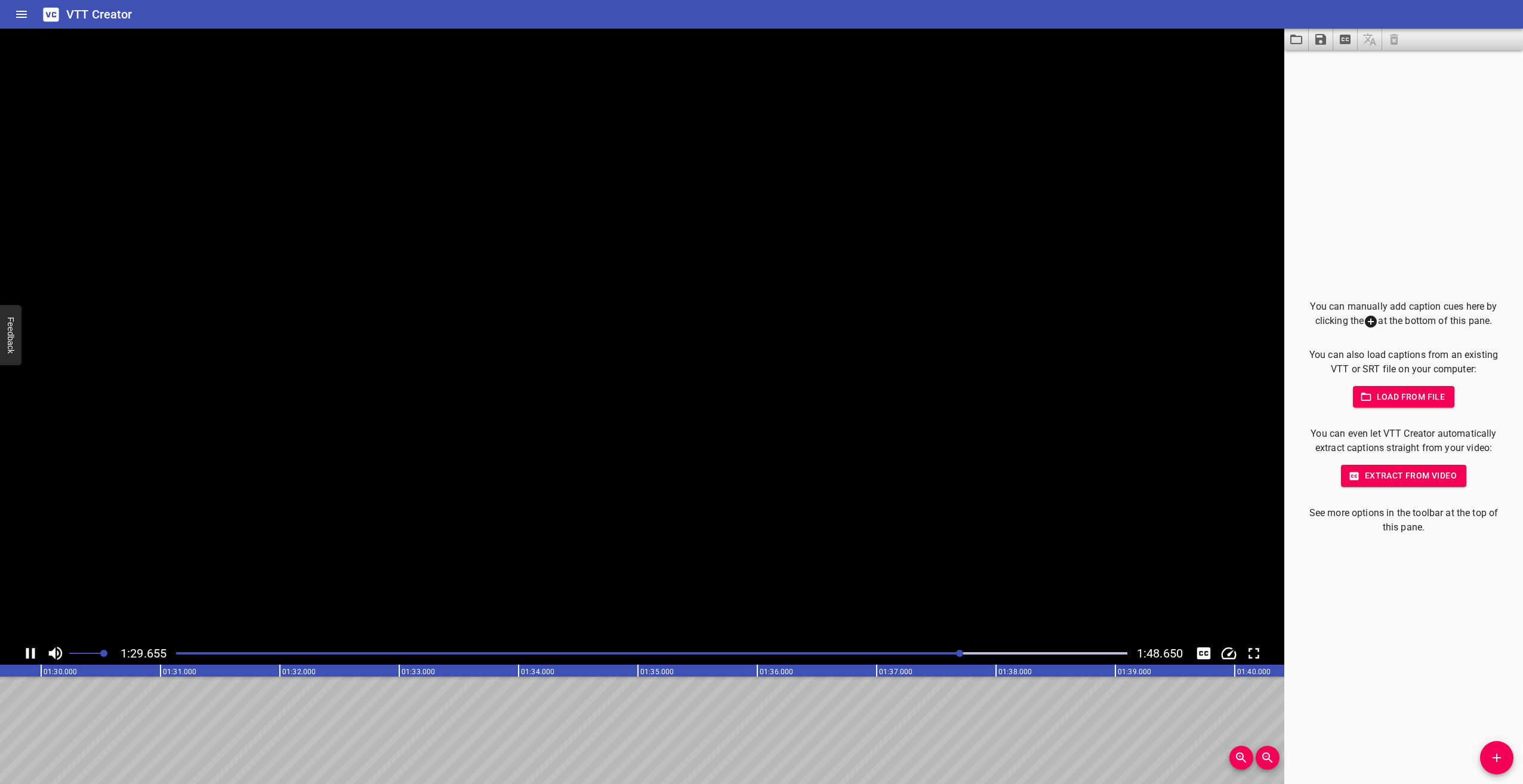
click at [26, 649] on icon "Play/Pause" at bounding box center [31, 653] width 9 height 10
click at [30, 647] on icon "Play/Pause" at bounding box center [30, 653] width 18 height 18
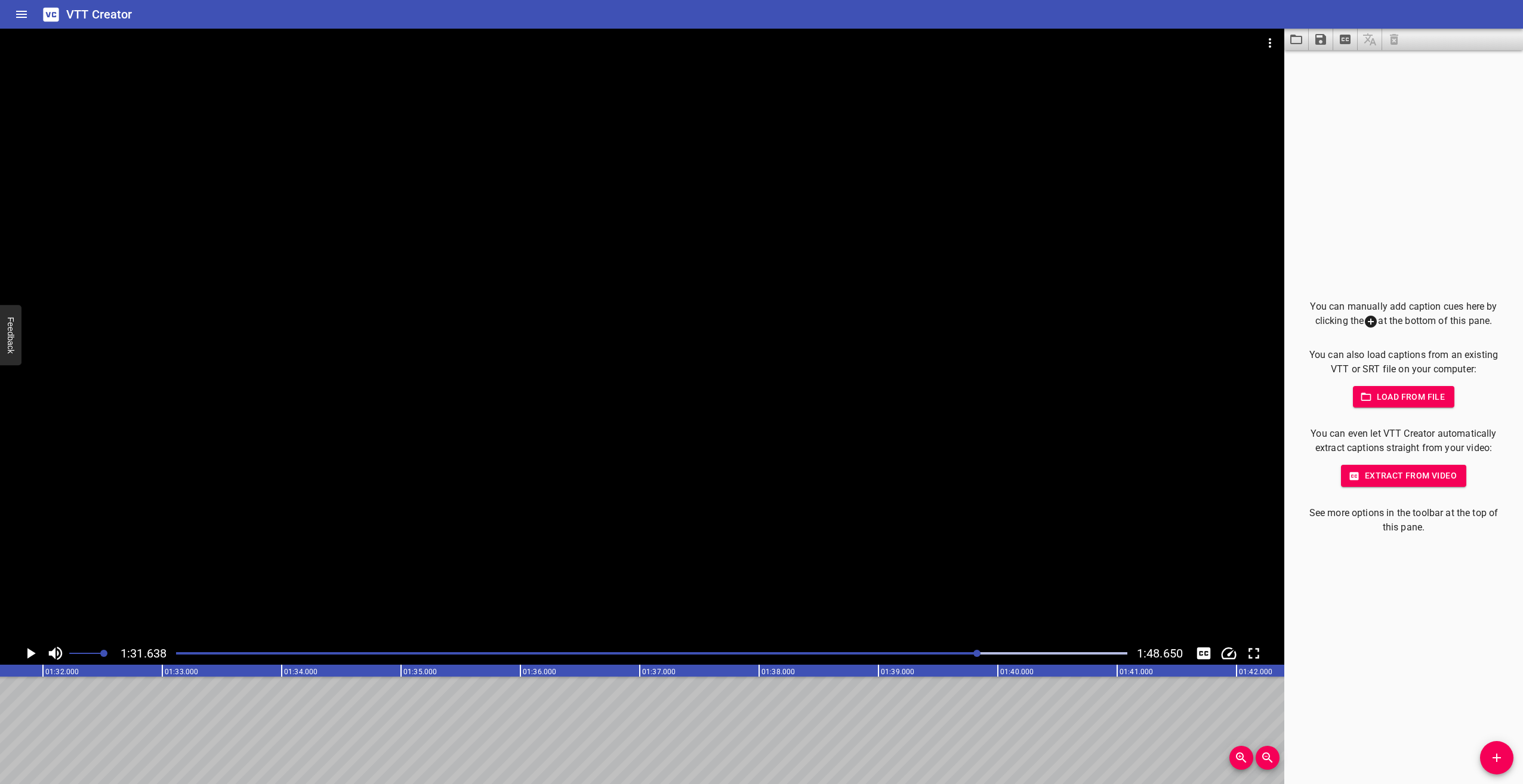
click at [30, 647] on icon "Play/Pause" at bounding box center [30, 653] width 18 height 18
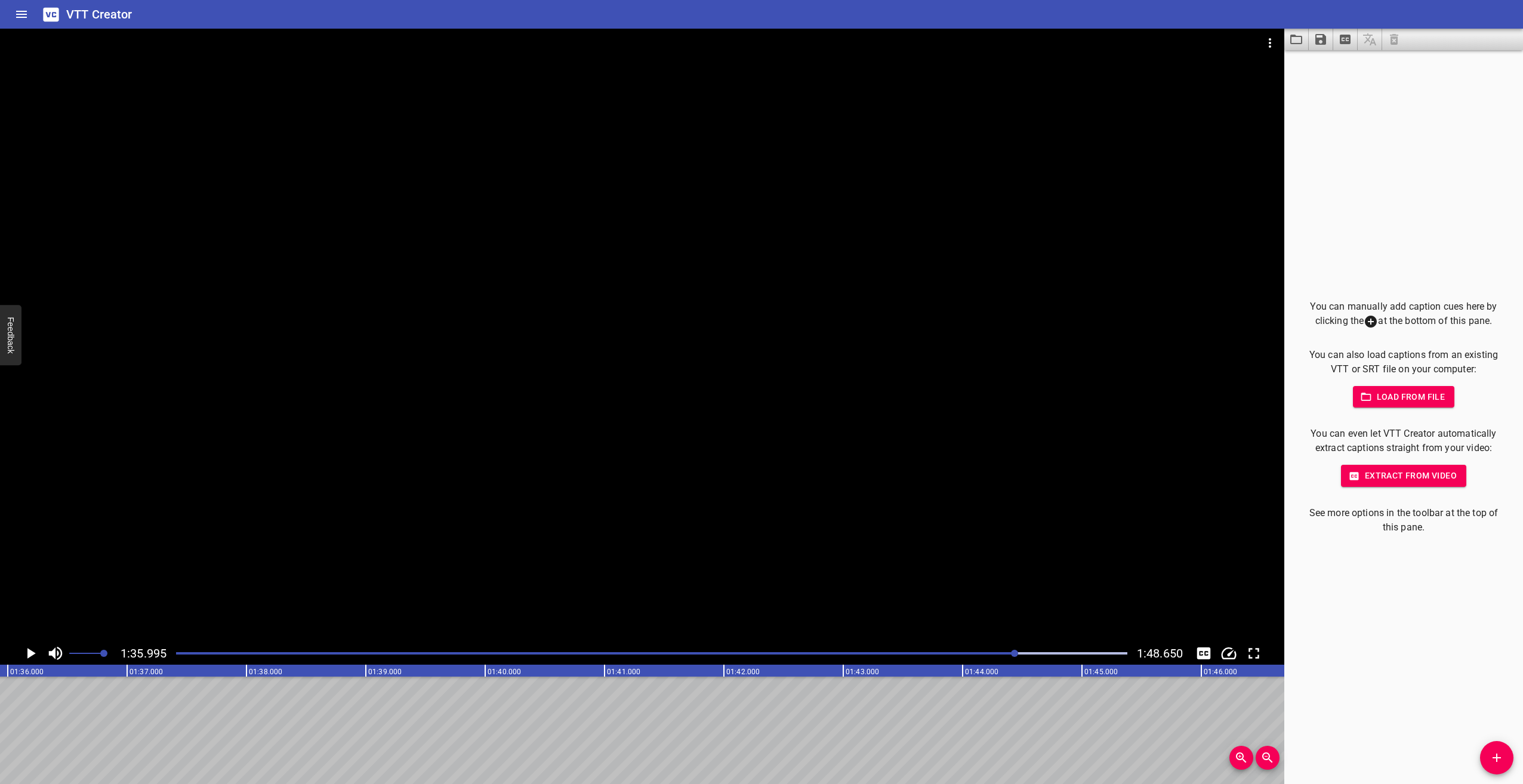
scroll to position [0, 11460]
click at [1013, 650] on div at bounding box center [1014, 653] width 7 height 7
drag, startPoint x: 1011, startPoint y: 650, endPoint x: 1004, endPoint y: 653, distance: 7.6
click at [1009, 652] on div at bounding box center [1011, 653] width 7 height 7
click at [1001, 654] on div "Play progress" at bounding box center [535, 654] width 952 height 3
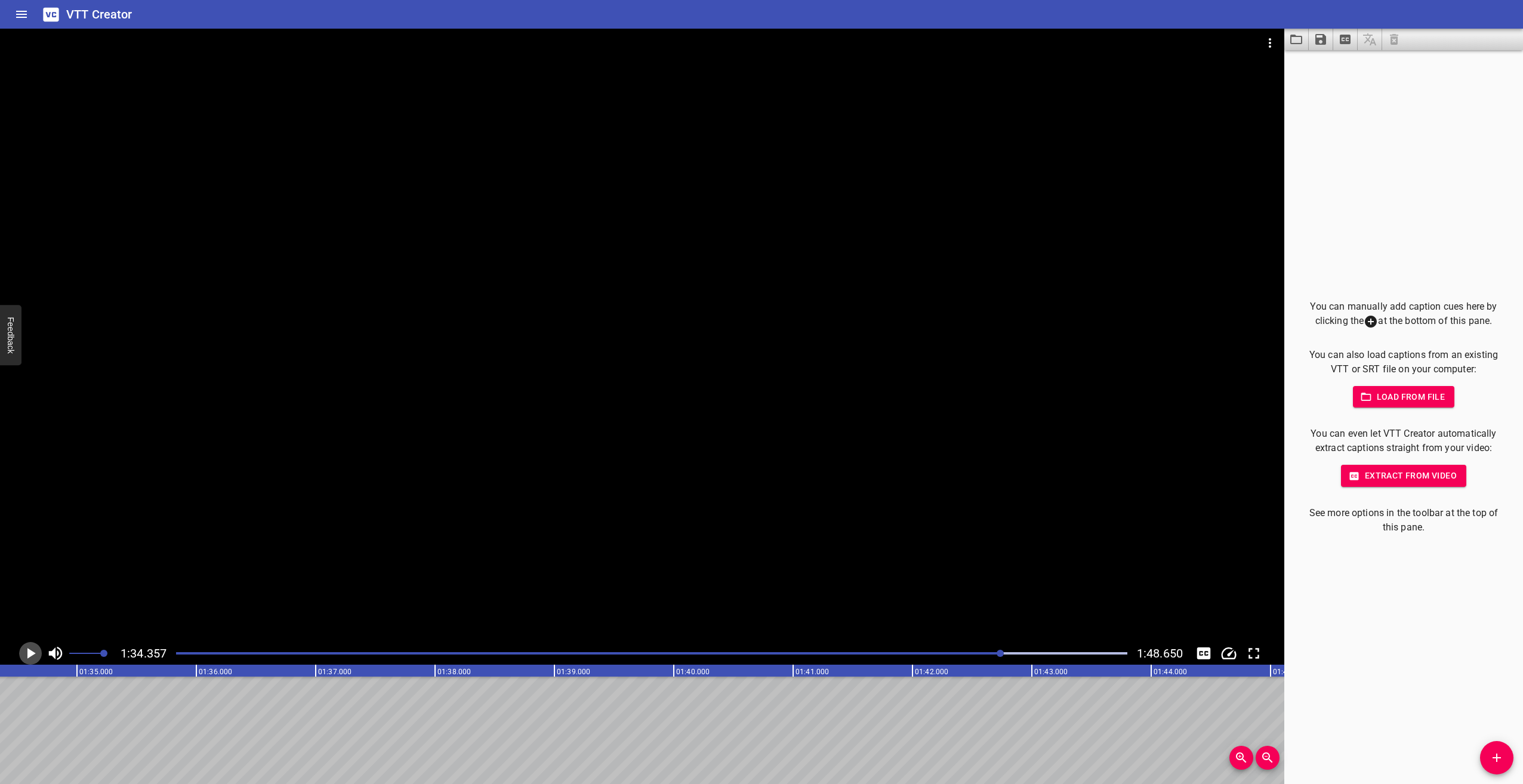
click at [31, 650] on icon "Play/Pause" at bounding box center [31, 653] width 9 height 10
click at [31, 650] on icon "Play/Pause" at bounding box center [30, 653] width 18 height 18
click at [27, 653] on icon "Play/Pause" at bounding box center [30, 653] width 18 height 18
click at [27, 653] on icon "Play/Pause" at bounding box center [31, 653] width 9 height 10
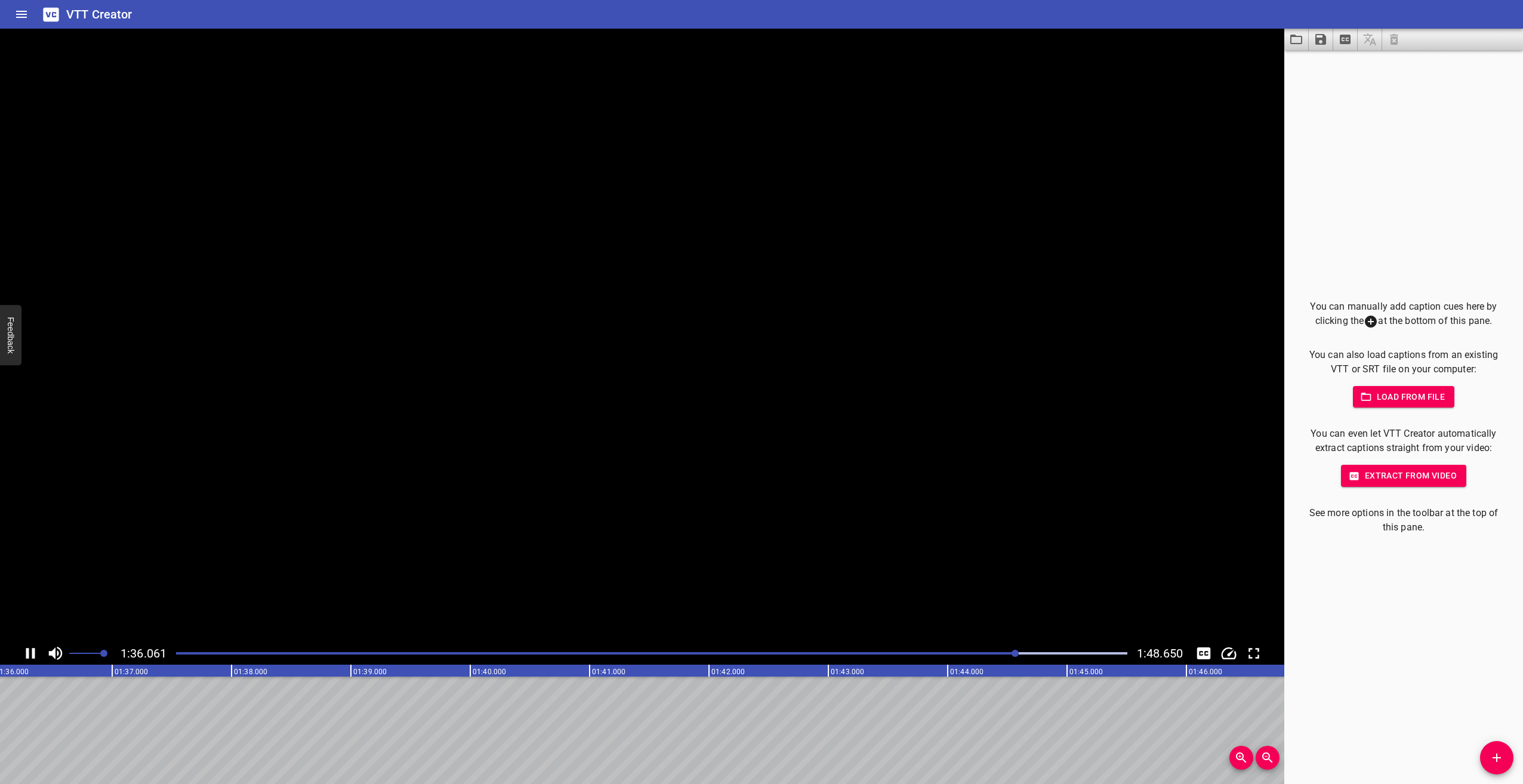
scroll to position [0, 11488]
click at [1004, 648] on div at bounding box center [652, 654] width 966 height 17
click at [31, 649] on icon "Play/Pause" at bounding box center [30, 653] width 18 height 18
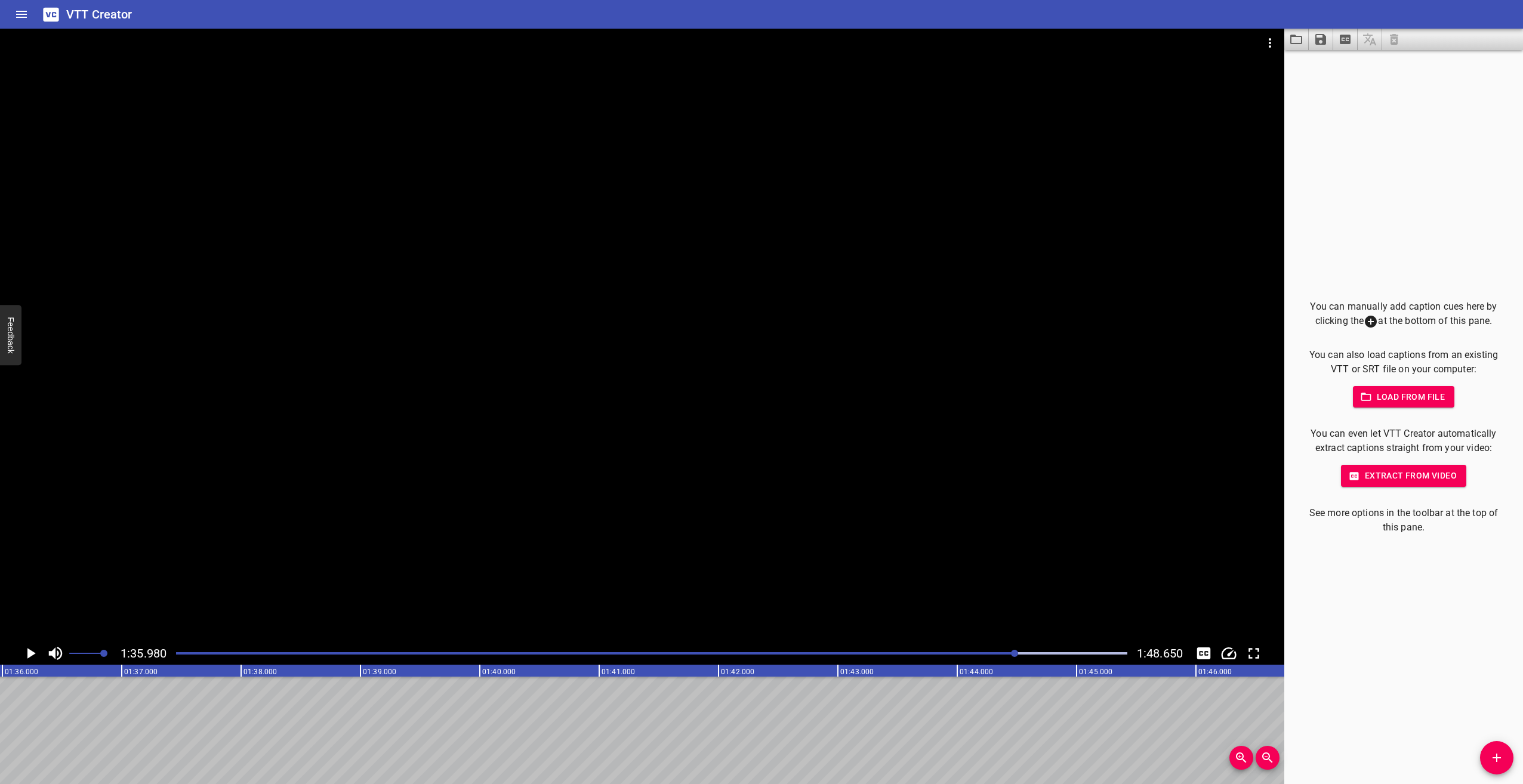
click at [35, 651] on icon "Play/Pause" at bounding box center [30, 653] width 18 height 18
click at [35, 651] on icon "Play/Pause" at bounding box center [31, 653] width 9 height 10
click at [31, 648] on icon "Play/Pause" at bounding box center [30, 653] width 18 height 18
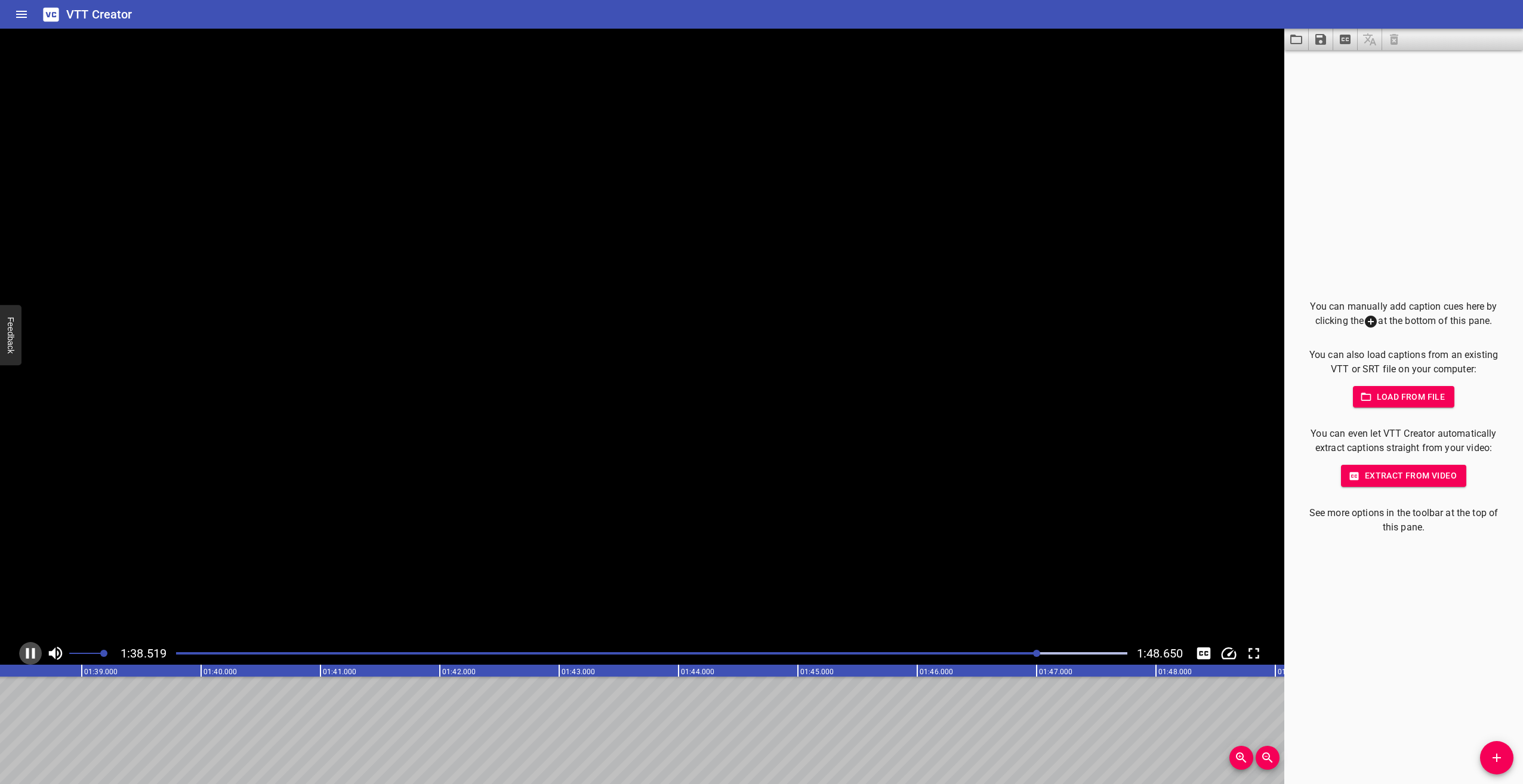
scroll to position [0, 11766]
click at [1027, 653] on div "Play progress" at bounding box center [564, 654] width 952 height 3
click at [26, 654] on icon "Play/Pause" at bounding box center [30, 653] width 18 height 18
click at [26, 654] on icon "Play/Pause" at bounding box center [31, 653] width 9 height 10
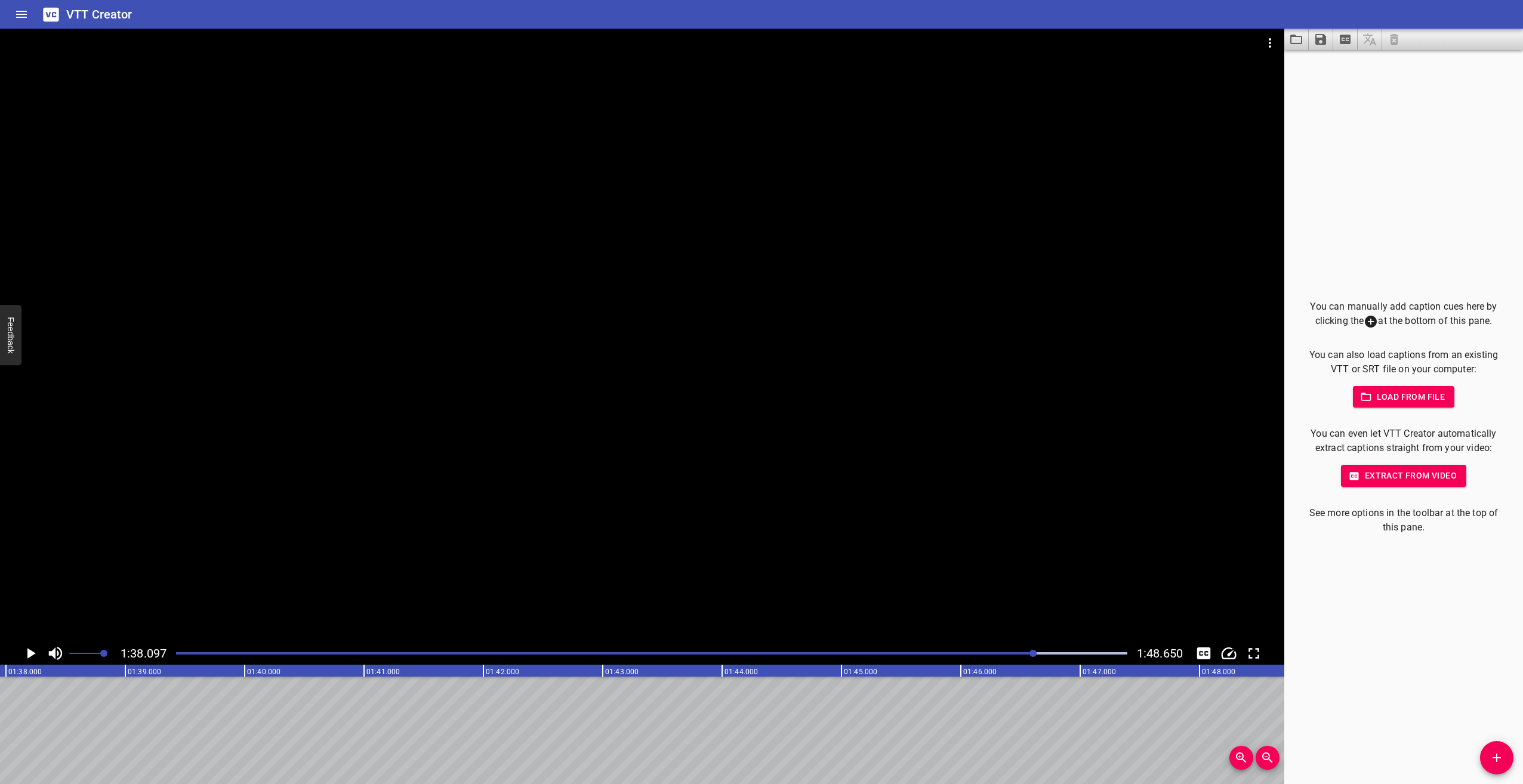
scroll to position [0, 11711]
click at [26, 651] on icon "Play/Pause" at bounding box center [30, 653] width 18 height 18
click at [27, 651] on icon "Play/Pause" at bounding box center [31, 653] width 9 height 10
click at [1048, 650] on div at bounding box center [652, 654] width 966 height 17
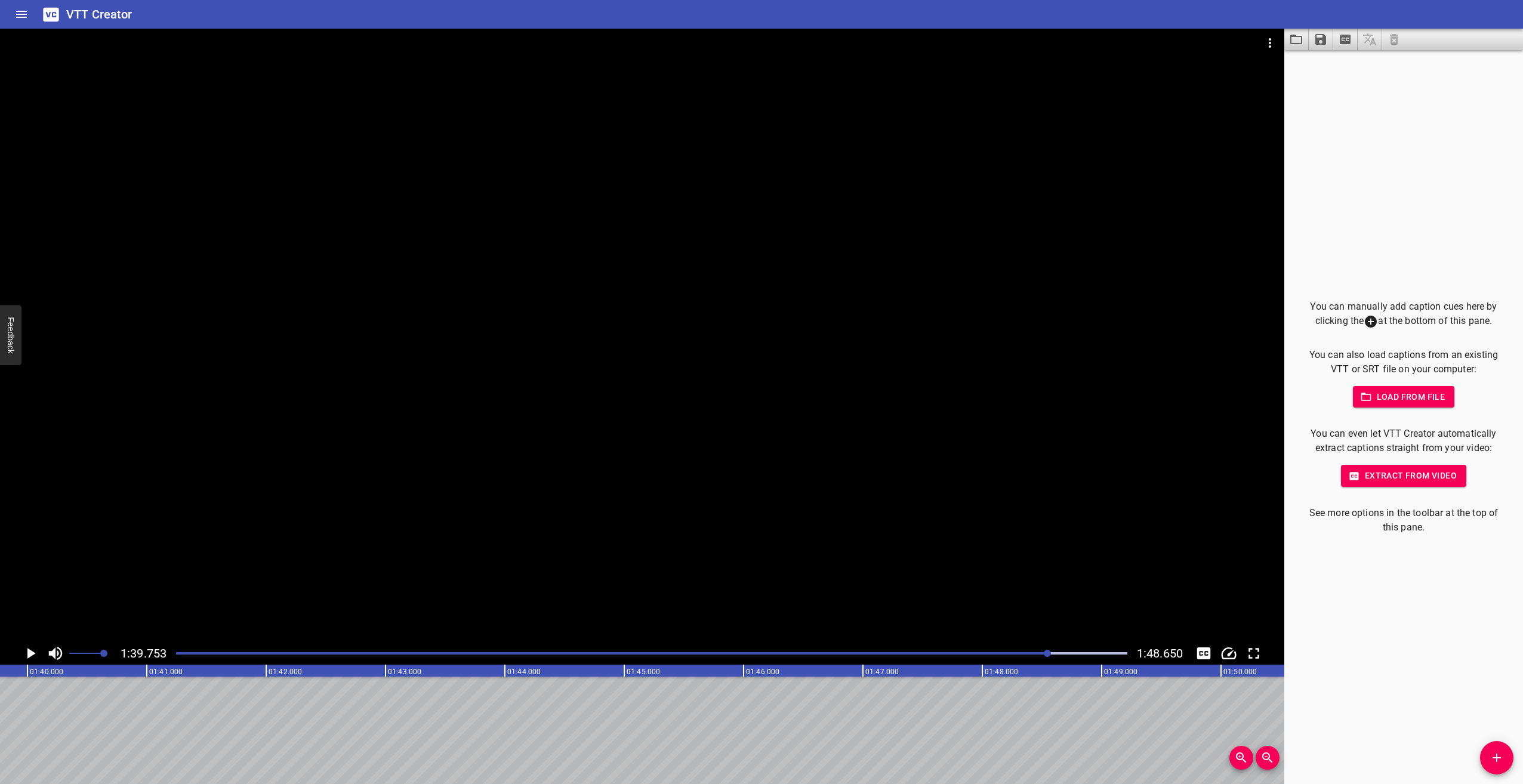
scroll to position [0, 11908]
click at [36, 648] on icon "Play/Pause" at bounding box center [30, 653] width 18 height 18
click at [28, 654] on icon "Play/Pause" at bounding box center [31, 653] width 9 height 10
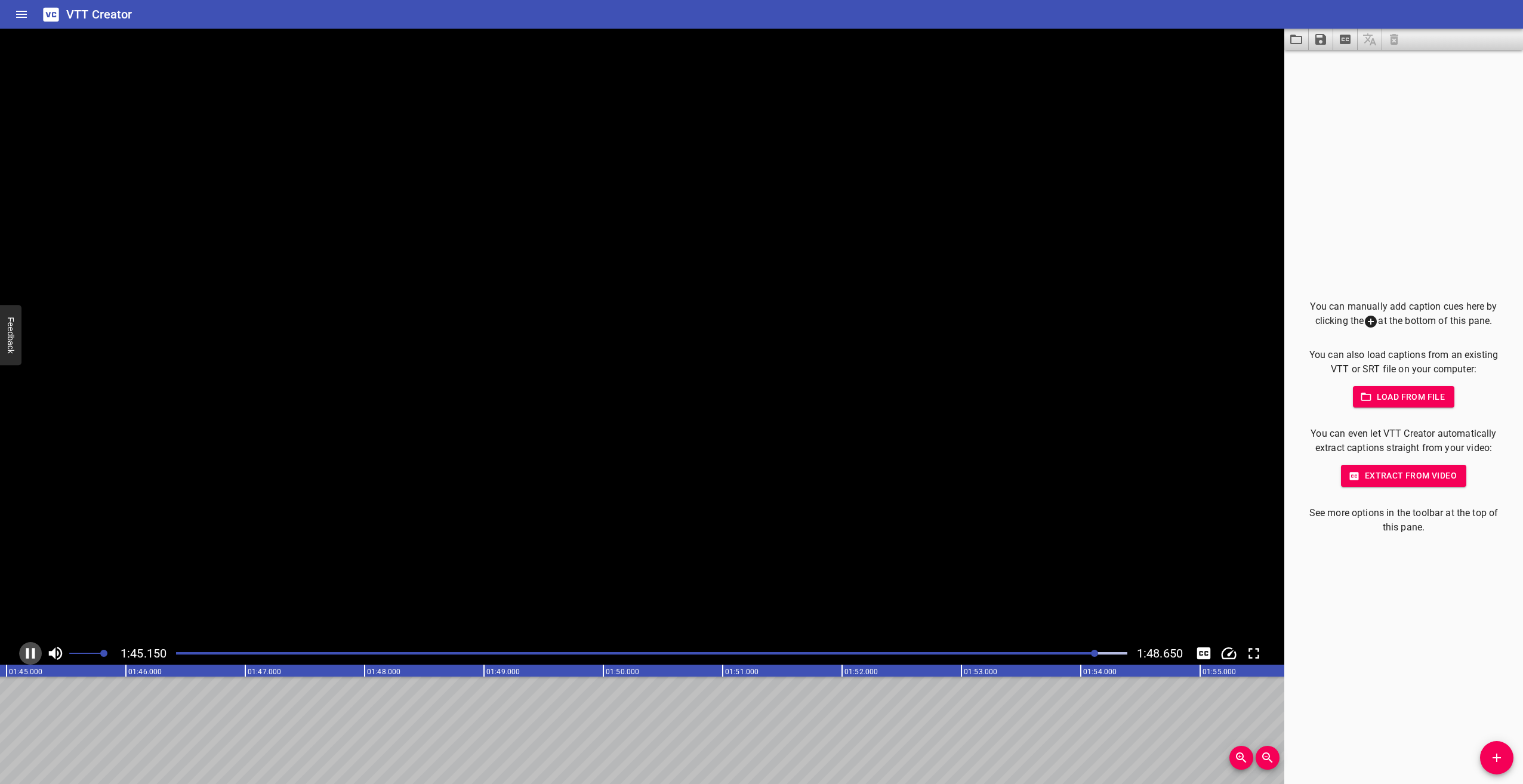
click at [28, 654] on icon "Play/Pause" at bounding box center [31, 653] width 9 height 10
click at [1069, 656] on div at bounding box center [652, 654] width 966 height 17
click at [34, 649] on icon "Play/Pause" at bounding box center [30, 653] width 18 height 18
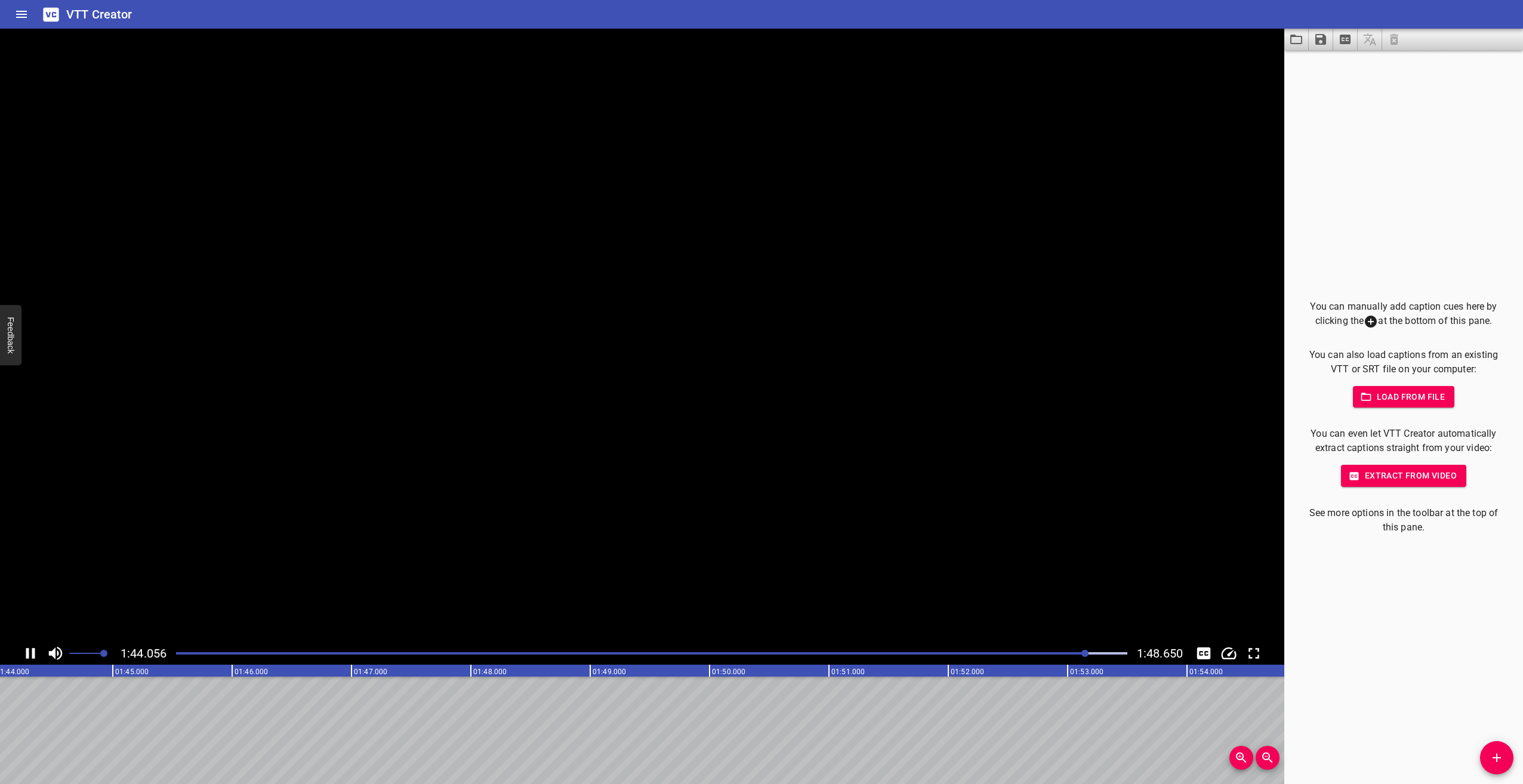
click at [34, 649] on icon "Play/Pause" at bounding box center [31, 653] width 9 height 10
drag, startPoint x: 183, startPoint y: 650, endPoint x: 154, endPoint y: 652, distance: 29.1
click at [154, 652] on div "1:44.326 1:48.650" at bounding box center [642, 653] width 1285 height 23
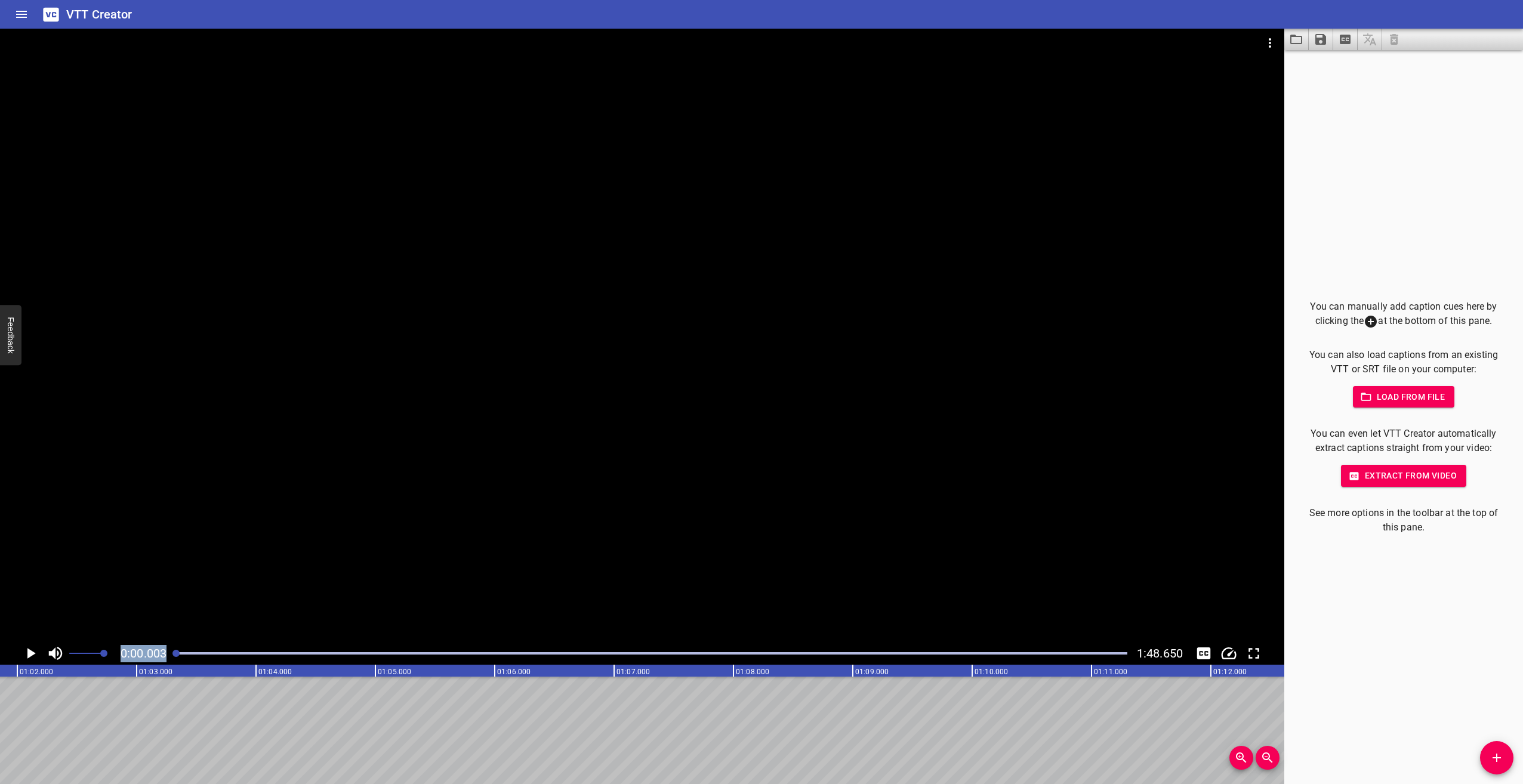
drag, startPoint x: 1087, startPoint y: 650, endPoint x: 132, endPoint y: 656, distance: 955.0
click at [132, 656] on div "0:00.003 1:48.650" at bounding box center [642, 653] width 1285 height 23
drag, startPoint x: 132, startPoint y: 656, endPoint x: 33, endPoint y: 650, distance: 99.2
click at [33, 650] on icon "Play/Pause" at bounding box center [30, 653] width 18 height 18
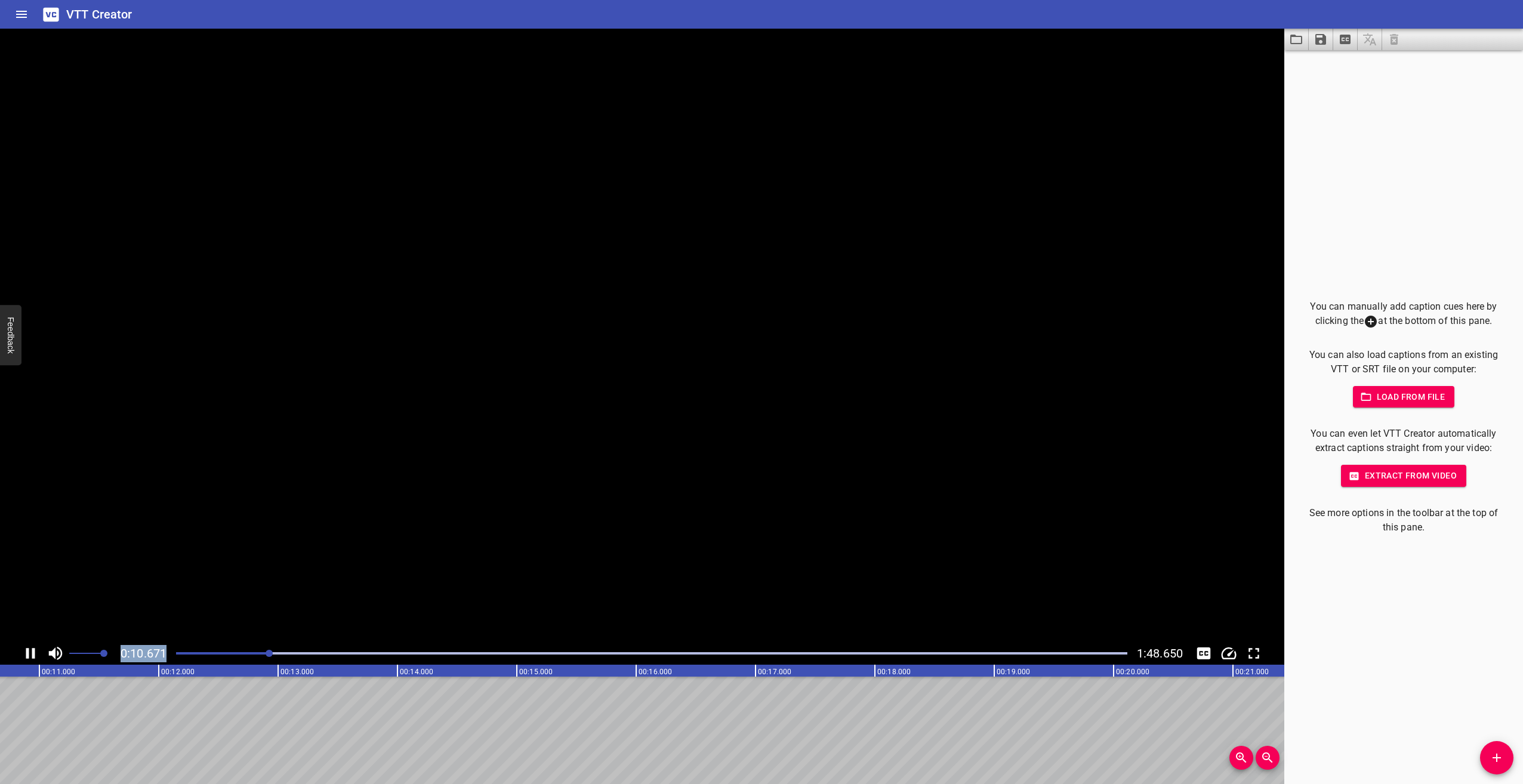
click at [31, 647] on icon "Play/Pause" at bounding box center [30, 653] width 18 height 18
click at [29, 647] on icon "Play/Pause" at bounding box center [30, 653] width 18 height 18
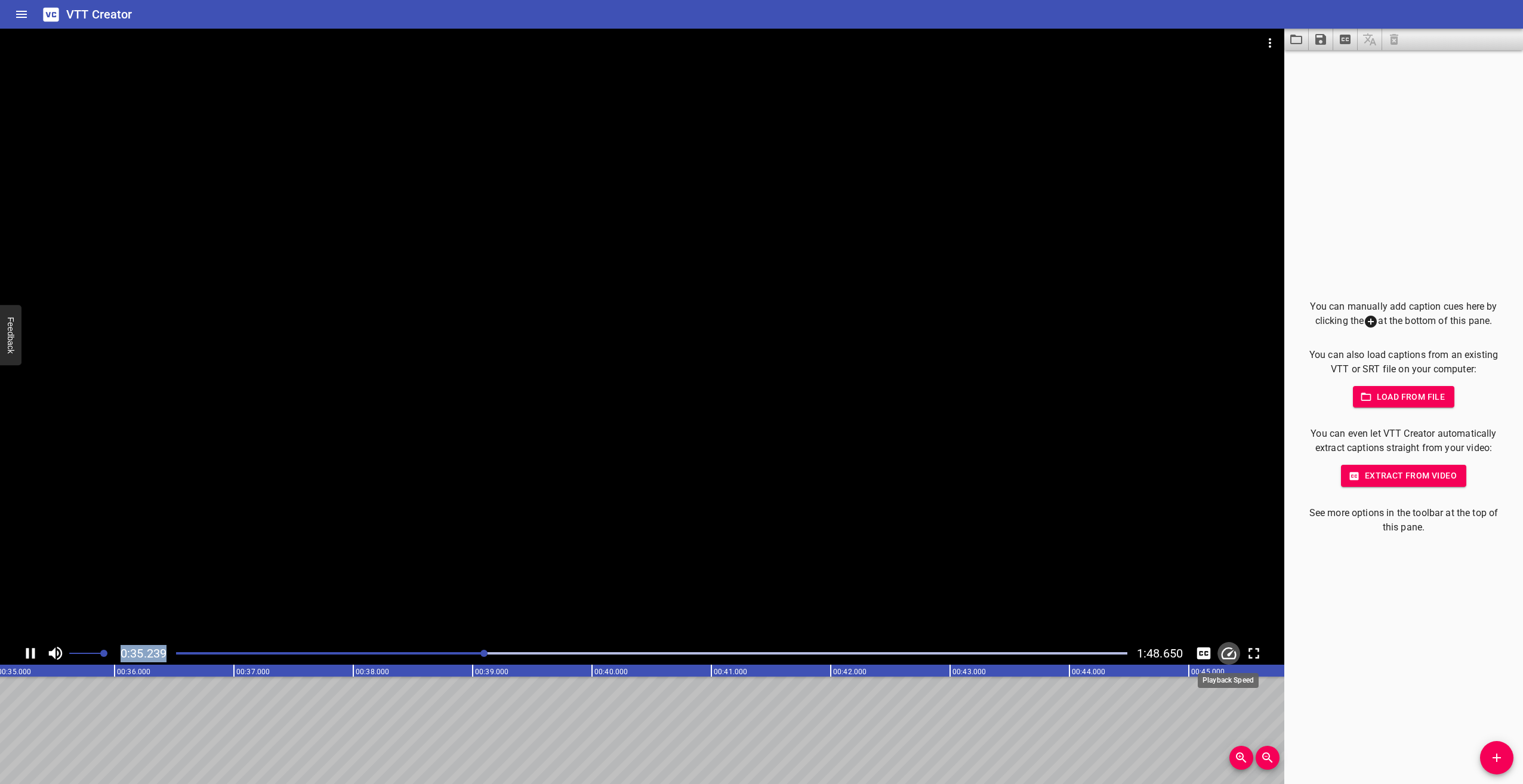
click at [1235, 652] on icon "Change Playback Speed" at bounding box center [1229, 654] width 15 height 12
click at [1243, 667] on li "1.0x" at bounding box center [1238, 672] width 41 height 19
click at [28, 650] on icon "Play/Pause" at bounding box center [31, 653] width 9 height 10
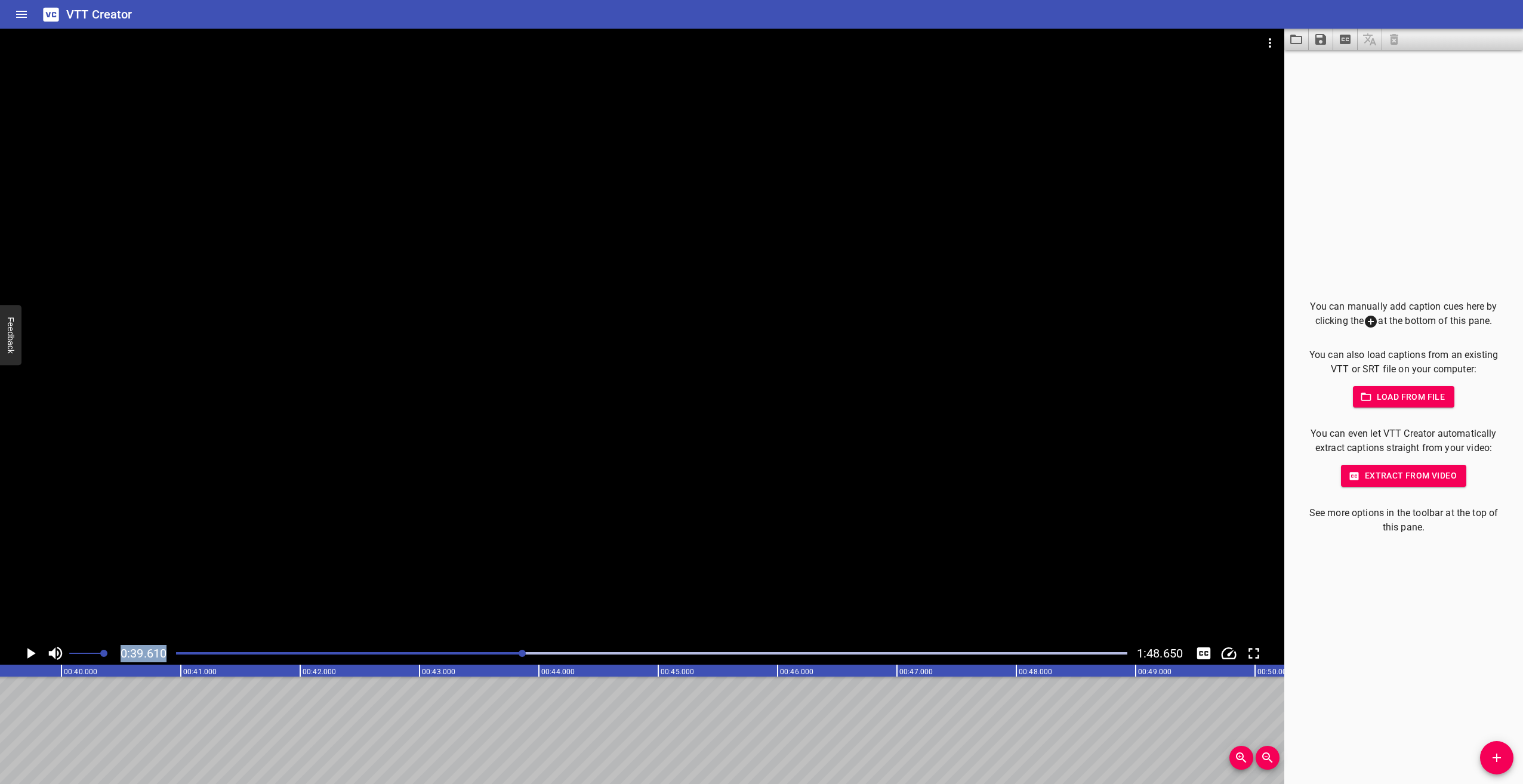
scroll to position [0, 4729]
click at [439, 652] on div at bounding box center [652, 654] width 966 height 17
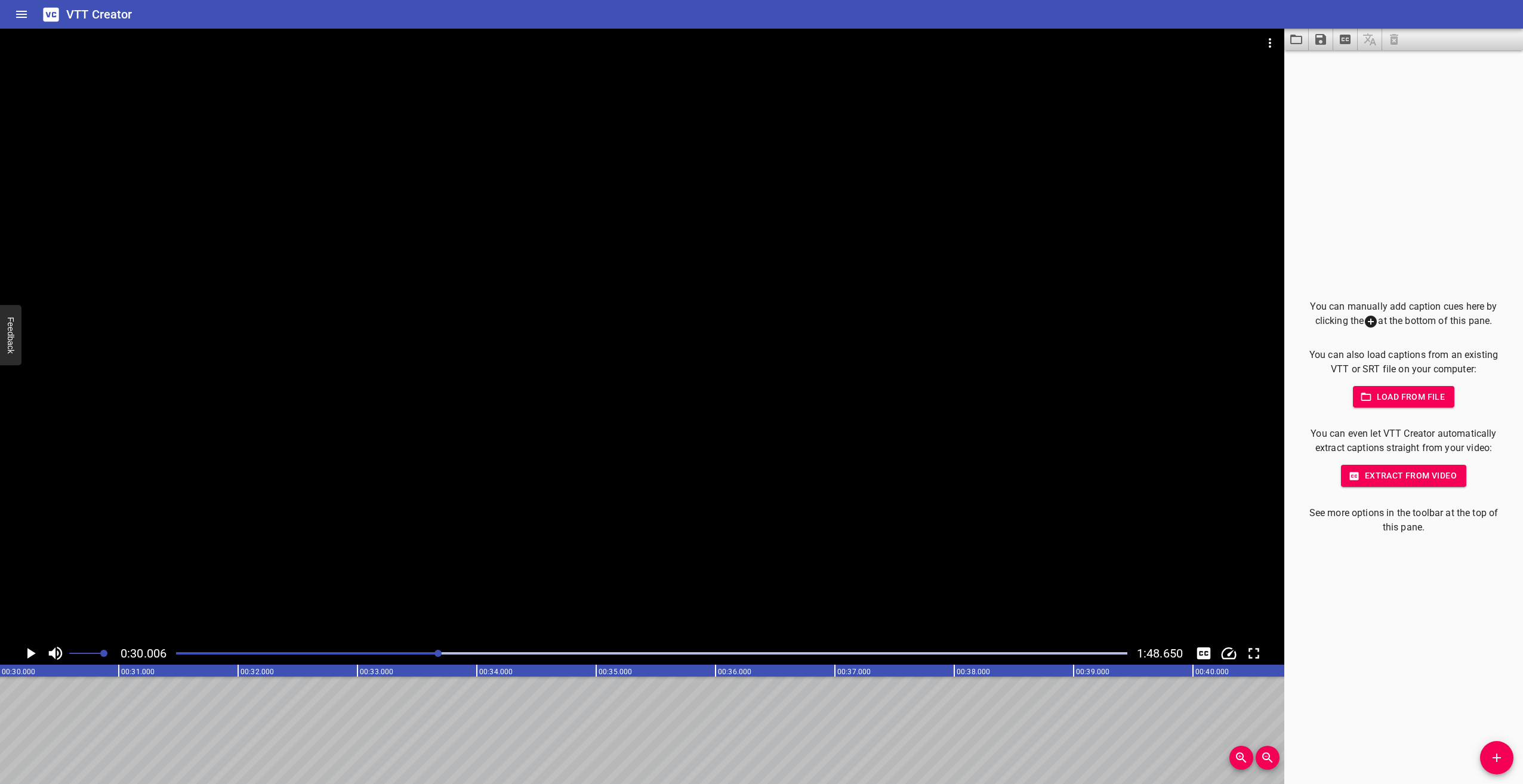
click at [29, 647] on icon "Play/Pause" at bounding box center [30, 653] width 18 height 18
click at [599, 648] on div at bounding box center [652, 654] width 966 height 17
click at [31, 651] on icon "Play/Pause" at bounding box center [30, 653] width 18 height 18
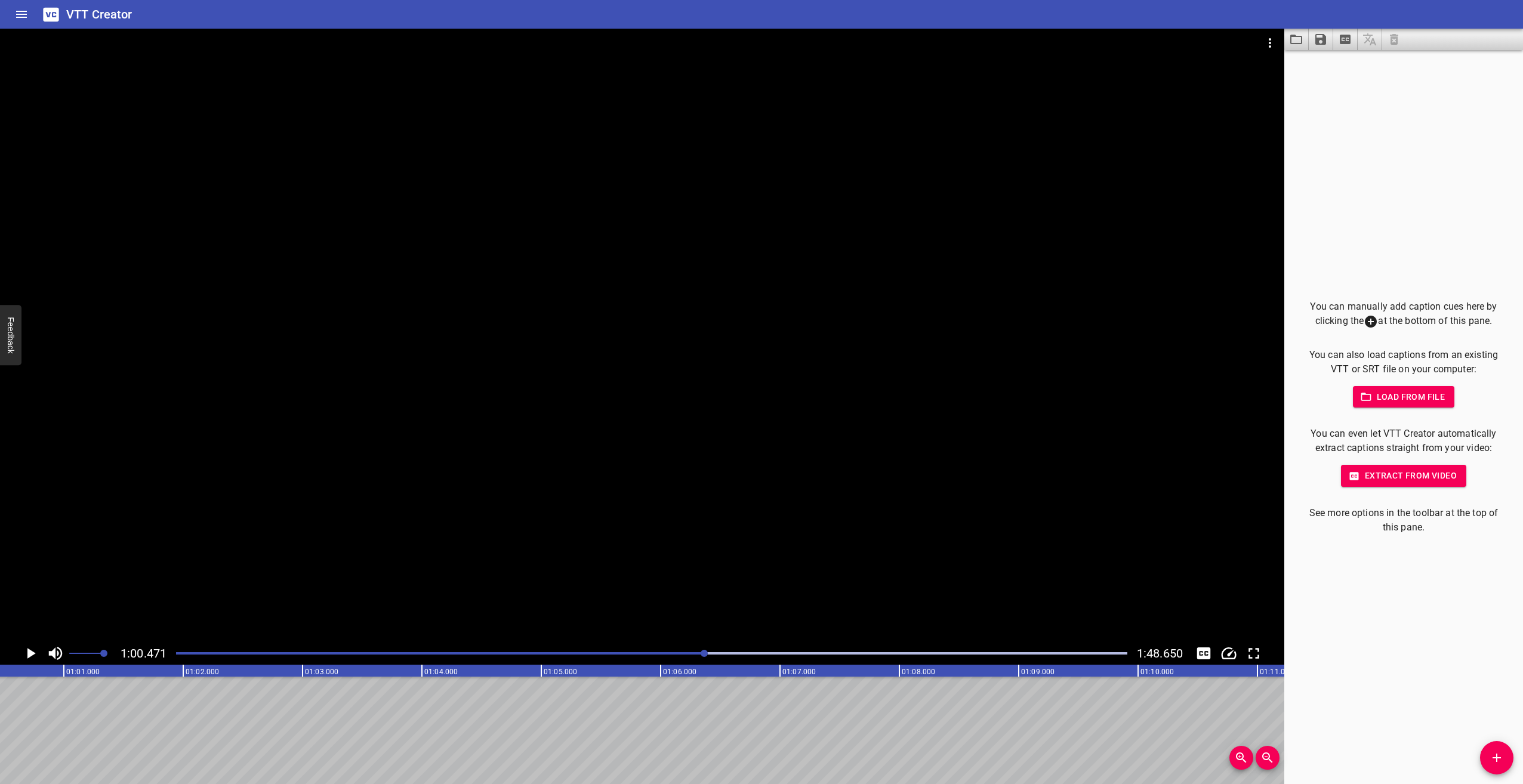
scroll to position [0, 7219]
click at [30, 648] on icon "Play/Pause" at bounding box center [30, 653] width 18 height 18
click at [27, 652] on icon "Play/Pause" at bounding box center [31, 653] width 9 height 10
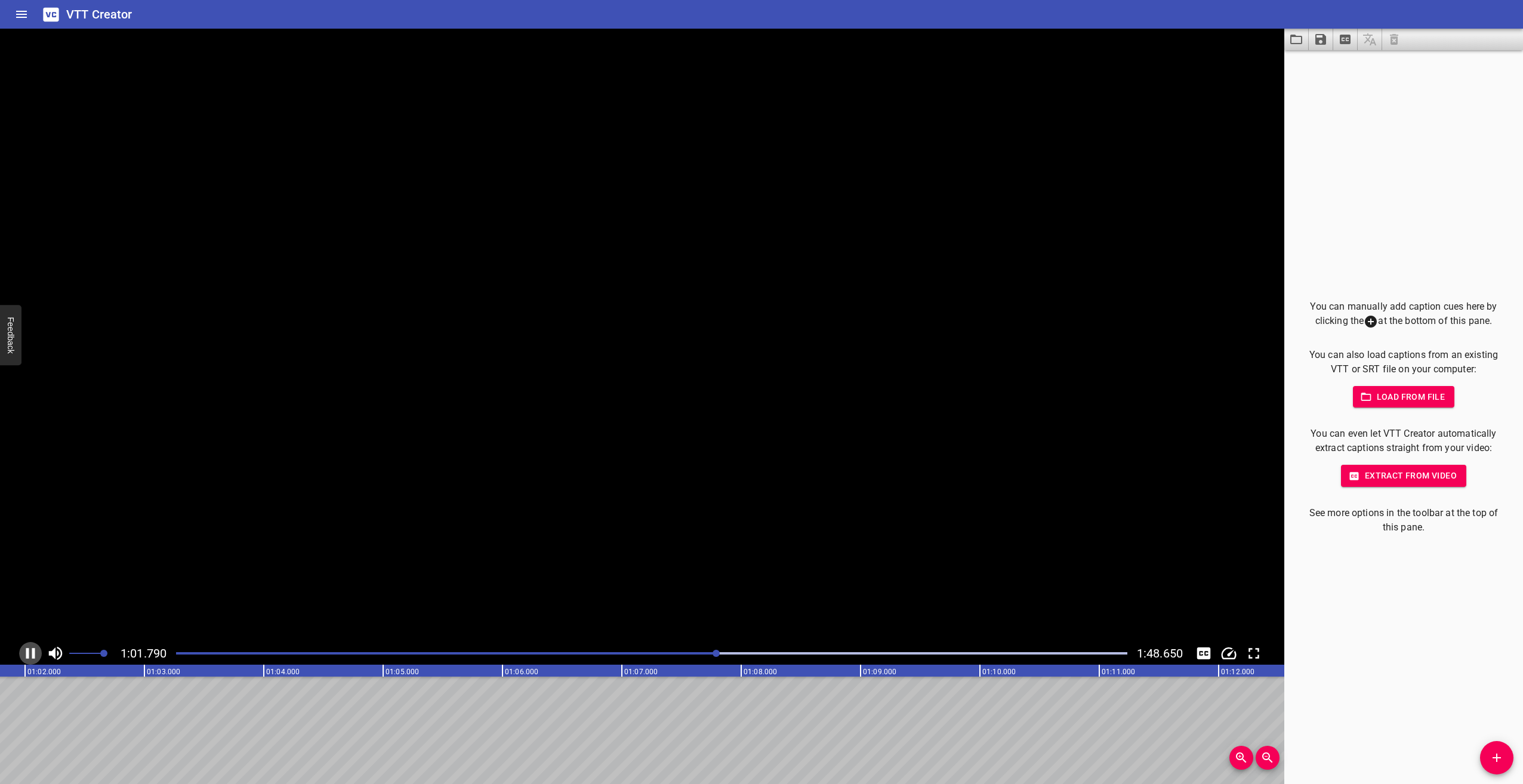
click at [27, 652] on icon "Play/Pause" at bounding box center [31, 653] width 9 height 10
click at [30, 649] on icon "Play/Pause" at bounding box center [30, 653] width 18 height 18
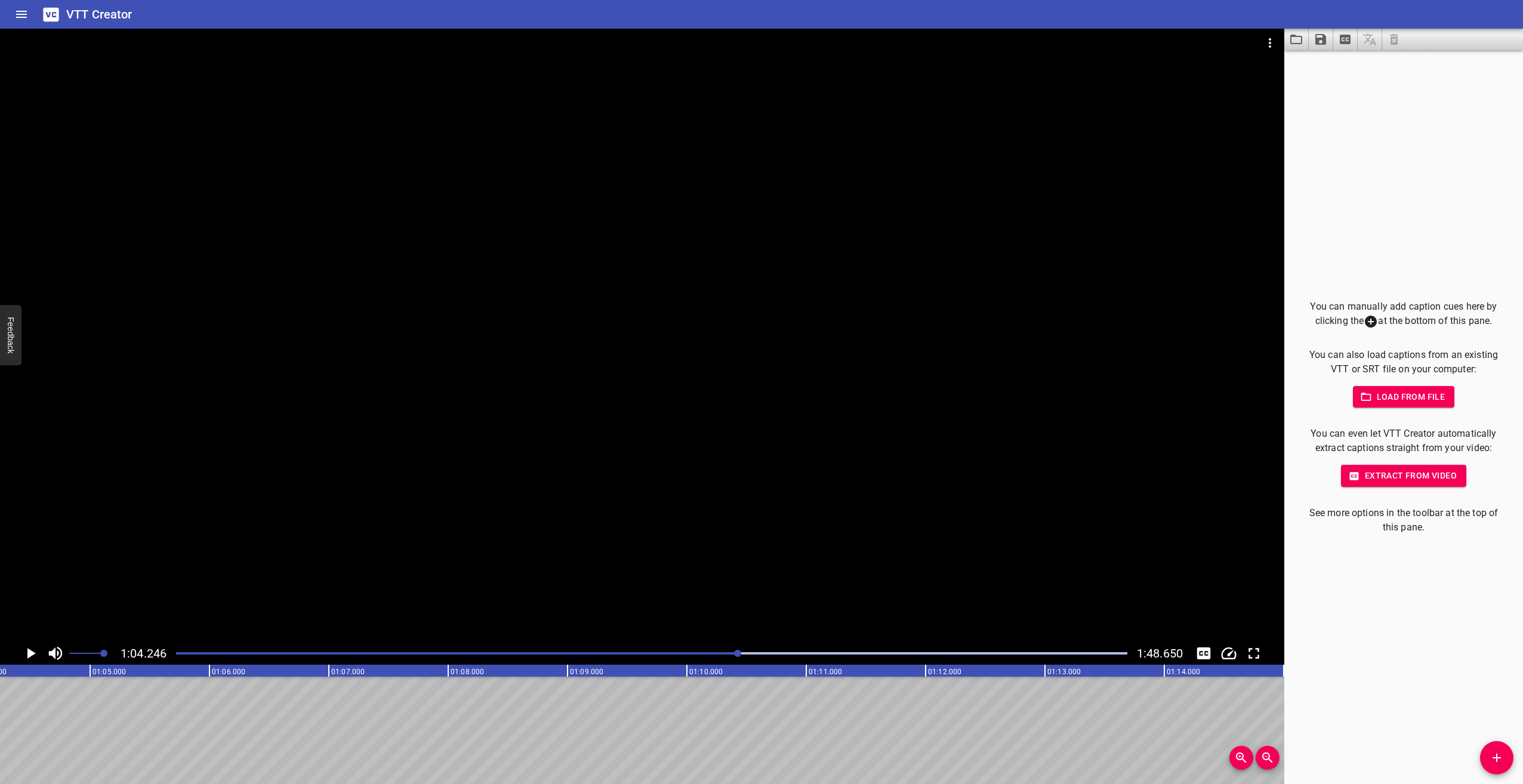
click at [34, 655] on icon "Play/Pause" at bounding box center [30, 653] width 18 height 18
click at [34, 655] on icon "Play/Pause" at bounding box center [31, 653] width 9 height 10
click at [739, 651] on div at bounding box center [652, 654] width 966 height 17
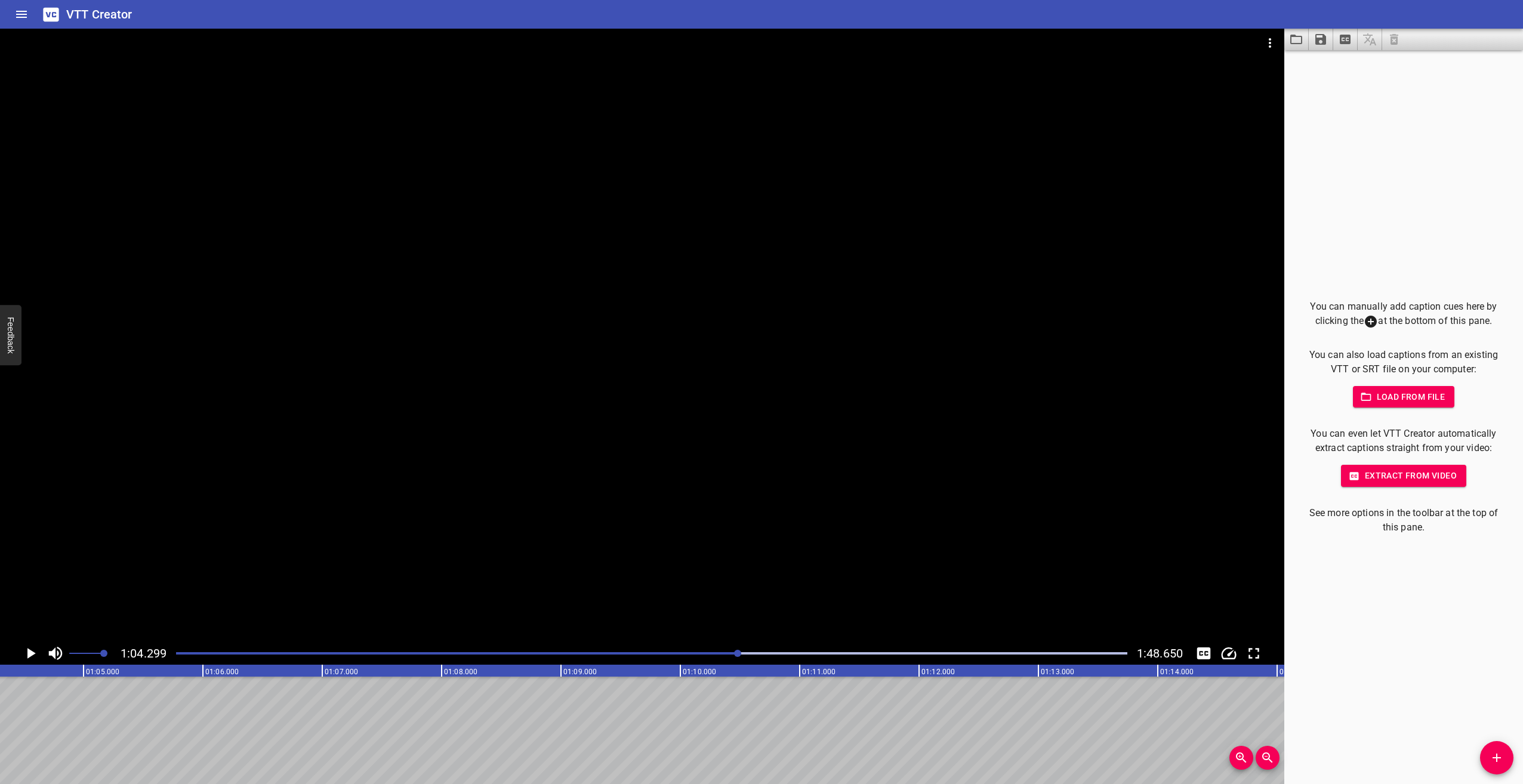
click at [29, 654] on icon "Play/Pause" at bounding box center [31, 653] width 9 height 10
click at [29, 654] on icon "Play/Pause" at bounding box center [30, 653] width 18 height 18
click at [27, 650] on icon "Play/Pause" at bounding box center [30, 653] width 18 height 18
click at [27, 650] on icon "Play/Pause" at bounding box center [31, 653] width 9 height 10
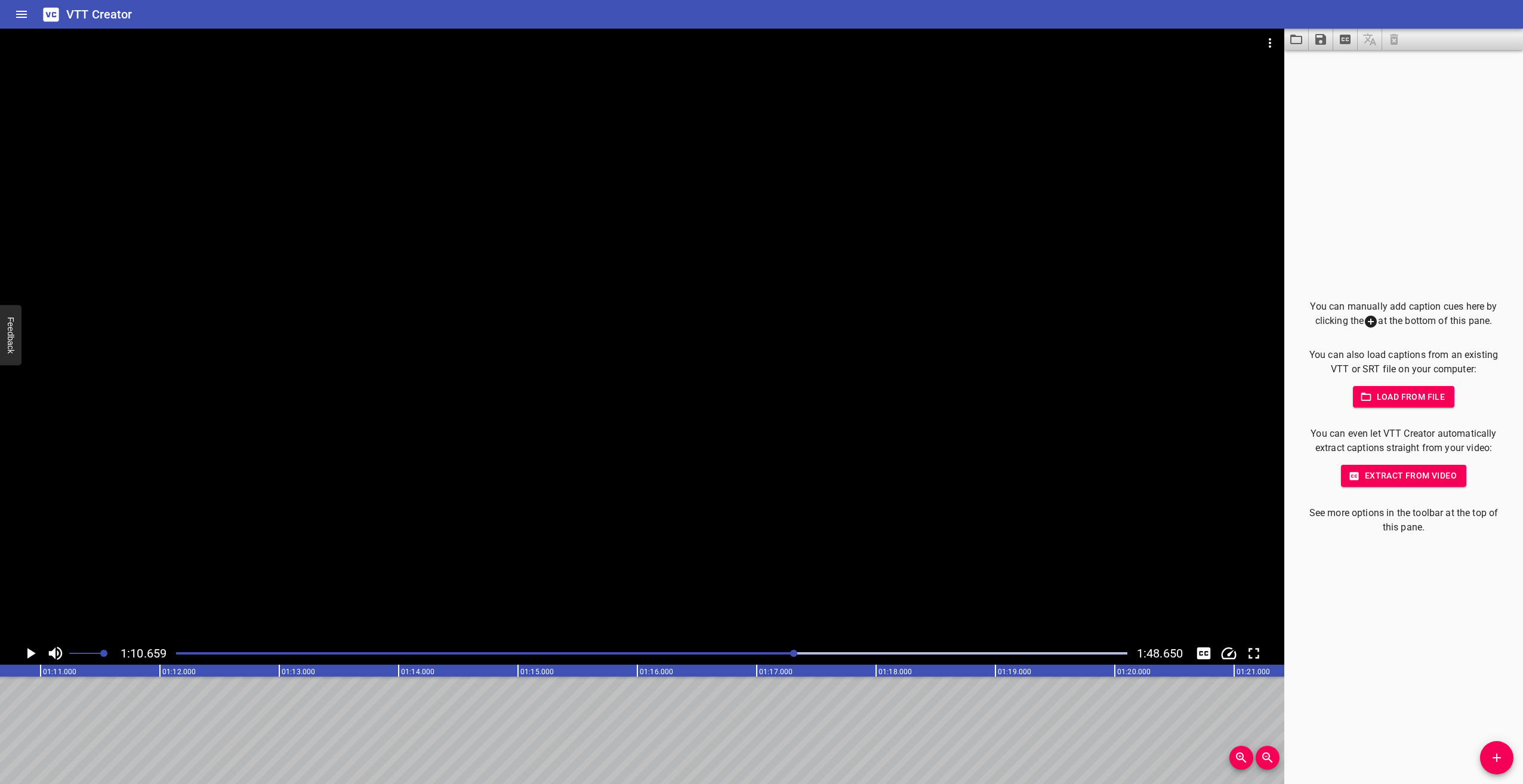
click at [27, 650] on icon "Play/Pause" at bounding box center [30, 653] width 18 height 18
click at [27, 650] on icon "Play/Pause" at bounding box center [31, 653] width 9 height 10
click at [33, 651] on icon "Play/Pause" at bounding box center [30, 653] width 18 height 18
click at [34, 651] on icon "Play/Pause" at bounding box center [31, 653] width 9 height 10
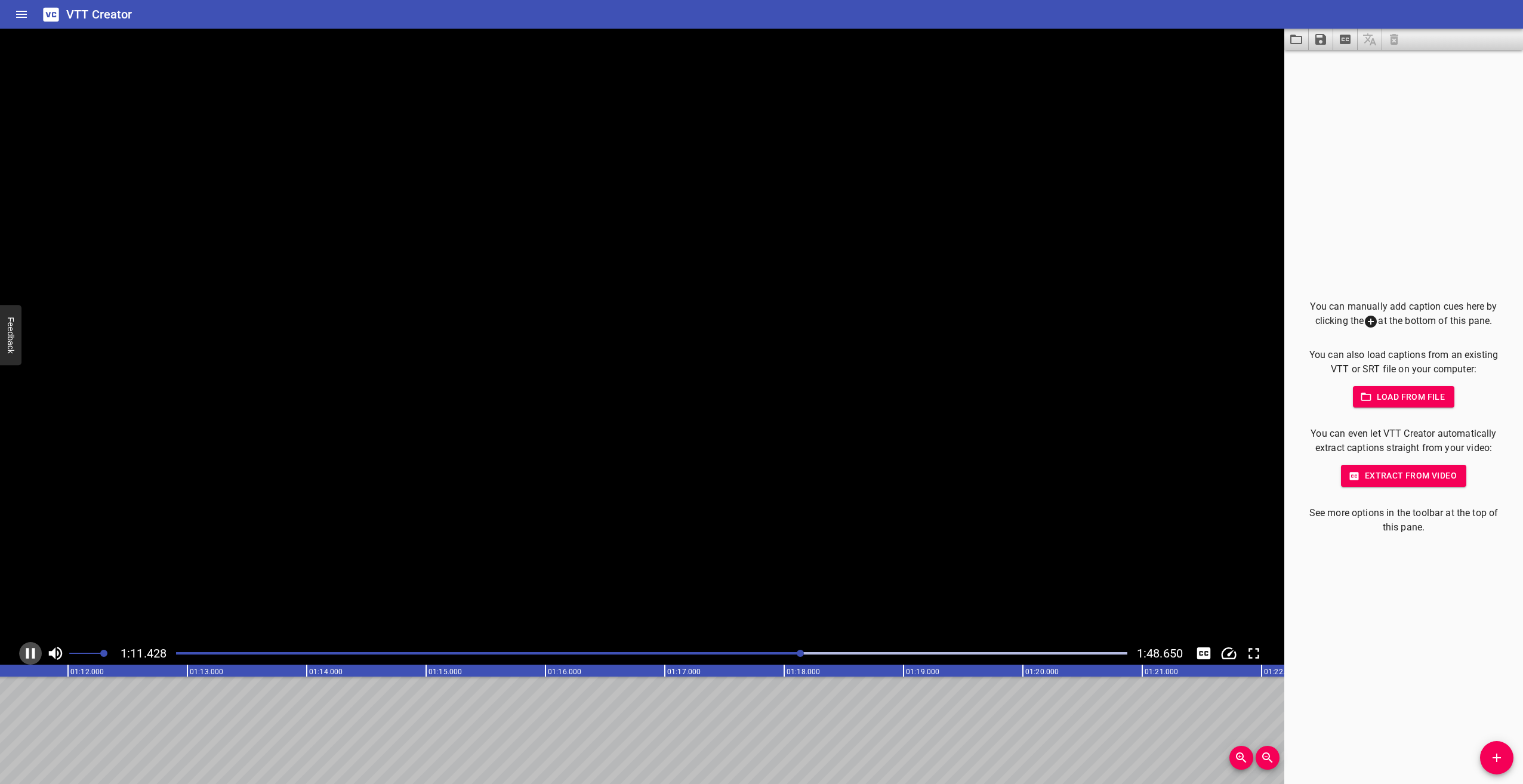
scroll to position [0, 8544]
click at [29, 653] on icon "Play/Pause" at bounding box center [31, 653] width 9 height 10
click at [29, 653] on icon "Play/Pause" at bounding box center [30, 653] width 18 height 18
click at [31, 644] on button "Play/Pause" at bounding box center [30, 653] width 23 height 23
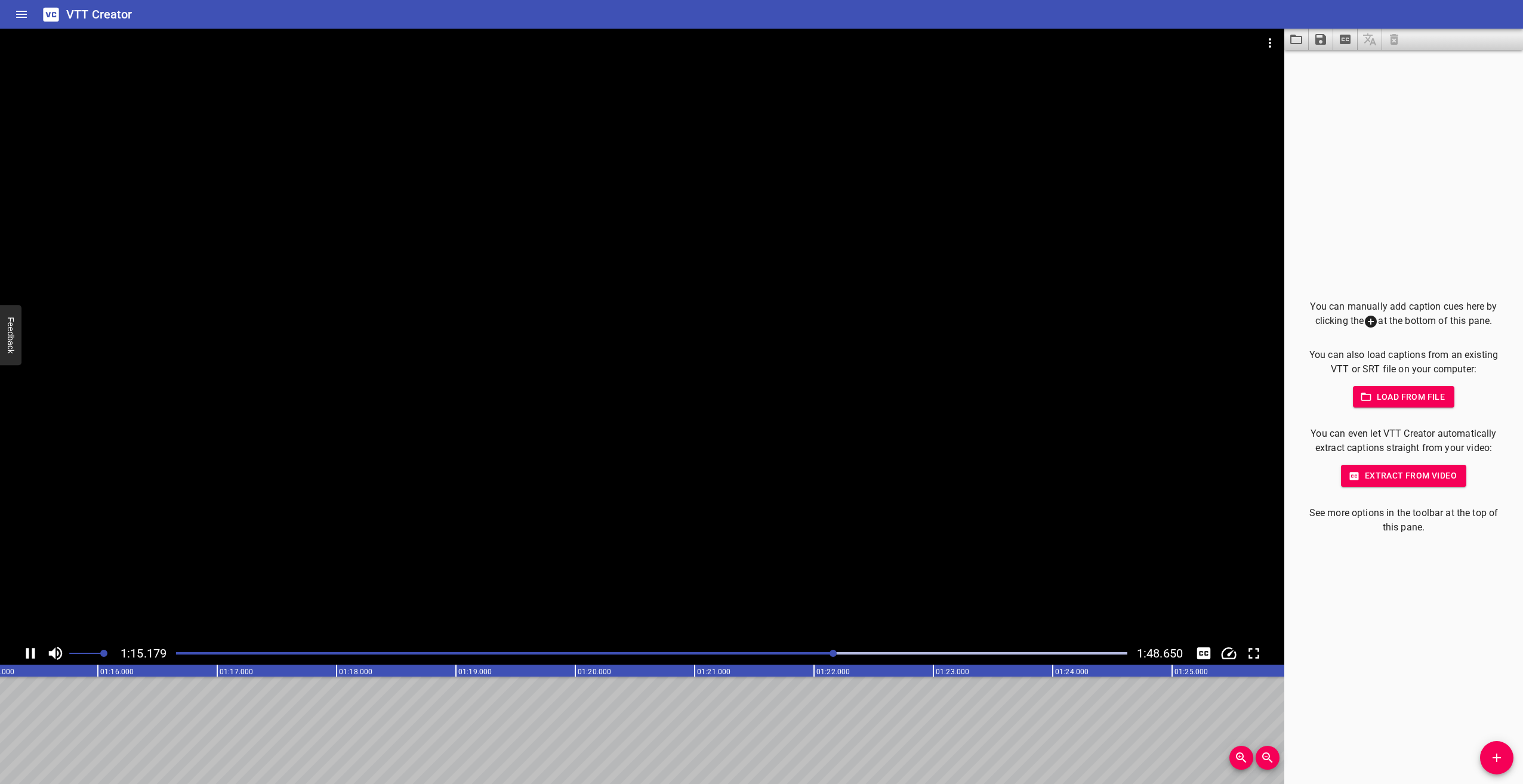
click at [30, 647] on icon "Play/Pause" at bounding box center [30, 653] width 18 height 18
click at [27, 654] on icon "Play/Pause" at bounding box center [31, 653] width 9 height 10
click at [27, 654] on icon "Play/Pause" at bounding box center [31, 653] width 9 height 10
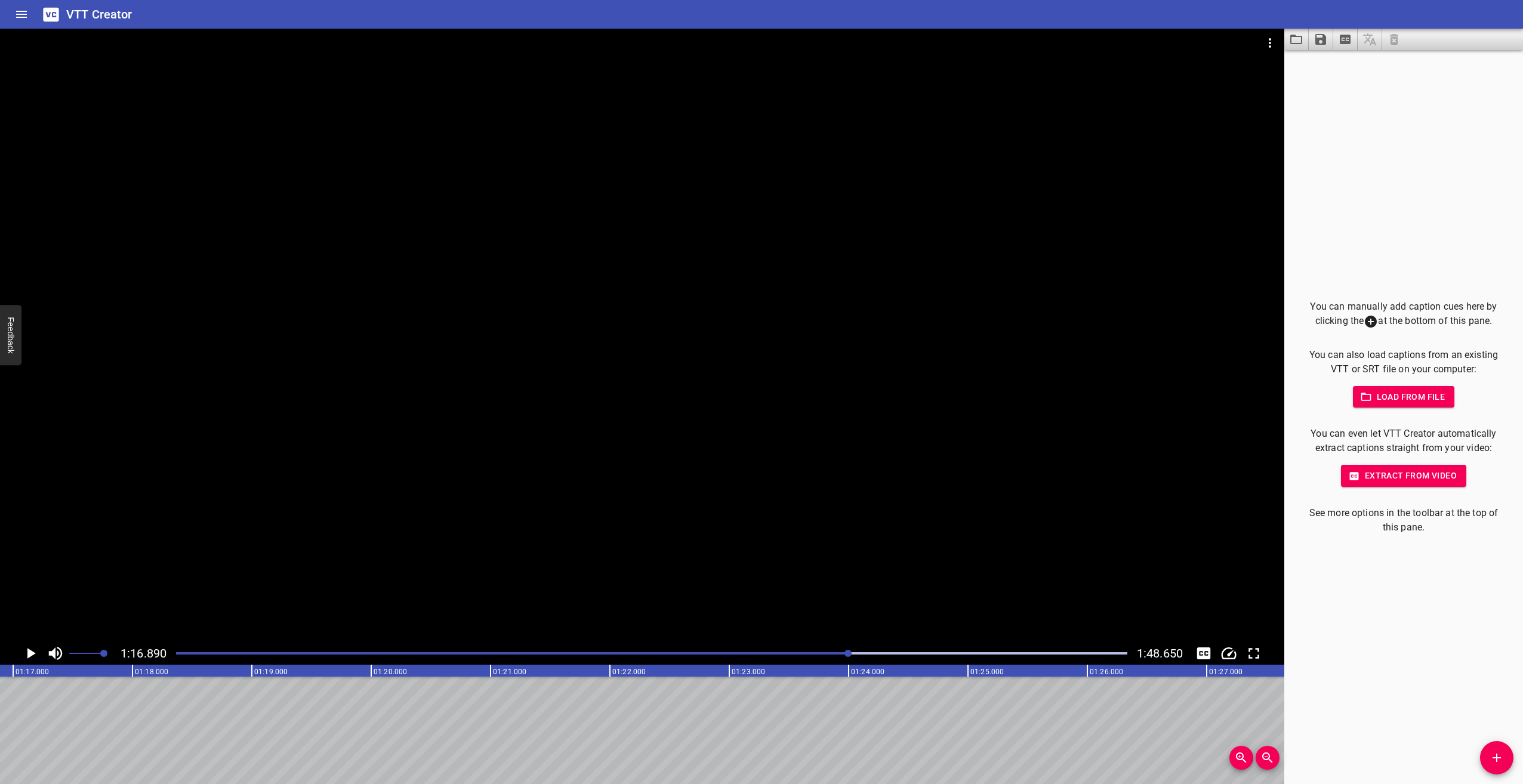
click at [24, 648] on icon "Play/Pause" at bounding box center [30, 653] width 18 height 18
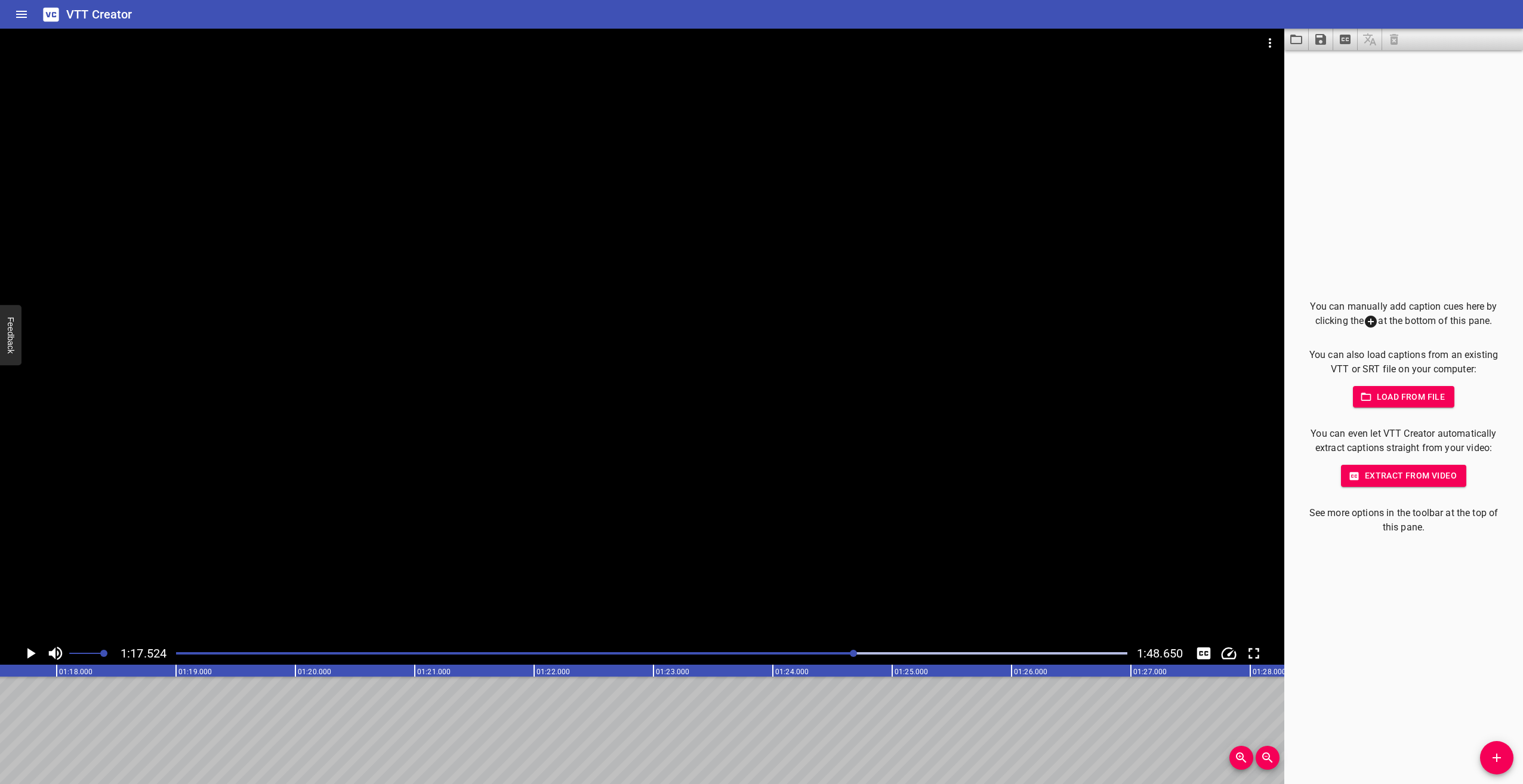
click at [34, 651] on icon "Play/Pause" at bounding box center [30, 653] width 18 height 18
click at [34, 651] on icon "Play/Pause" at bounding box center [31, 653] width 9 height 10
click at [29, 650] on icon "Play/Pause" at bounding box center [31, 653] width 9 height 10
click at [29, 650] on icon "Play/Pause" at bounding box center [31, 653] width 9 height 10
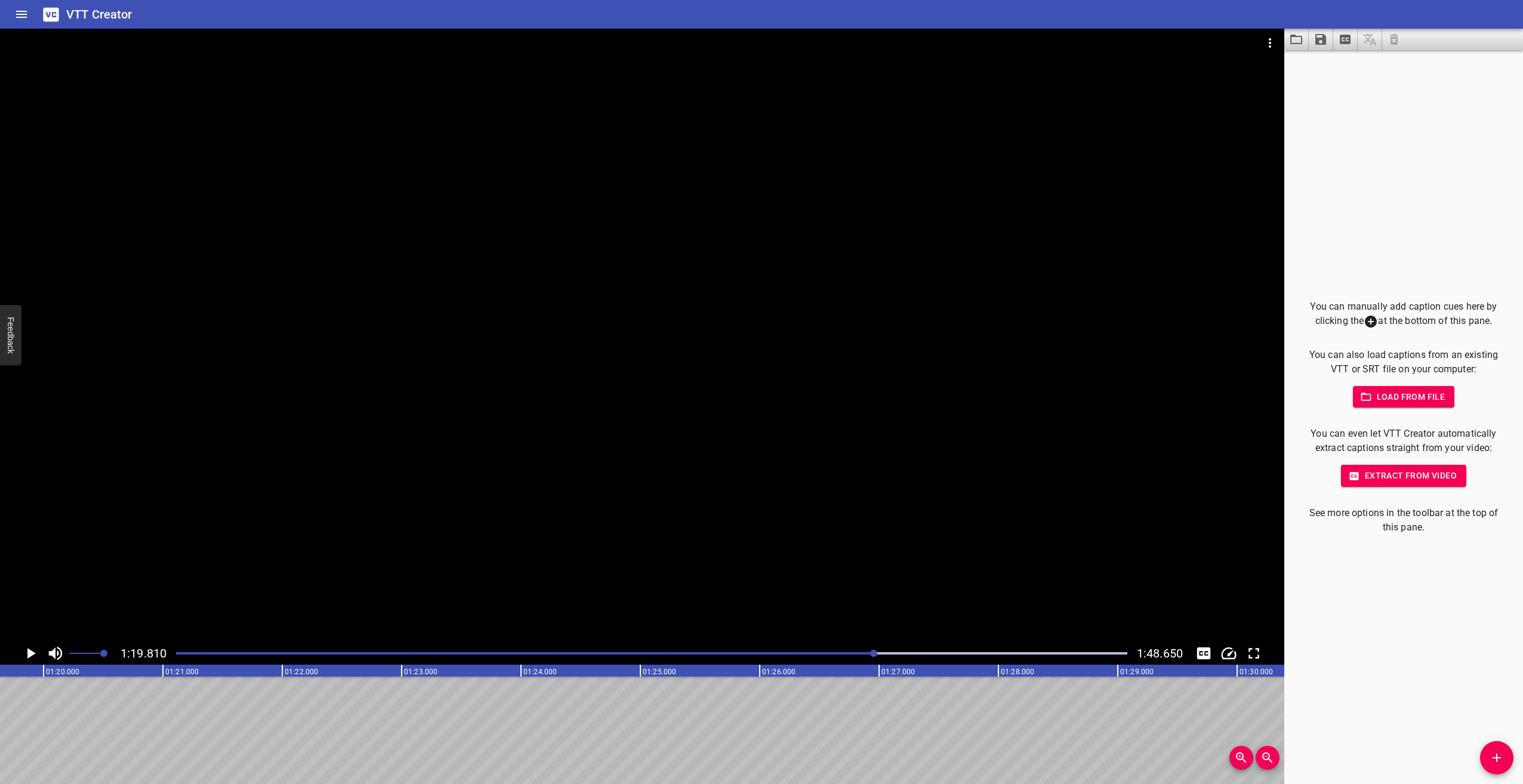
scroll to position [0, 9527]
click at [850, 652] on div at bounding box center [652, 654] width 966 height 17
click at [34, 651] on icon "Play/Pause" at bounding box center [30, 653] width 18 height 18
click at [34, 651] on icon "Play/Pause" at bounding box center [31, 653] width 9 height 10
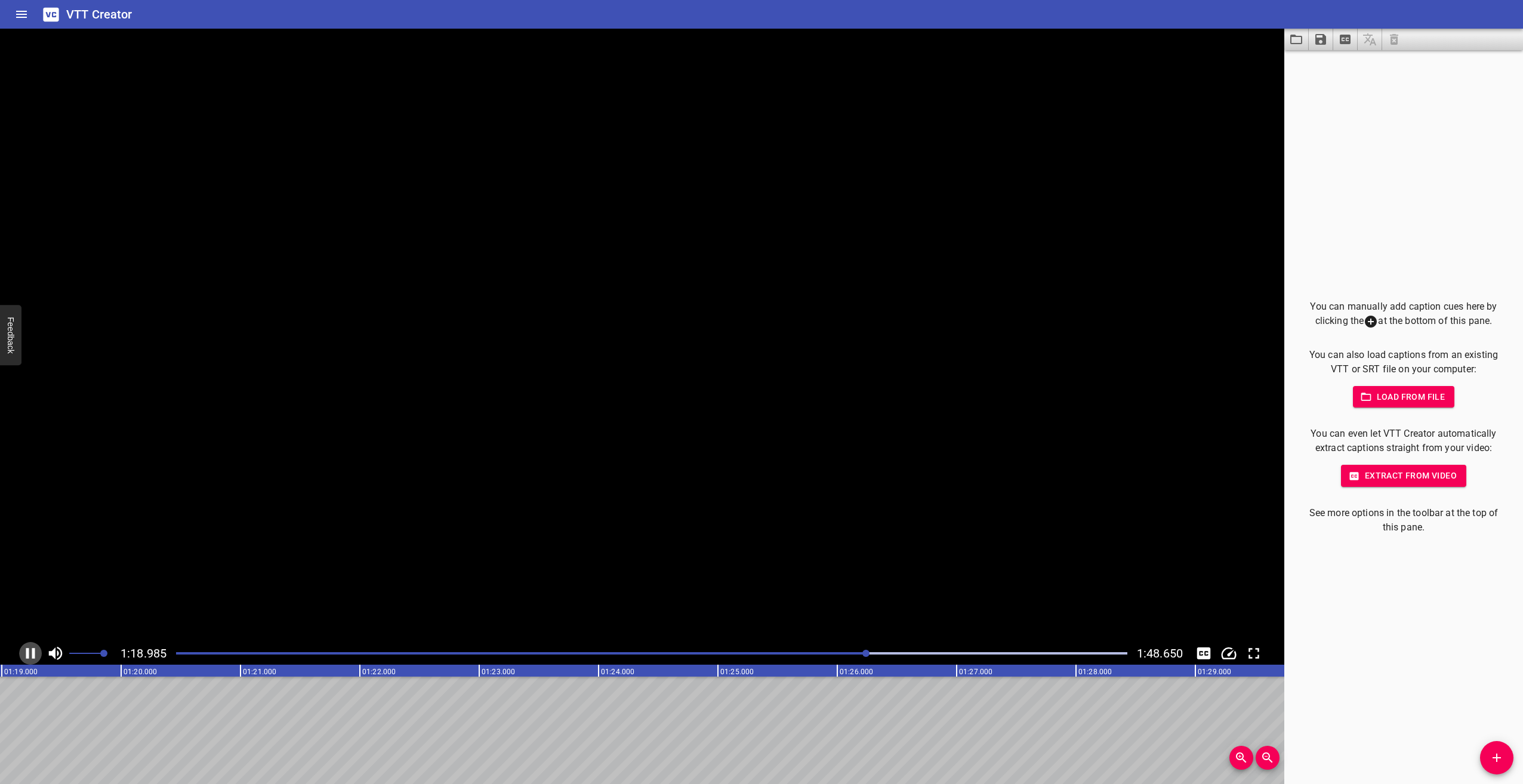
scroll to position [0, 9454]
click at [28, 652] on icon "Play/Pause" at bounding box center [31, 653] width 9 height 10
click at [28, 652] on icon "Play/Pause" at bounding box center [31, 653] width 9 height 10
click at [31, 654] on icon "Play/Pause" at bounding box center [31, 653] width 9 height 10
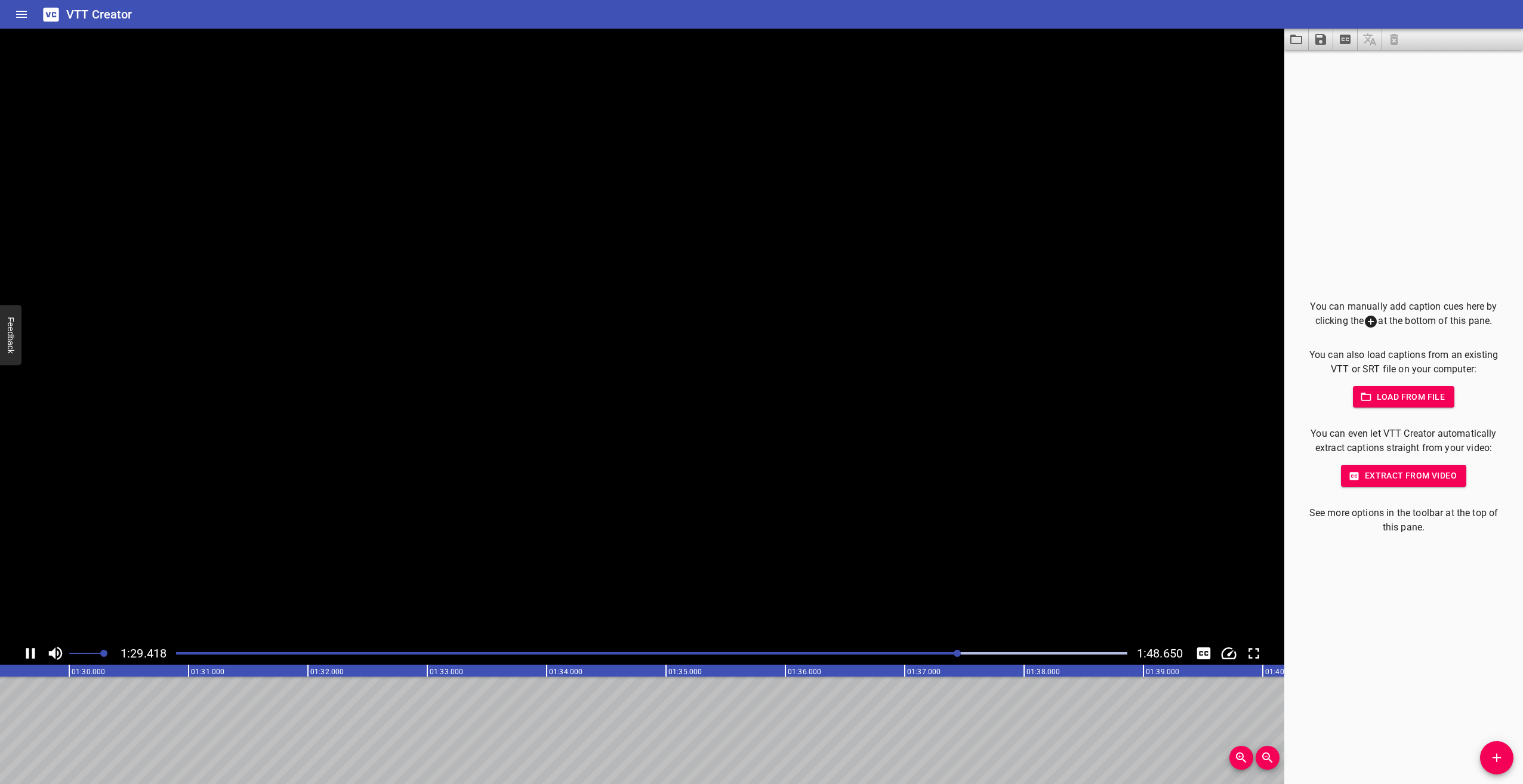
click at [31, 654] on icon "Play/Pause" at bounding box center [30, 653] width 18 height 18
click at [31, 652] on icon "Play/Pause" at bounding box center [31, 653] width 9 height 10
click at [31, 652] on icon "Play/Pause" at bounding box center [30, 653] width 18 height 18
click at [31, 652] on icon "Play/Pause" at bounding box center [31, 653] width 9 height 10
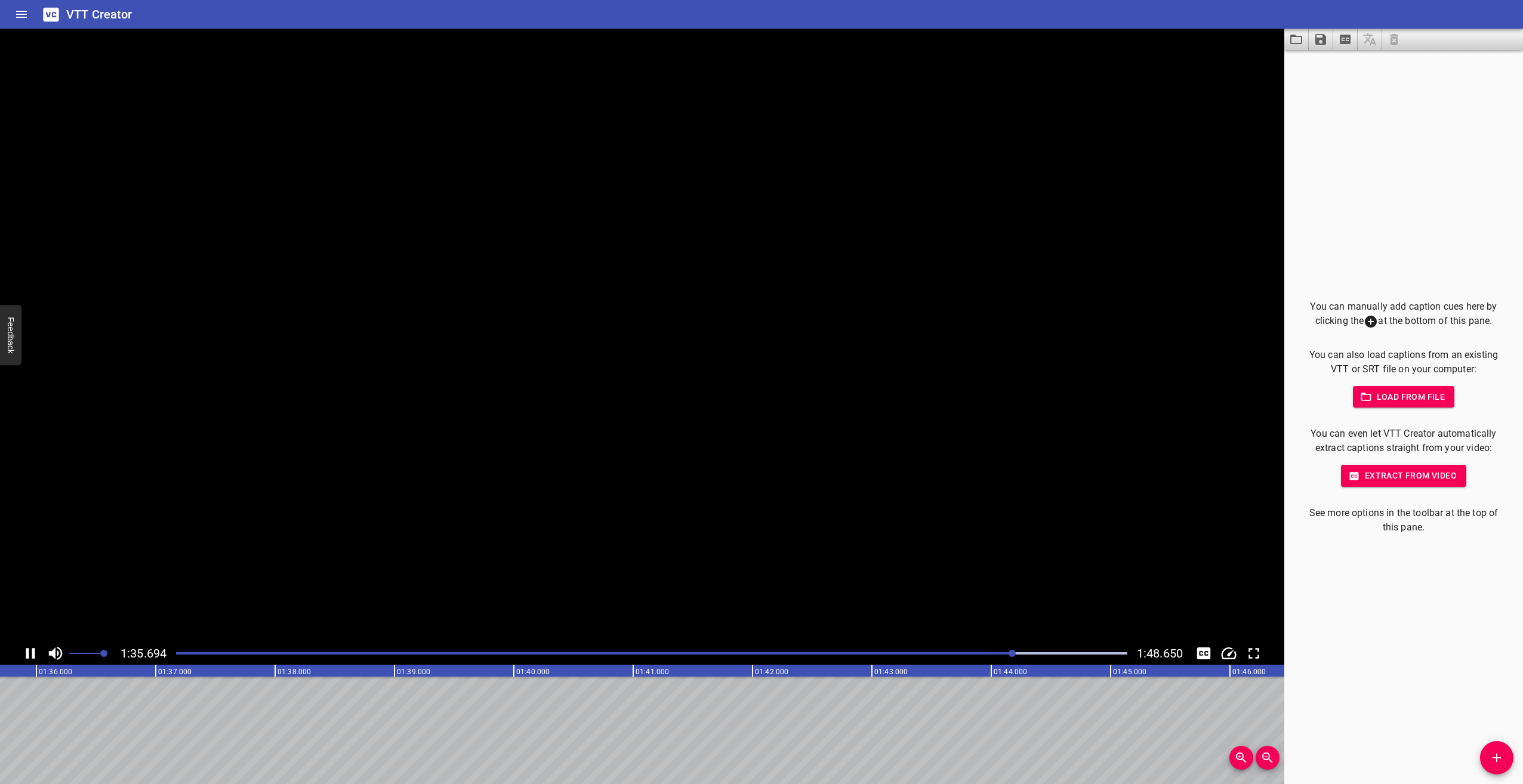
click at [31, 652] on icon "Play/Pause" at bounding box center [30, 653] width 18 height 18
click at [33, 648] on icon "Play/Pause" at bounding box center [30, 653] width 18 height 18
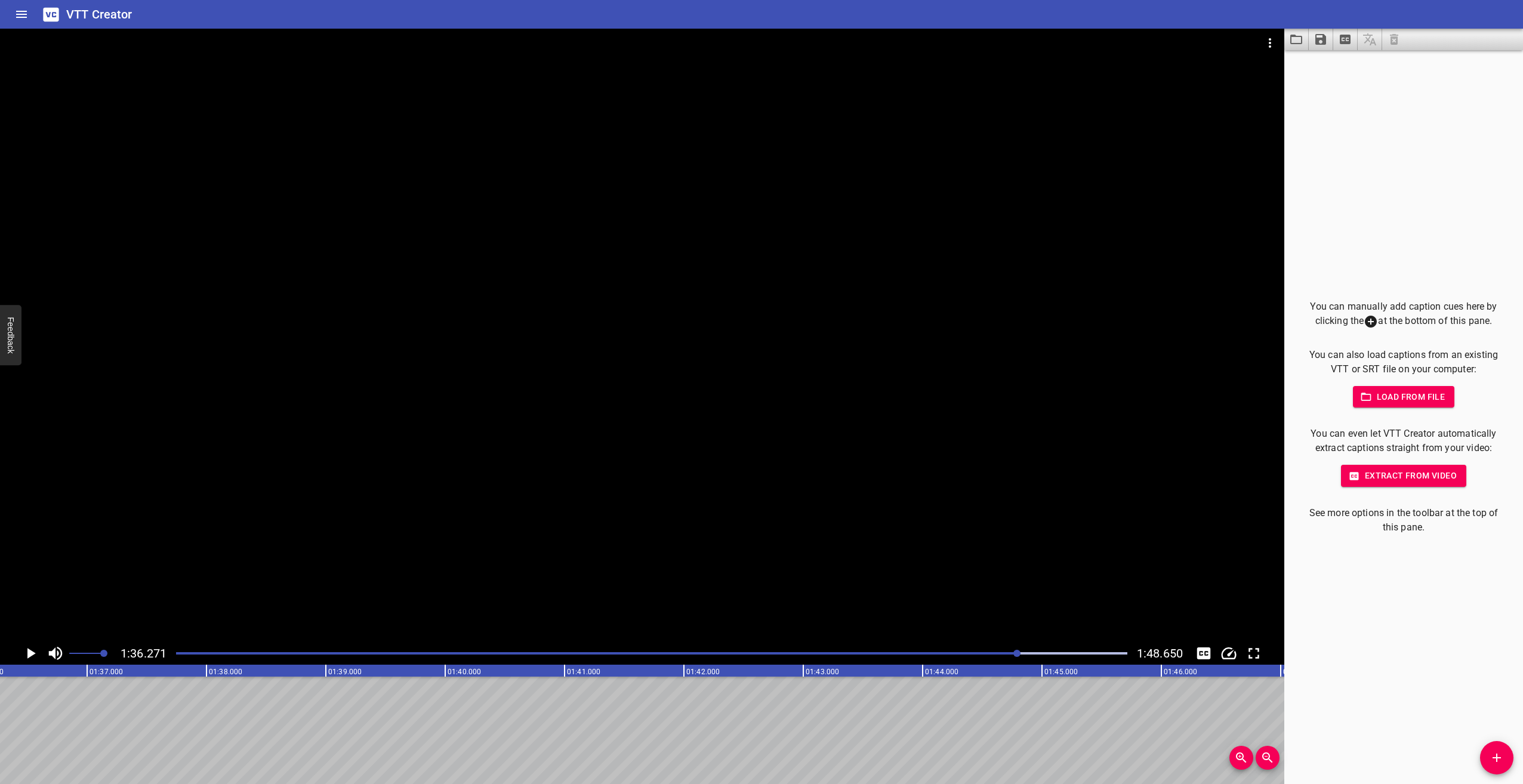
click at [1000, 652] on div "Play progress" at bounding box center [544, 654] width 952 height 3
click at [28, 649] on icon "Play/Pause" at bounding box center [31, 653] width 9 height 10
click at [28, 649] on icon "Play/Pause" at bounding box center [31, 653] width 9 height 10
click at [30, 649] on icon "Play/Pause" at bounding box center [30, 653] width 18 height 18
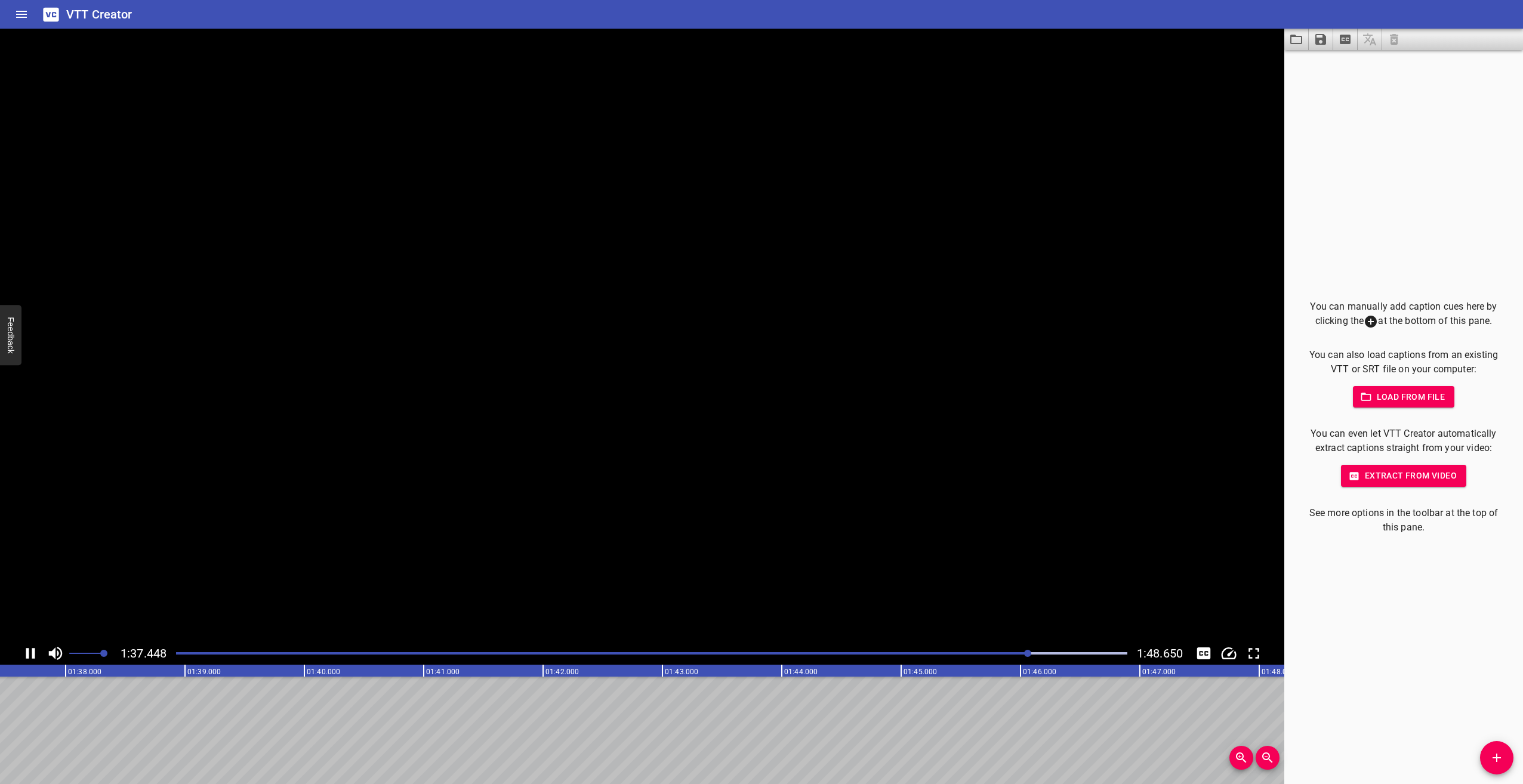
click at [30, 649] on icon "Play/Pause" at bounding box center [30, 653] width 18 height 18
click at [29, 647] on icon "Play/Pause" at bounding box center [30, 653] width 18 height 18
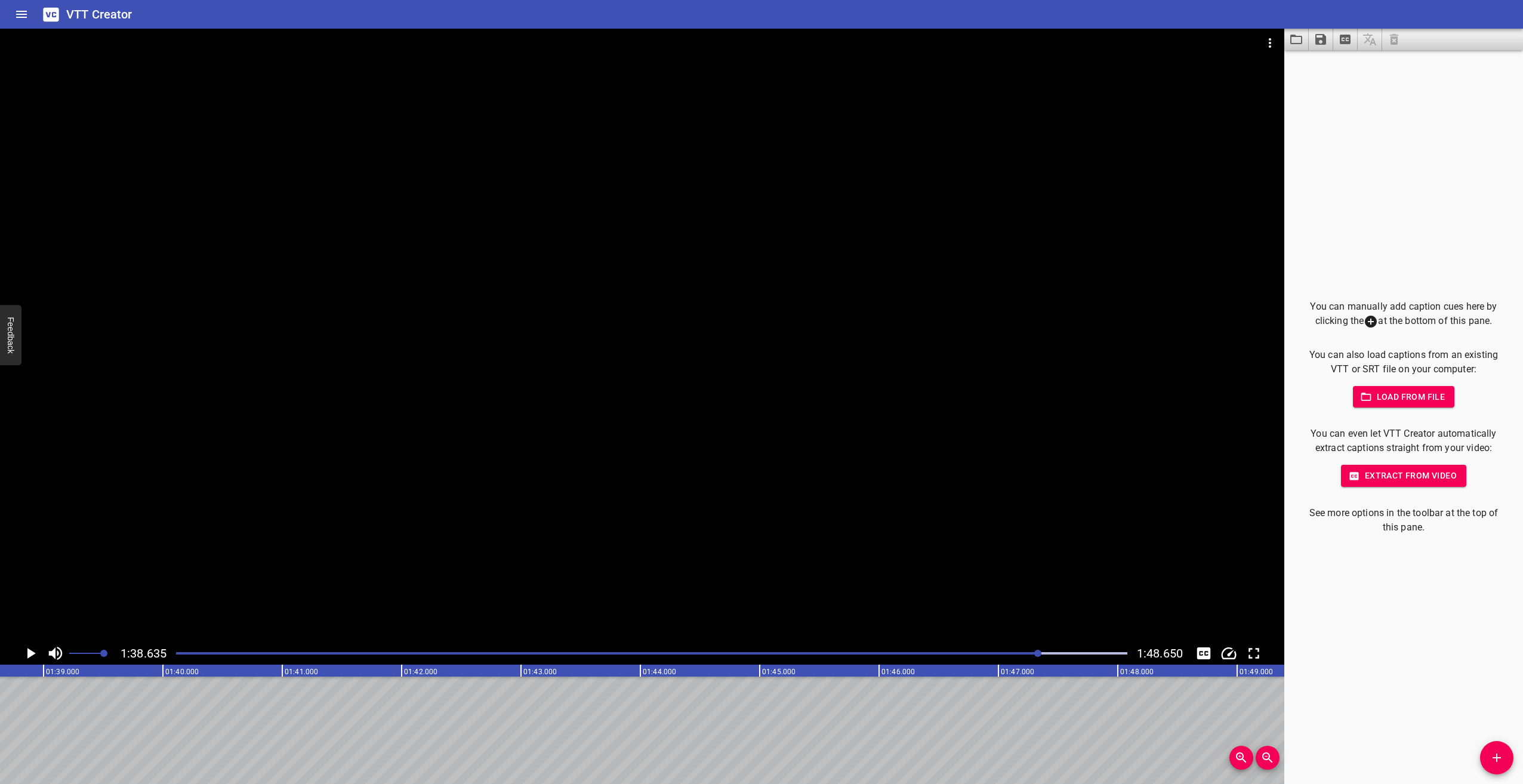
click at [35, 654] on icon "Play/Pause" at bounding box center [31, 653] width 9 height 10
click at [35, 654] on icon "Play/Pause" at bounding box center [31, 653] width 9 height 10
click at [28, 647] on icon "Play/Pause" at bounding box center [30, 653] width 18 height 18
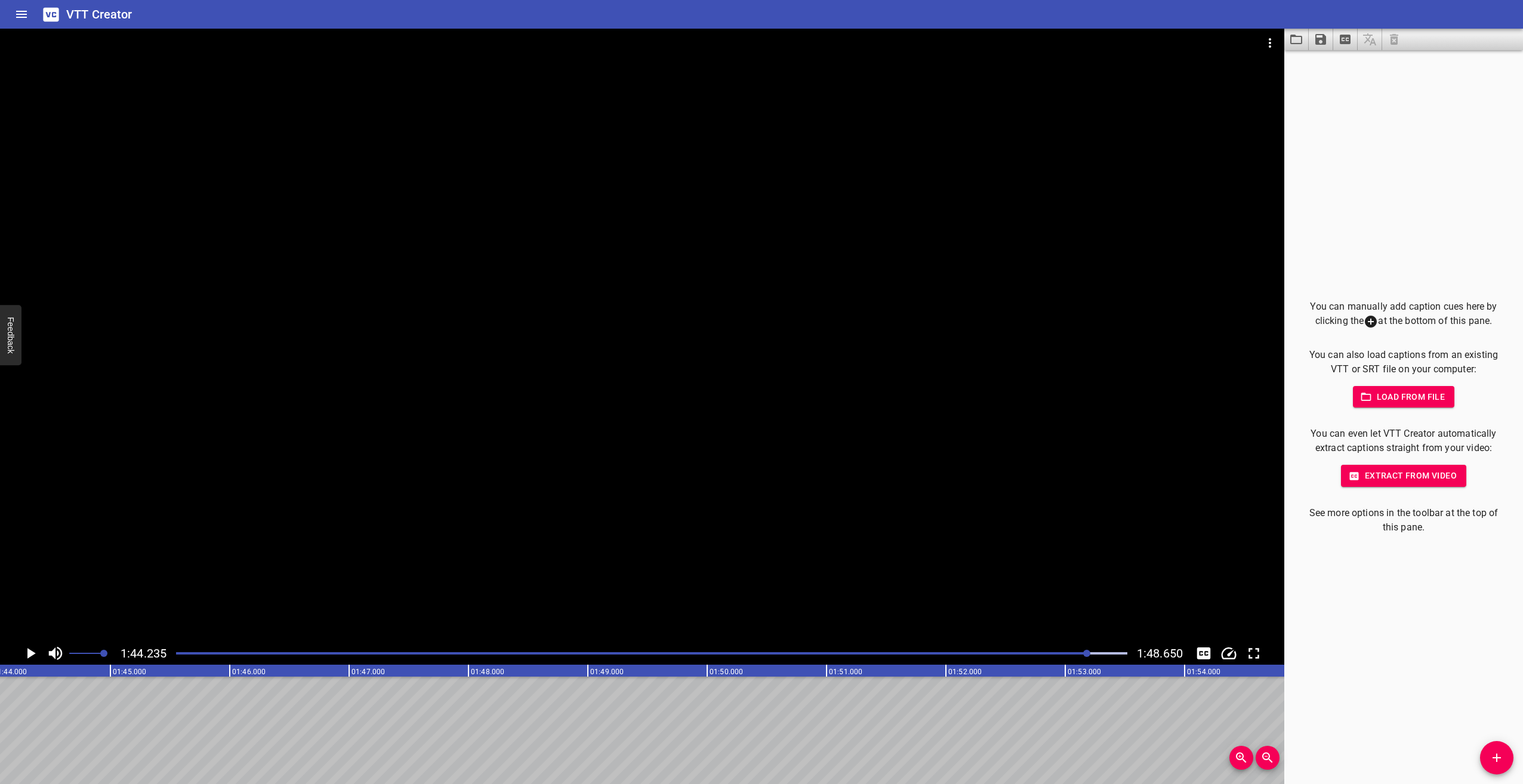
scroll to position [0, 12444]
click at [1067, 653] on div "Play progress" at bounding box center [613, 654] width 952 height 3
click at [30, 650] on icon "Play/Pause" at bounding box center [31, 653] width 9 height 10
click at [30, 650] on icon "Play/Pause" at bounding box center [30, 653] width 18 height 18
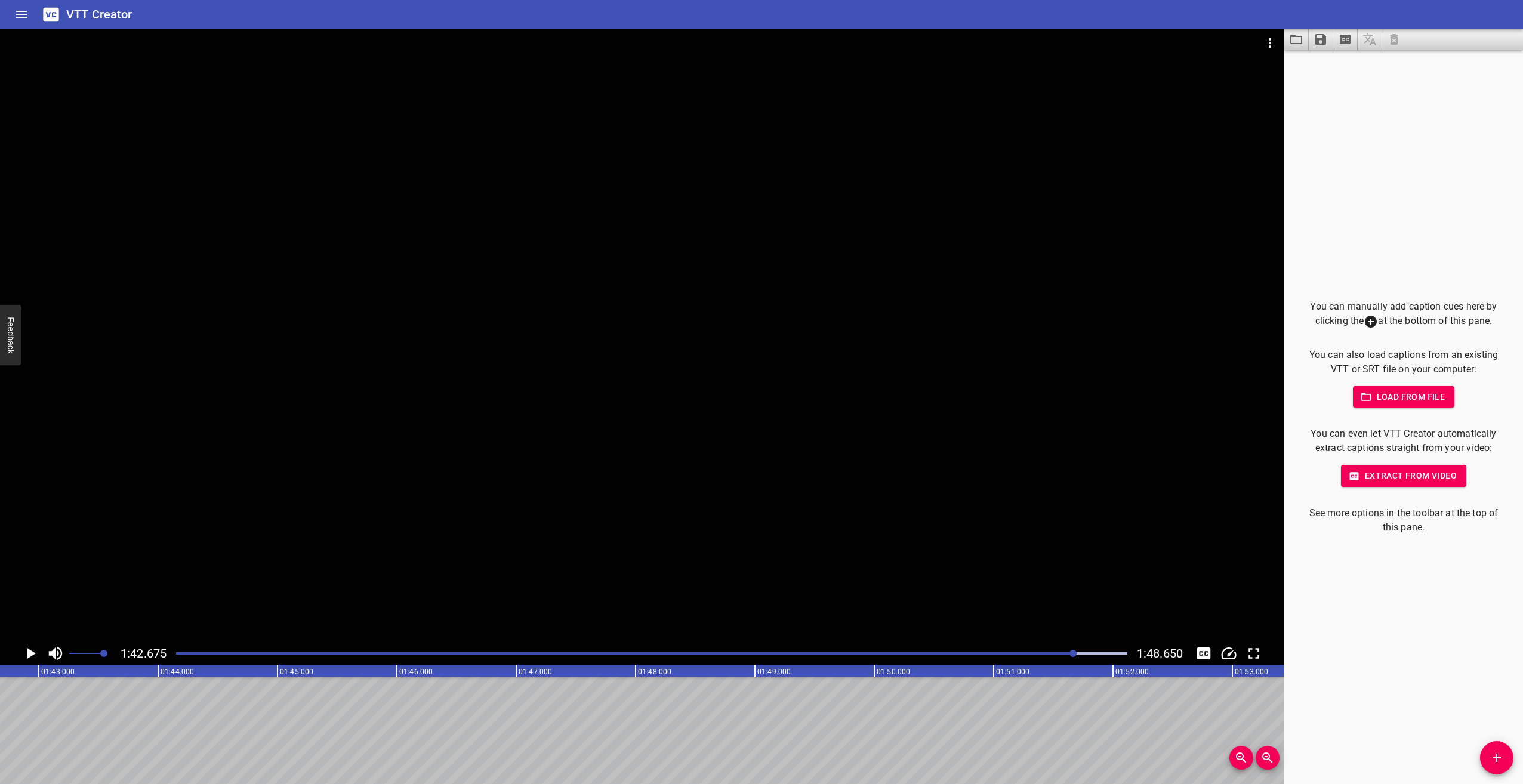
click at [1035, 654] on div at bounding box center [652, 654] width 966 height 17
click at [25, 650] on icon "Play/Pause" at bounding box center [30, 653] width 18 height 18
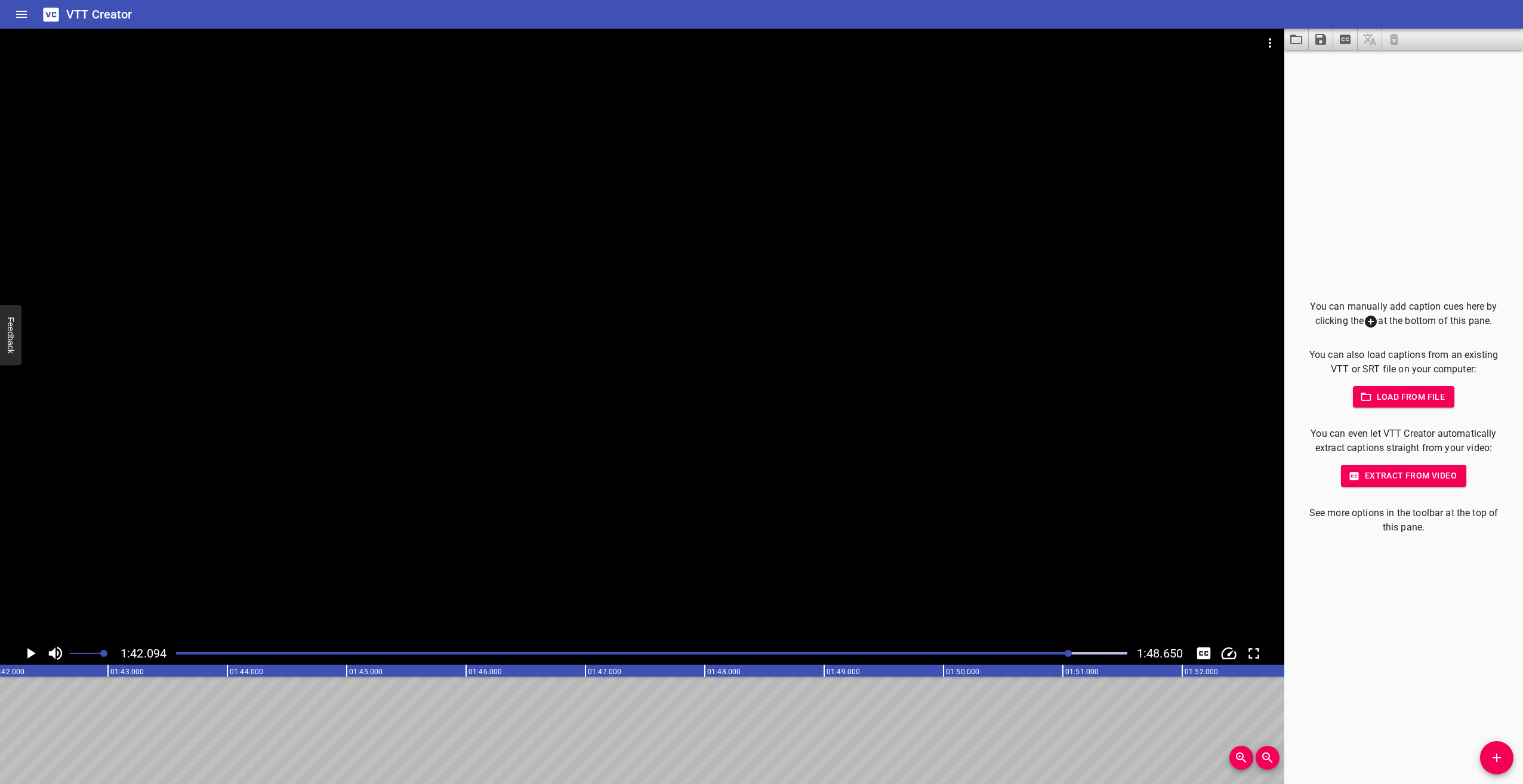
click at [31, 650] on icon "Play/Pause" at bounding box center [30, 653] width 18 height 18
